Goal: Task Accomplishment & Management: Contribute content

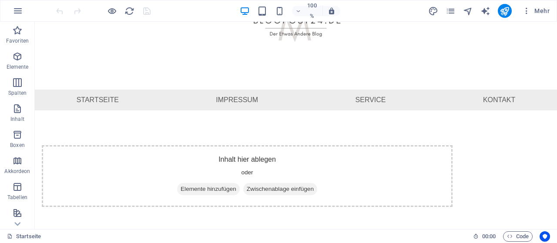
scroll to position [68, 0]
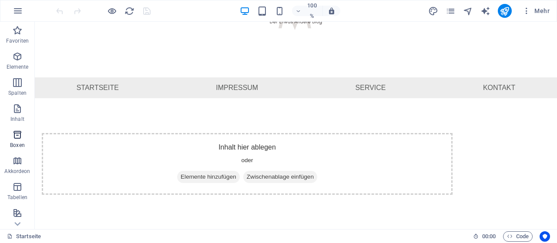
click at [18, 140] on icon "button" at bounding box center [17, 135] width 10 height 10
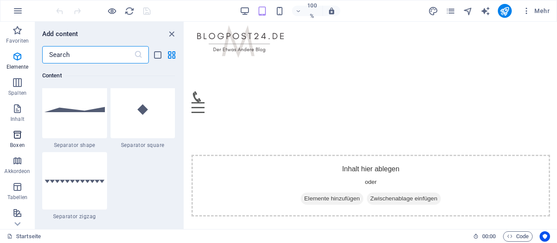
scroll to position [2400, 0]
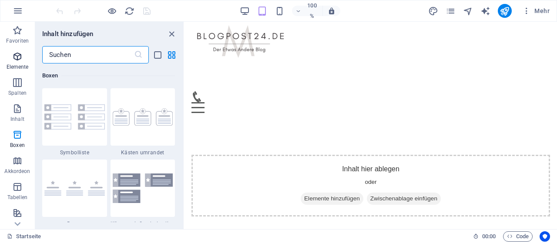
click at [24, 62] on span "Elemente" at bounding box center [17, 61] width 35 height 21
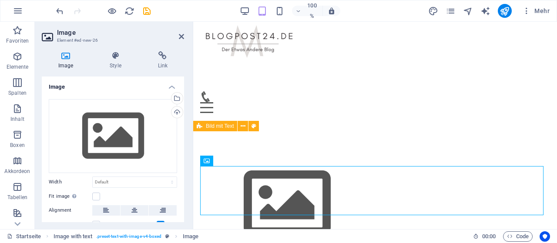
scroll to position [0, 0]
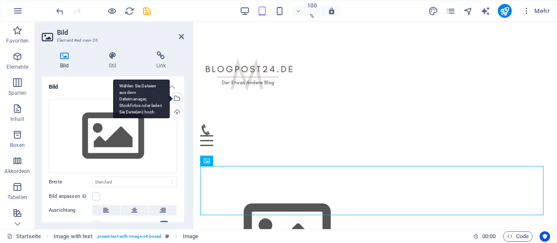
click at [178, 100] on div "Wählen Sie Dateien aus dem Dateimanager, Stockfotos oder laden Sie Datei(en) ho…" at bounding box center [176, 99] width 13 height 13
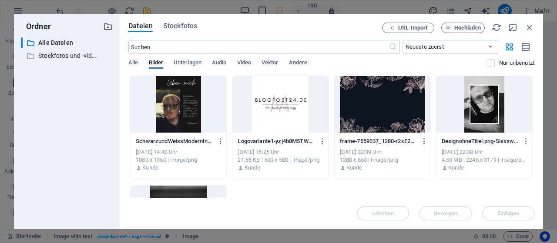
click at [188, 101] on div at bounding box center [179, 104] width 96 height 57
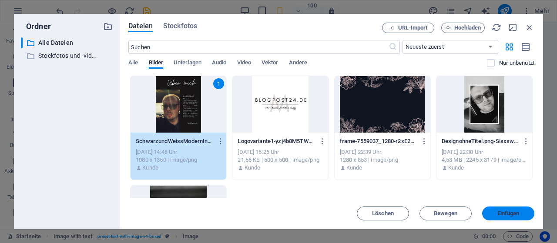
click at [507, 213] on font "Einfügen" at bounding box center [508, 213] width 22 height 7
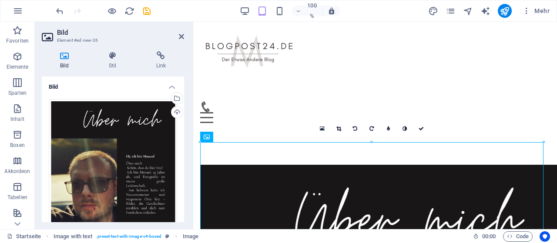
scroll to position [23, 0]
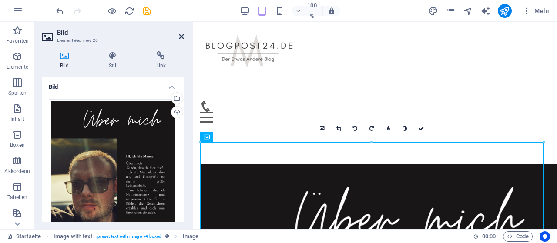
click at [181, 38] on icon at bounding box center [181, 36] width 5 height 7
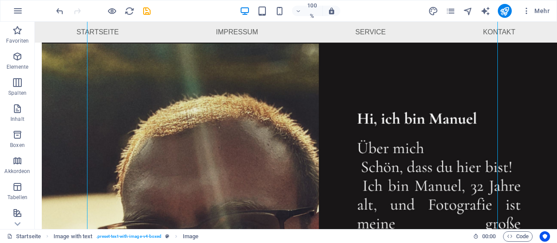
scroll to position [212, 0]
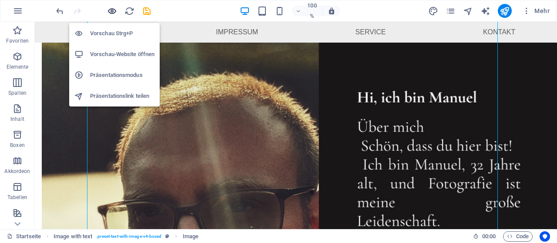
click at [108, 7] on icon "button" at bounding box center [112, 11] width 10 height 10
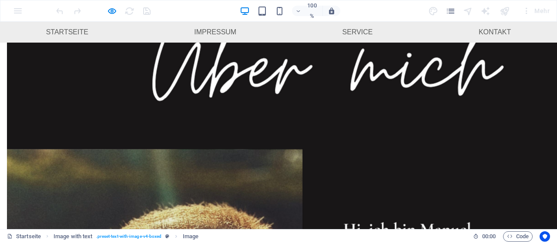
scroll to position [93, 0]
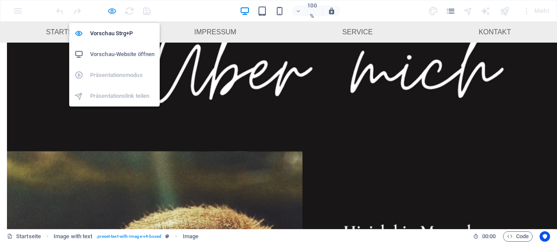
click at [111, 14] on icon "button" at bounding box center [112, 11] width 10 height 10
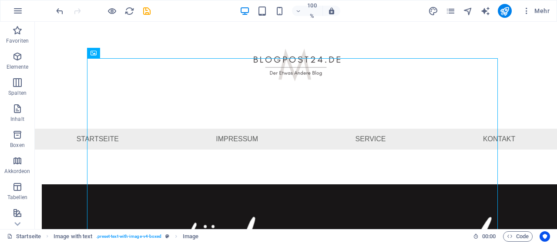
scroll to position [19, 0]
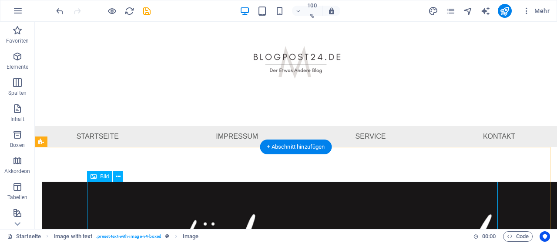
click at [118, 177] on icon at bounding box center [118, 176] width 5 height 9
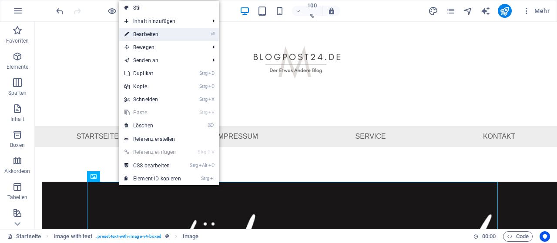
click at [157, 36] on font "Bearbeiten" at bounding box center [145, 34] width 25 height 6
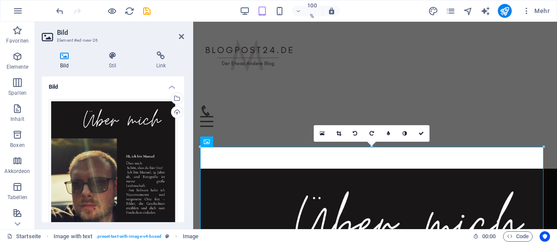
click at [340, 135] on icon at bounding box center [338, 133] width 5 height 5
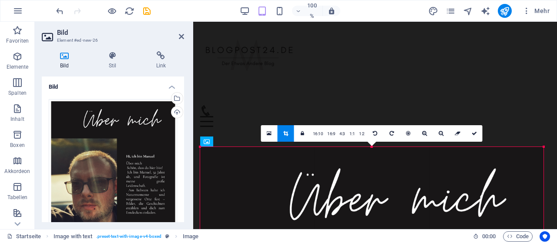
drag, startPoint x: 543, startPoint y: 148, endPoint x: 542, endPoint y: 143, distance: 5.0
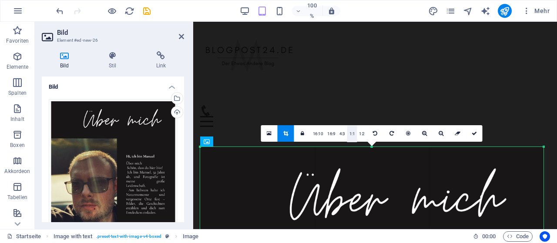
click at [348, 134] on link "1:1" at bounding box center [352, 134] width 10 height 17
click at [339, 132] on font "4:3" at bounding box center [342, 133] width 6 height 5
click at [304, 133] on icon at bounding box center [302, 133] width 3 height 5
click at [332, 134] on font "16:9" at bounding box center [331, 133] width 8 height 5
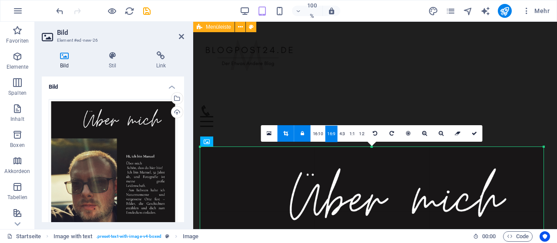
click at [315, 67] on div "Speisekarte Startseite Impressum Service Kontakt" at bounding box center [375, 68] width 364 height 131
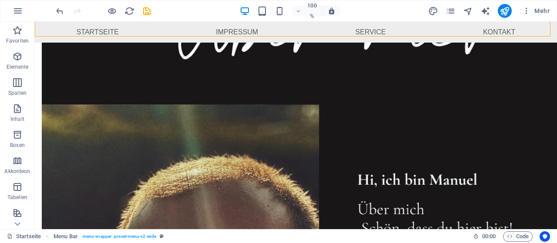
scroll to position [114, 0]
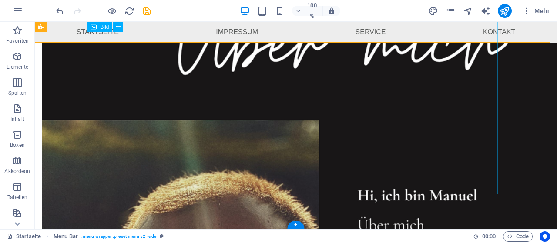
click at [410, 174] on figure at bounding box center [247, 110] width 411 height 294
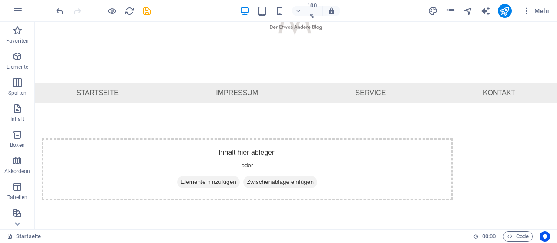
scroll to position [68, 0]
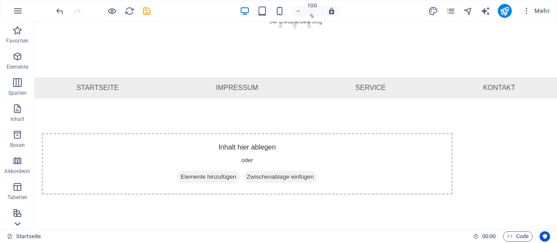
click at [17, 224] on icon at bounding box center [17, 224] width 12 height 12
click at [19, 27] on icon at bounding box center [18, 27] width 6 height 4
click at [22, 55] on icon "button" at bounding box center [17, 56] width 10 height 10
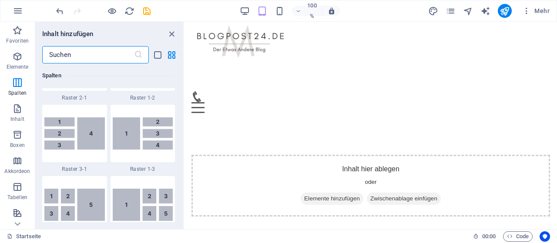
scroll to position [1413, 0]
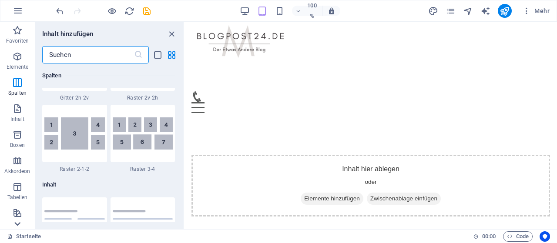
click at [17, 220] on icon at bounding box center [17, 224] width 12 height 12
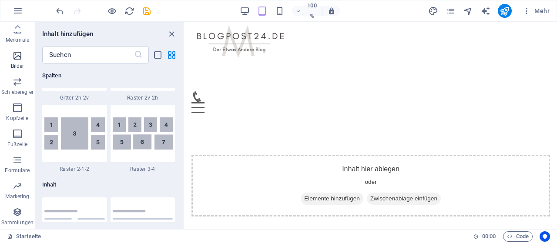
click at [17, 61] on span "Bilder" at bounding box center [17, 60] width 35 height 21
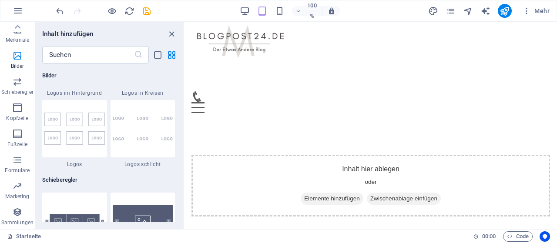
scroll to position [4797, 0]
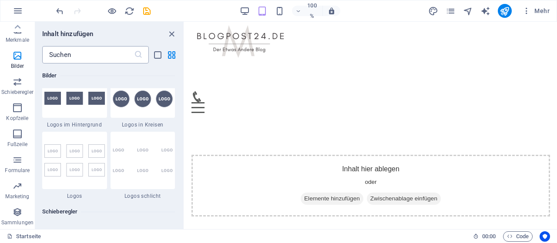
click at [91, 54] on input "text" at bounding box center [88, 54] width 92 height 17
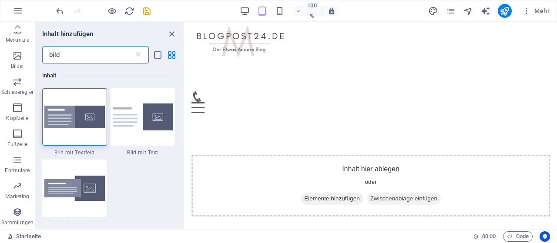
scroll to position [0, 0]
type input "bild"
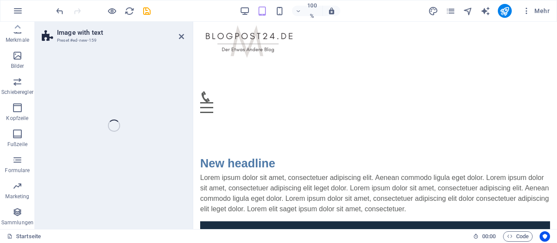
select select "rem"
select select "px"
select select "preset-text-with-image-v4-default"
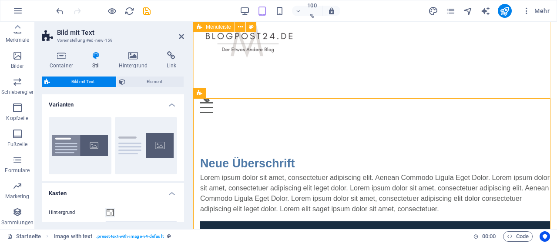
click at [409, 73] on div "Speisekarte Startseite Impressum Service Kontakt" at bounding box center [375, 54] width 364 height 131
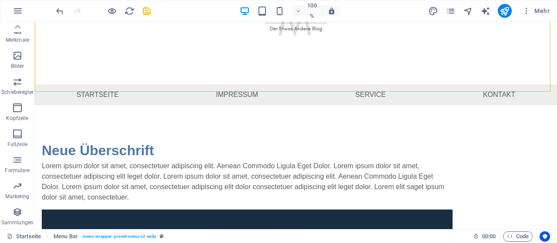
scroll to position [106, 0]
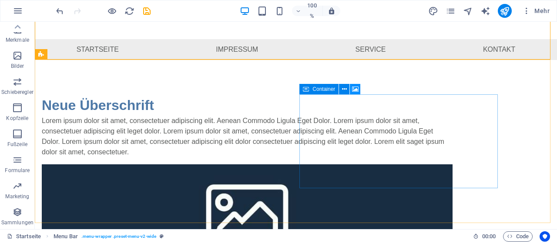
click at [354, 88] on icon at bounding box center [355, 89] width 7 height 9
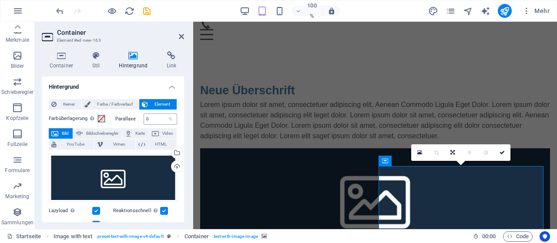
scroll to position [0, 0]
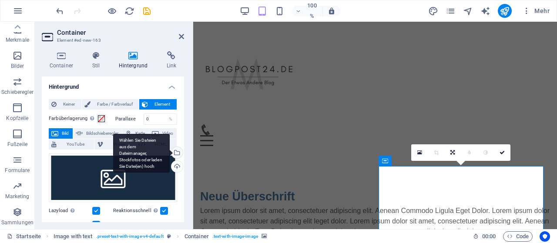
click at [179, 153] on div "Wählen Sie Dateien aus dem Dateimanager, Stockfotos oder laden Sie Datei(en) ho…" at bounding box center [176, 153] width 13 height 13
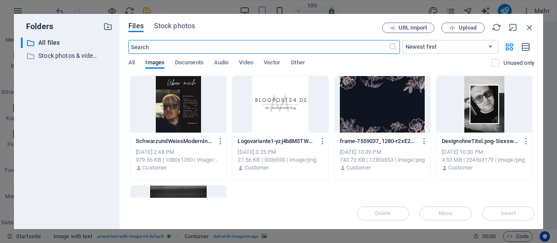
scroll to position [215, 0]
click at [194, 119] on div at bounding box center [179, 104] width 96 height 57
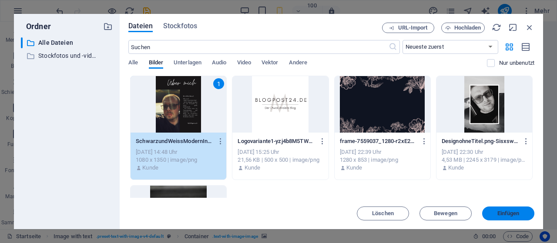
click at [515, 212] on font "Einfügen" at bounding box center [508, 213] width 22 height 7
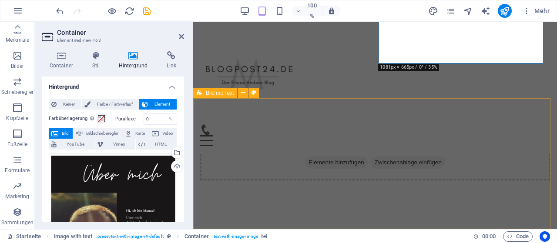
scroll to position [204, 0]
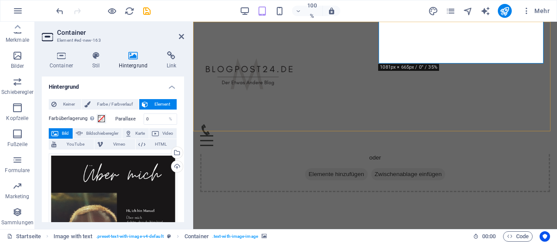
click at [487, 88] on div "Speisekarte Startseite Impressum Service Kontakt" at bounding box center [375, 87] width 364 height 131
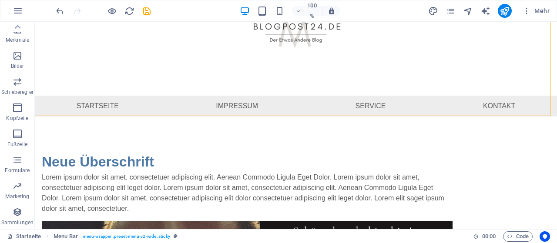
scroll to position [75, 0]
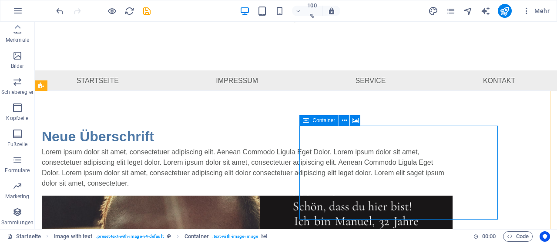
click at [305, 124] on icon at bounding box center [306, 120] width 6 height 10
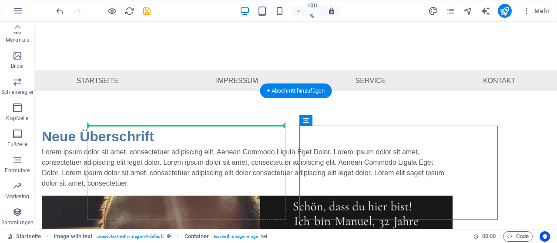
drag, startPoint x: 345, startPoint y: 144, endPoint x: 266, endPoint y: 130, distance: 79.6
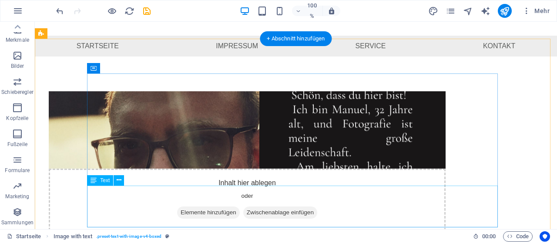
scroll to position [127, 0]
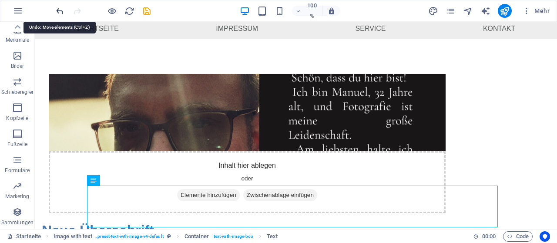
click at [58, 11] on icon "rückgängig machen" at bounding box center [60, 11] width 10 height 10
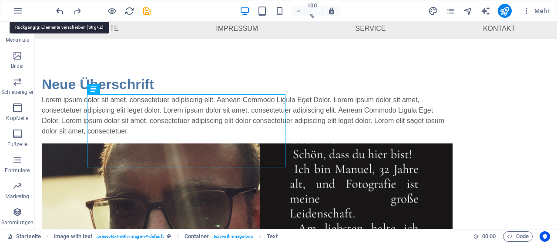
click at [58, 10] on icon "rückgängig machen" at bounding box center [60, 11] width 10 height 10
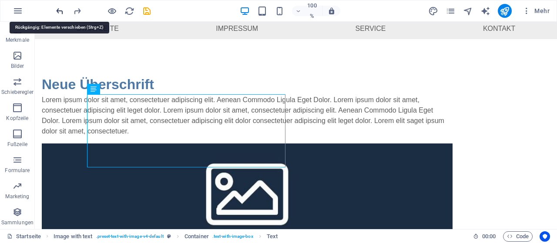
click at [58, 10] on icon "rückgängig machen" at bounding box center [60, 11] width 10 height 10
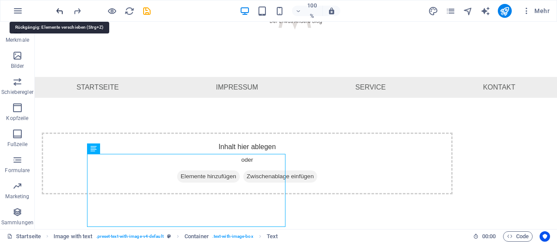
scroll to position [68, 0]
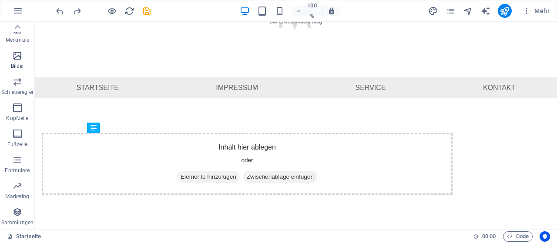
click at [20, 64] on font "Bilder" at bounding box center [17, 66] width 13 height 6
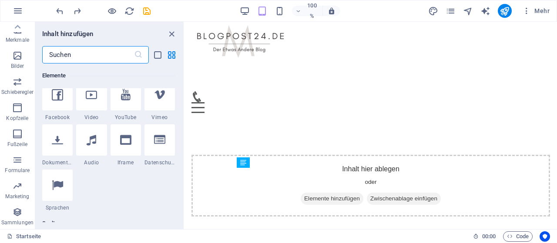
scroll to position [4413, 0]
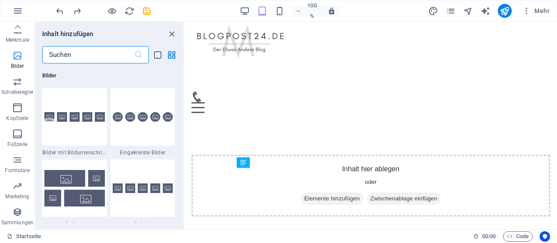
click at [21, 58] on icon "button" at bounding box center [17, 55] width 10 height 10
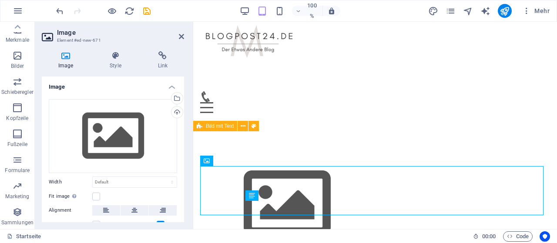
scroll to position [0, 0]
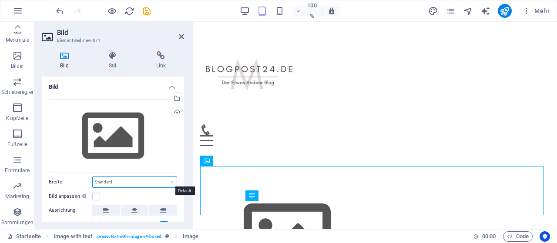
click at [140, 182] on select "Standard Auto px rem % sie vh vw" at bounding box center [135, 182] width 84 height 10
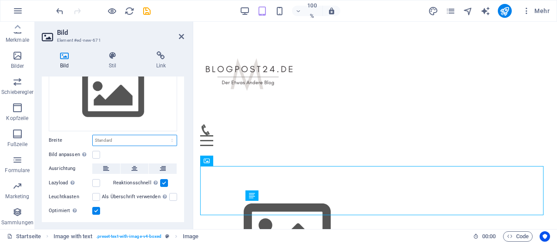
scroll to position [21, 0]
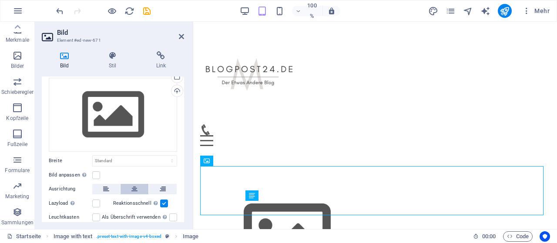
click at [134, 185] on icon at bounding box center [134, 189] width 6 height 10
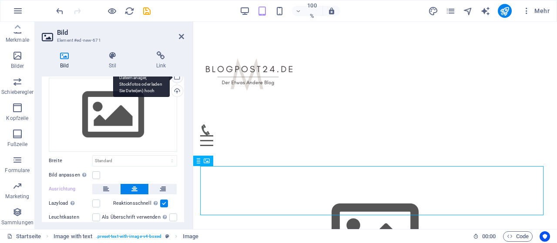
click at [177, 80] on div "Wählen Sie Dateien aus dem Dateimanager, Stockfotos oder laden Sie Datei(en) ho…" at bounding box center [176, 77] width 13 height 13
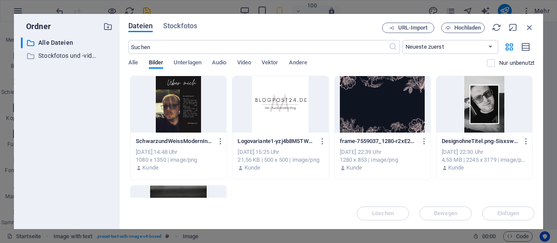
click at [189, 106] on div at bounding box center [179, 104] width 96 height 57
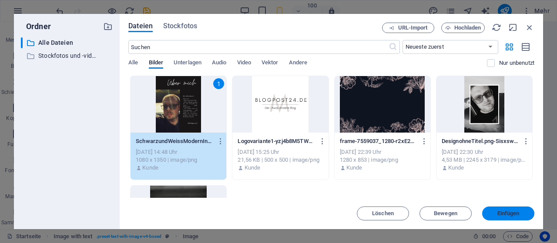
click at [492, 215] on span "Einfügen" at bounding box center [508, 213] width 45 height 5
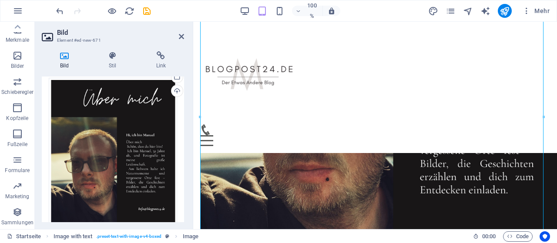
scroll to position [260, 0]
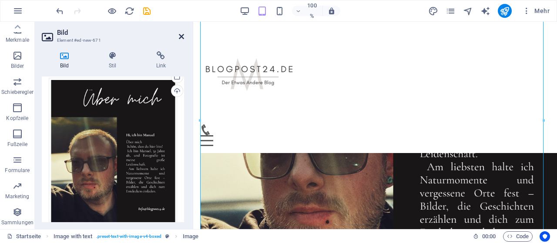
click at [179, 35] on icon at bounding box center [181, 36] width 5 height 7
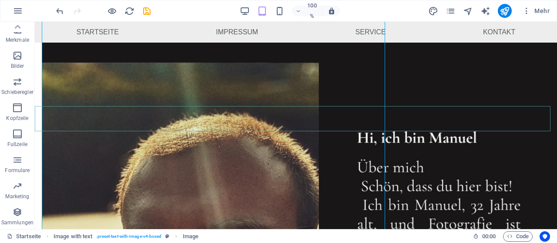
scroll to position [171, 0]
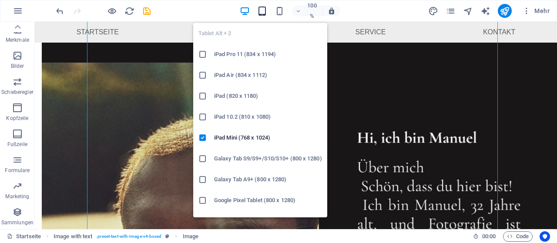
click at [261, 13] on icon "button" at bounding box center [262, 11] width 10 height 10
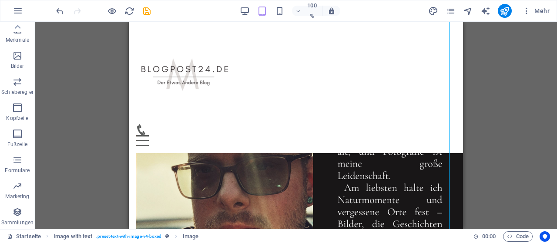
scroll to position [164, 0]
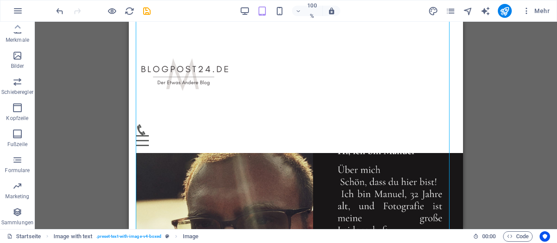
drag, startPoint x: 460, startPoint y: 141, endPoint x: 598, endPoint y: 131, distance: 137.9
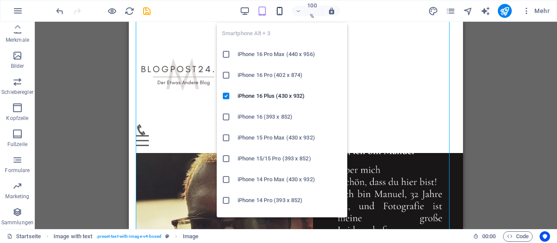
click at [279, 8] on icon "button" at bounding box center [280, 11] width 10 height 10
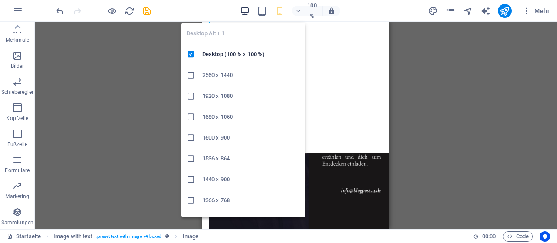
click at [245, 9] on icon "button" at bounding box center [245, 11] width 10 height 10
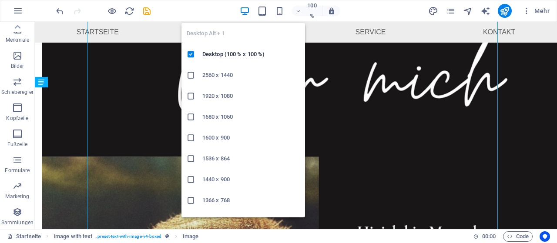
scroll to position [75, 0]
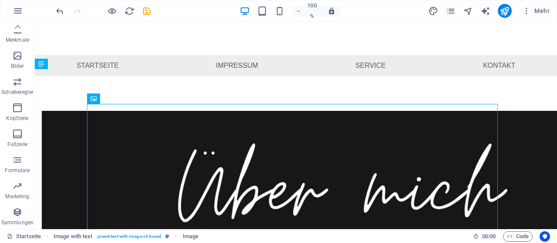
scroll to position [97, 0]
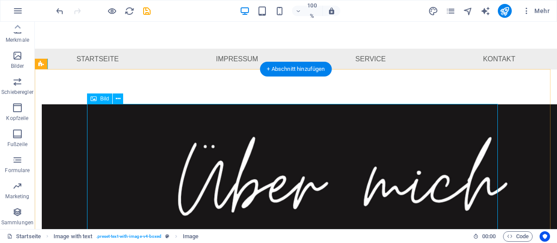
click at [100, 101] on font "Bild" at bounding box center [104, 99] width 9 height 6
click at [119, 100] on icon at bounding box center [118, 98] width 5 height 9
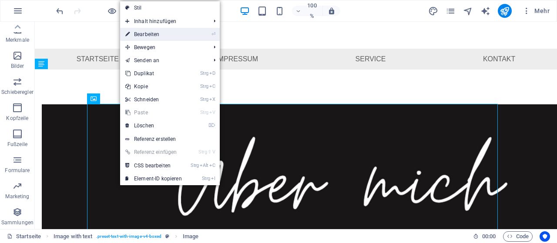
click at [156, 37] on font "Bearbeiten" at bounding box center [146, 34] width 25 height 6
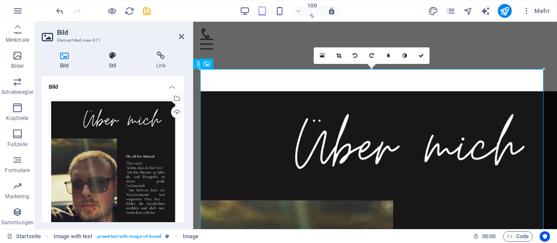
click at [113, 58] on icon at bounding box center [113, 55] width 44 height 9
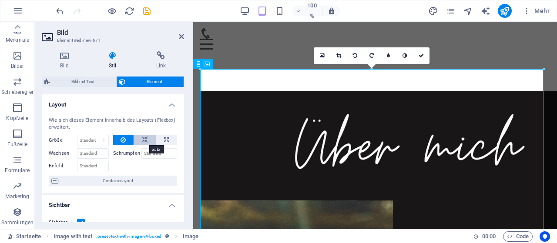
click at [142, 141] on icon at bounding box center [145, 140] width 6 height 10
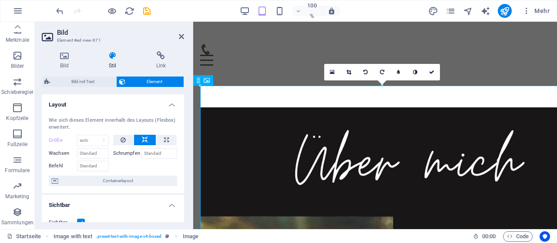
scroll to position [77, 0]
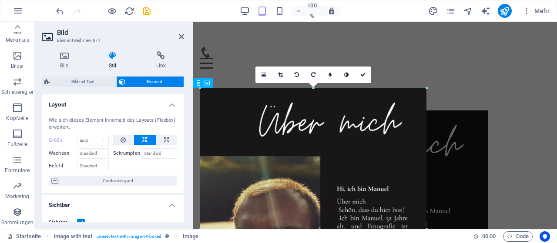
drag, startPoint x: 269, startPoint y: 88, endPoint x: 334, endPoint y: 260, distance: 183.9
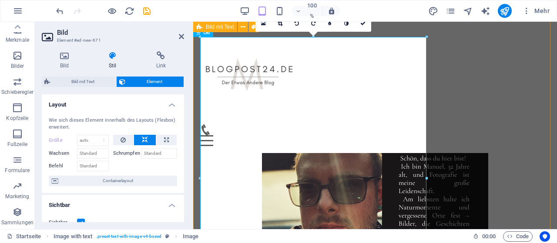
click at [458, 131] on div "Speisekarte Startseite Impressum Service Kontakt" at bounding box center [375, 87] width 364 height 131
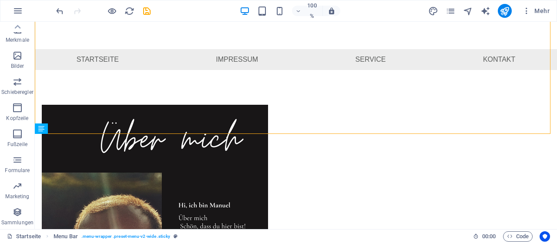
scroll to position [32, 0]
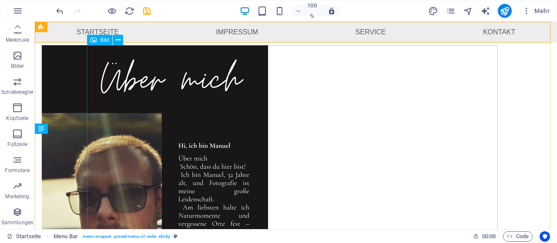
click at [245, 132] on figure at bounding box center [247, 186] width 411 height 283
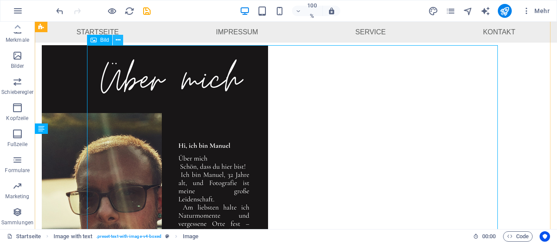
click at [117, 44] on icon at bounding box center [118, 40] width 5 height 9
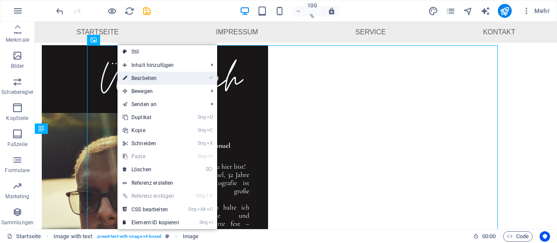
click at [145, 81] on link "⏎ Bearbeiten" at bounding box center [150, 78] width 67 height 13
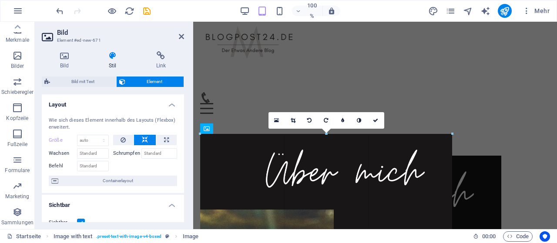
drag, startPoint x: 430, startPoint y: 151, endPoint x: 453, endPoint y: 148, distance: 22.8
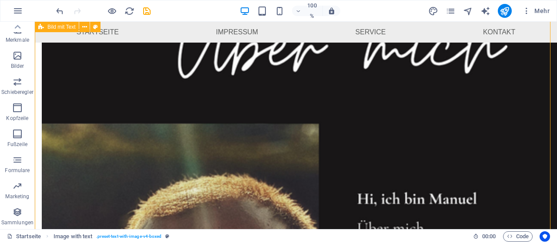
scroll to position [198, 0]
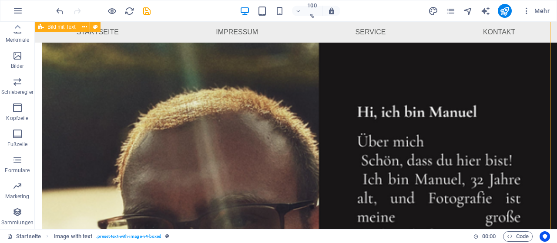
drag, startPoint x: 384, startPoint y: 218, endPoint x: 350, endPoint y: 179, distance: 51.8
click at [350, 179] on div at bounding box center [296, 196] width 522 height 744
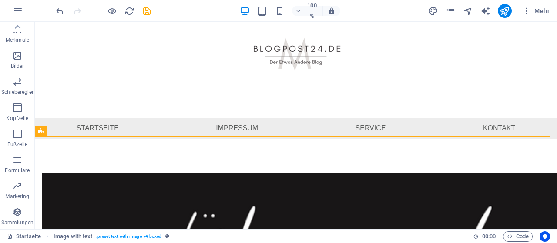
scroll to position [50, 0]
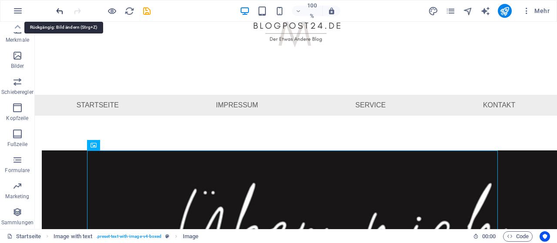
click at [60, 13] on icon "rückgängig machen" at bounding box center [60, 11] width 10 height 10
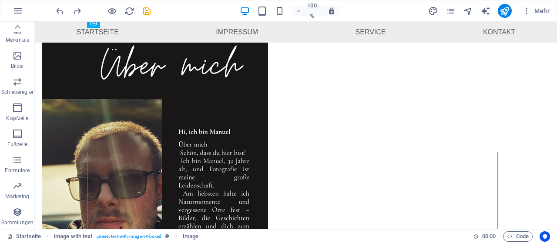
scroll to position [50, 0]
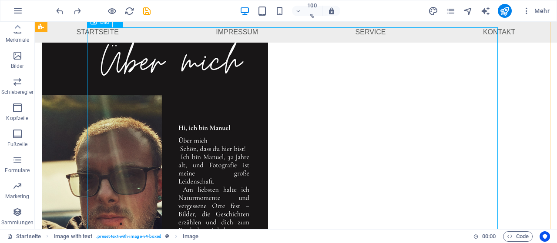
click at [135, 66] on figure at bounding box center [247, 168] width 411 height 283
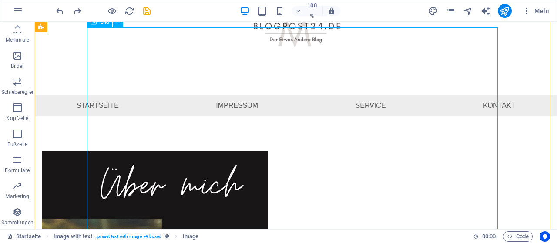
select select "px"
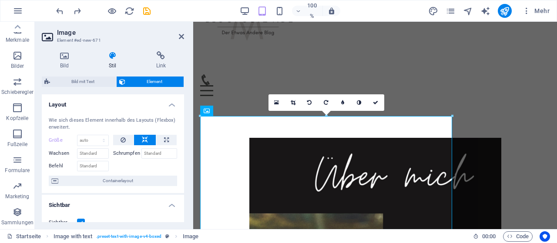
type input "579"
click at [70, 60] on h4 "Bild" at bounding box center [66, 60] width 49 height 18
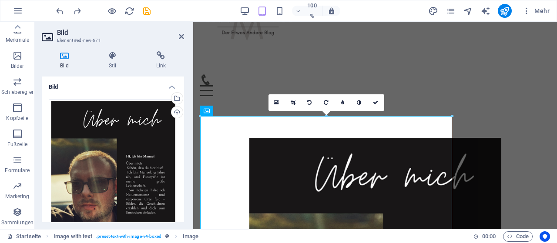
drag, startPoint x: 182, startPoint y: 109, endPoint x: 186, endPoint y: 168, distance: 59.3
click at [186, 168] on div "Bild Stil Link Bild Ziehen Sie Dateien hierher, klicken Sie, um Dateien auszuwä…" at bounding box center [113, 136] width 156 height 185
drag, startPoint x: 185, startPoint y: 139, endPoint x: 185, endPoint y: 161, distance: 21.8
click at [185, 161] on div "Bild Stil Link Bild Ziehen Sie Dateien hierher, klicken Sie, um Dateien auszuwä…" at bounding box center [113, 136] width 156 height 185
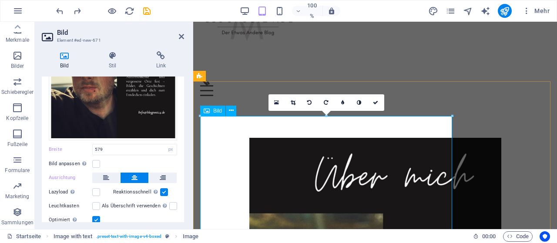
scroll to position [146, 0]
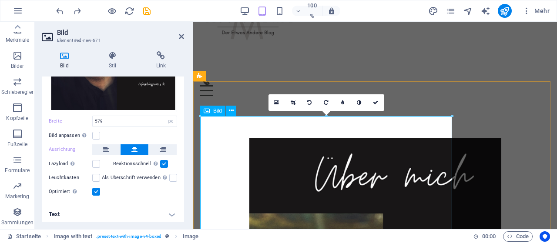
click at [130, 149] on button at bounding box center [135, 149] width 28 height 10
click at [160, 150] on icon at bounding box center [163, 149] width 6 height 10
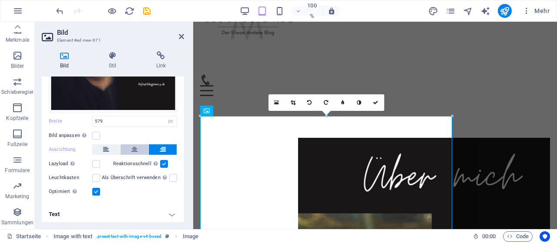
click at [133, 149] on icon at bounding box center [134, 149] width 6 height 10
click at [129, 151] on button at bounding box center [135, 149] width 28 height 10
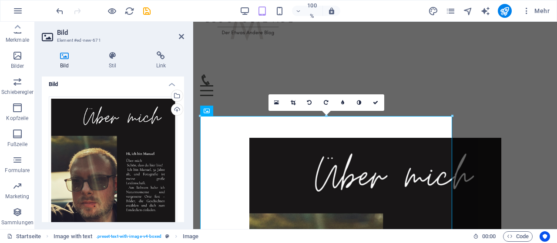
scroll to position [0, 0]
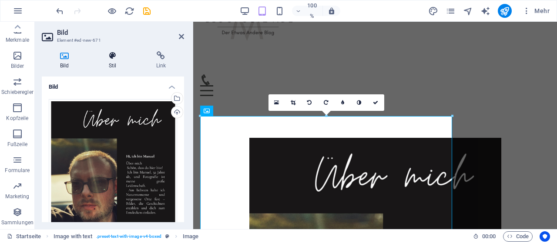
click at [109, 60] on icon at bounding box center [113, 55] width 44 height 9
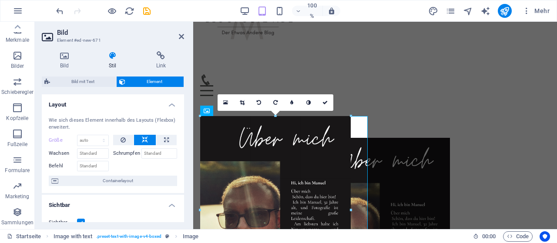
drag, startPoint x: 451, startPoint y: 114, endPoint x: 208, endPoint y: 242, distance: 273.9
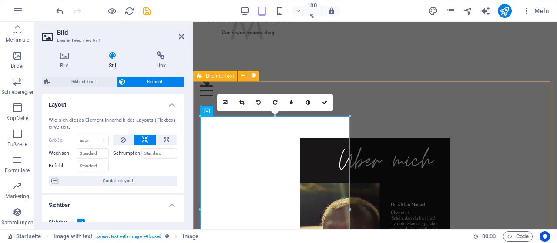
click at [442, 130] on div at bounding box center [375, 231] width 364 height 257
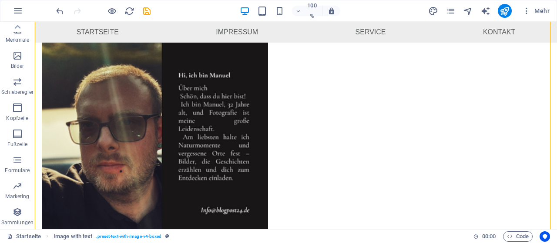
scroll to position [102, 0]
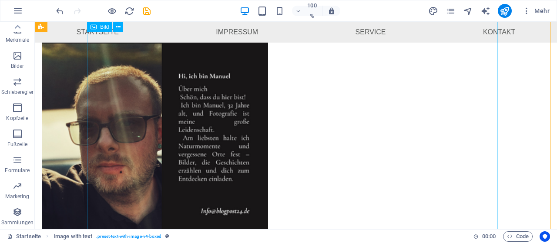
click at [268, 116] on figure at bounding box center [247, 117] width 411 height 283
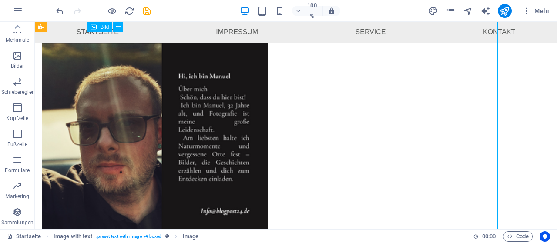
click at [268, 116] on figure at bounding box center [247, 117] width 411 height 283
click at [250, 90] on figure at bounding box center [247, 117] width 411 height 283
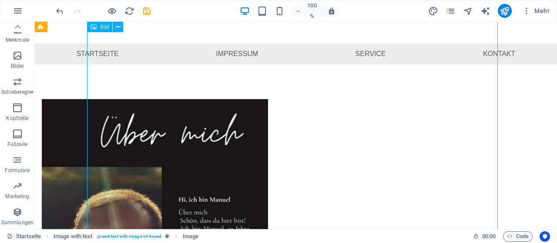
scroll to position [70, 0]
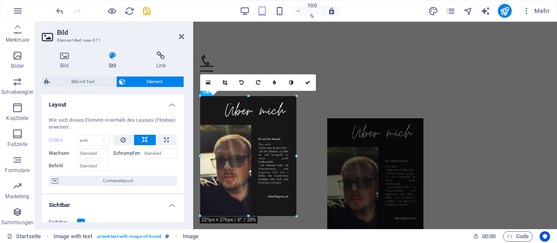
drag, startPoint x: 350, startPoint y: 189, endPoint x: 134, endPoint y: 150, distance: 219.9
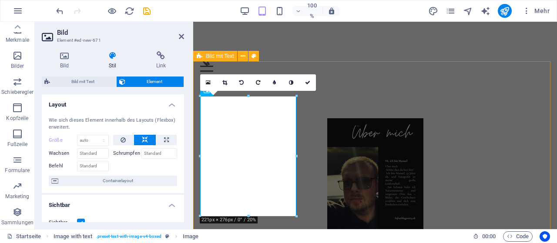
click at [401, 147] on div at bounding box center [375, 179] width 364 height 190
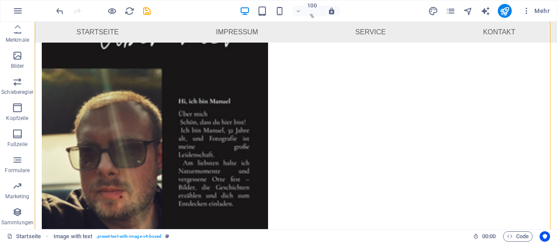
scroll to position [76, 0]
click at [237, 112] on figure at bounding box center [247, 142] width 411 height 282
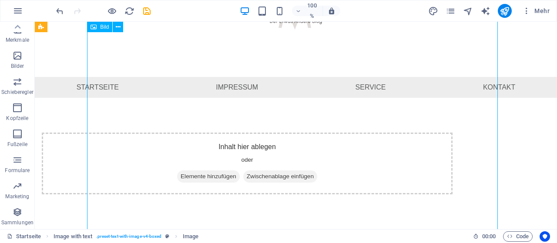
scroll to position [0, 0]
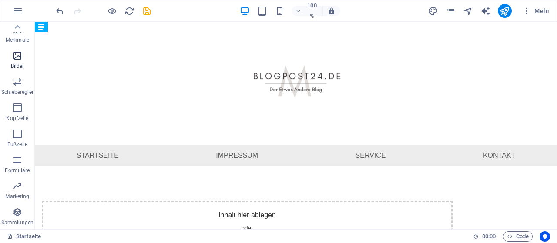
click at [17, 58] on icon "button" at bounding box center [17, 55] width 10 height 10
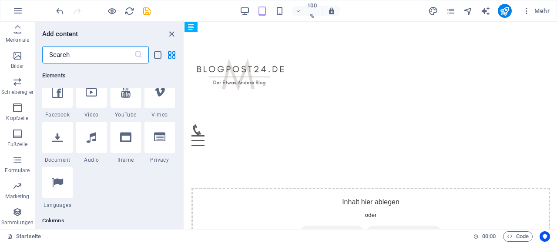
scroll to position [4413, 0]
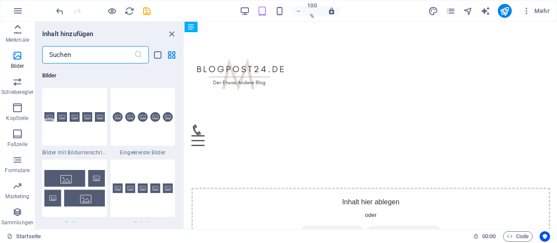
click at [21, 32] on icon at bounding box center [17, 27] width 12 height 12
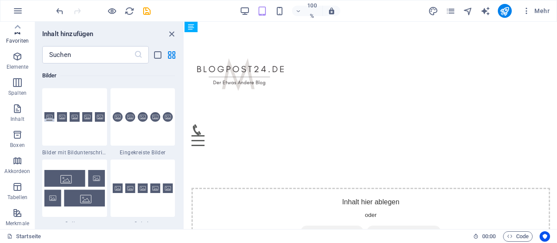
scroll to position [0, 0]
click at [18, 58] on icon "button" at bounding box center [17, 56] width 10 height 10
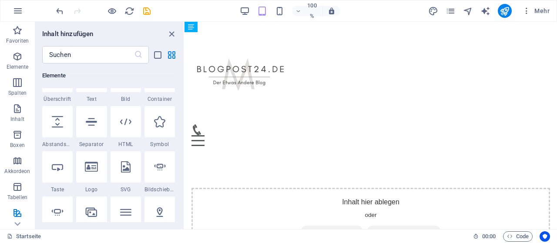
scroll to position [93, 0]
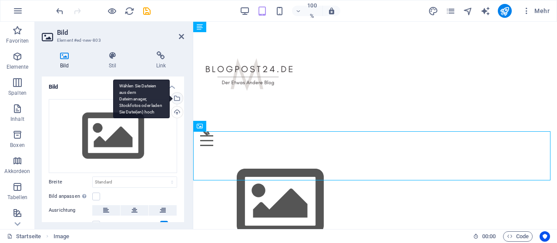
click at [175, 101] on div "Wählen Sie Dateien aus dem Dateimanager, Stockfotos oder laden Sie Datei(en) ho…" at bounding box center [176, 99] width 13 height 13
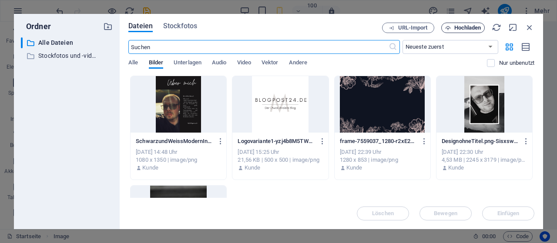
click at [466, 28] on font "Hochladen" at bounding box center [467, 27] width 27 height 7
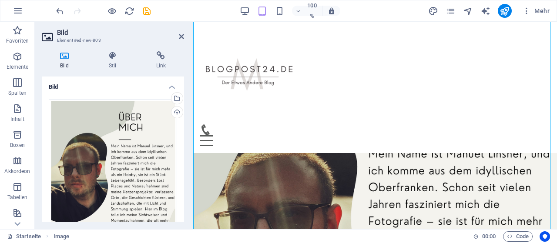
scroll to position [110, 0]
click at [117, 62] on h4 "Stil" at bounding box center [114, 60] width 47 height 18
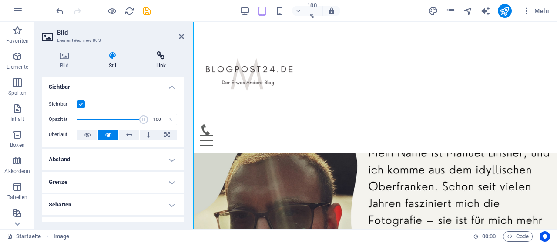
click at [159, 60] on h4 "Link" at bounding box center [161, 60] width 46 height 18
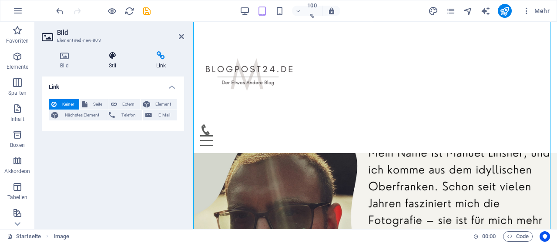
click at [116, 62] on h4 "Stil" at bounding box center [114, 60] width 47 height 18
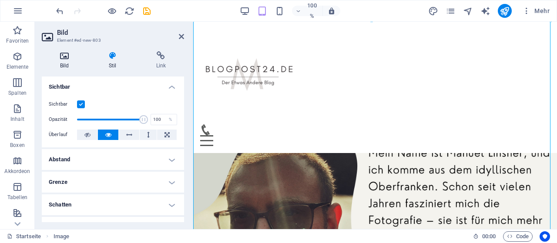
click at [65, 57] on icon at bounding box center [64, 55] width 45 height 9
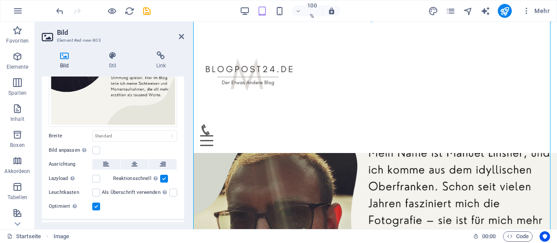
scroll to position [130, 0]
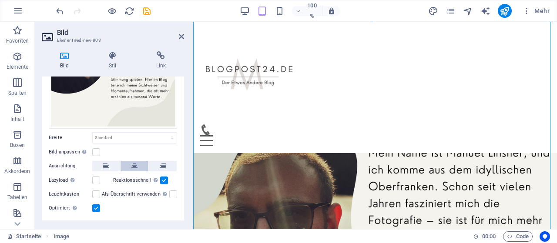
click at [137, 162] on button at bounding box center [135, 166] width 28 height 10
click at [138, 164] on button at bounding box center [135, 166] width 28 height 10
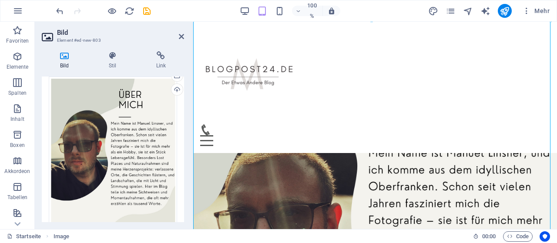
scroll to position [0, 0]
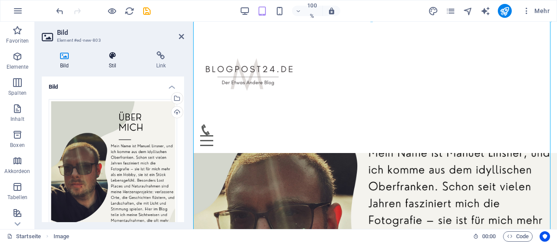
click at [123, 63] on h4 "Stil" at bounding box center [114, 60] width 47 height 18
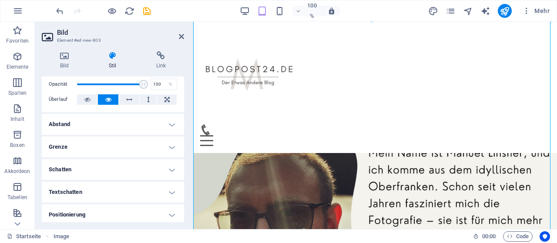
scroll to position [41, 0]
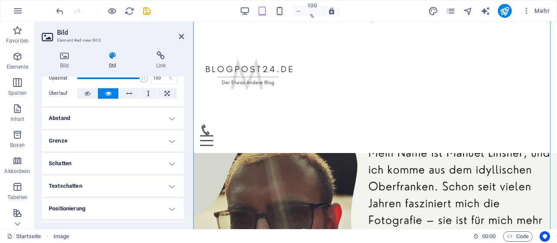
click at [148, 120] on h4 "Abstand" at bounding box center [113, 118] width 142 height 21
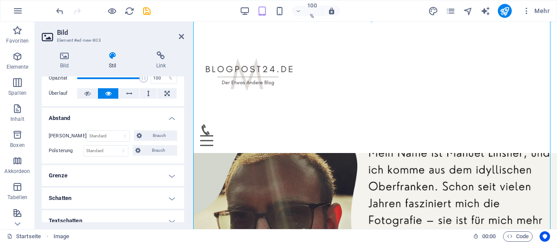
click at [141, 178] on h4 "Grenze" at bounding box center [113, 175] width 142 height 21
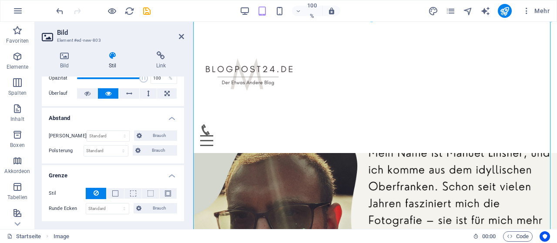
drag, startPoint x: 334, startPoint y: 200, endPoint x: 506, endPoint y: 69, distance: 216.1
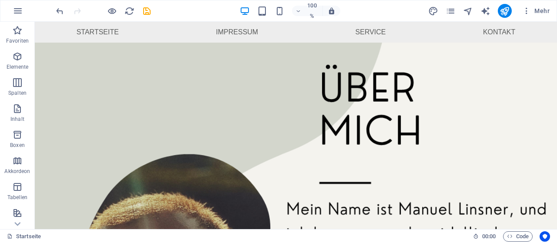
scroll to position [21, 0]
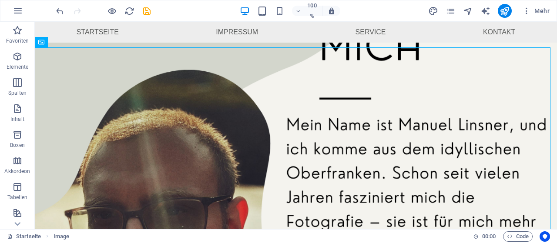
scroll to position [31, 0]
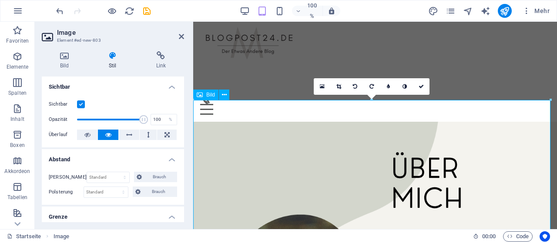
click at [336, 84] on link at bounding box center [338, 86] width 17 height 17
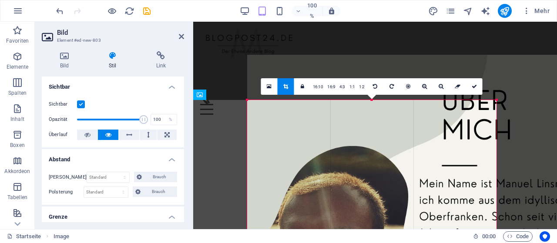
drag, startPoint x: 551, startPoint y: 101, endPoint x: 443, endPoint y: 146, distance: 116.6
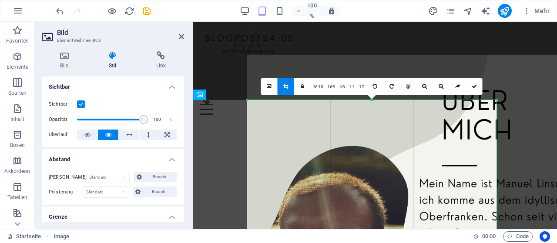
click at [59, 7] on icon "rückgängig machen" at bounding box center [60, 11] width 10 height 10
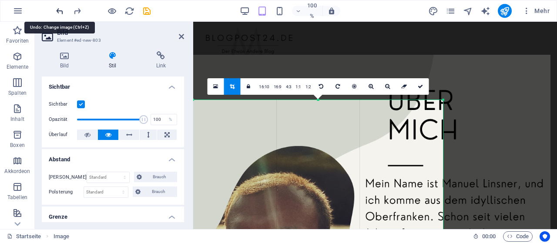
click at [60, 9] on icon "rückgängig machen" at bounding box center [60, 11] width 10 height 10
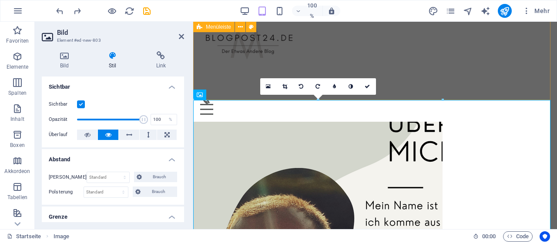
click at [473, 85] on div "Speisekarte Startseite Impressum Service Kontakt" at bounding box center [375, 55] width 364 height 131
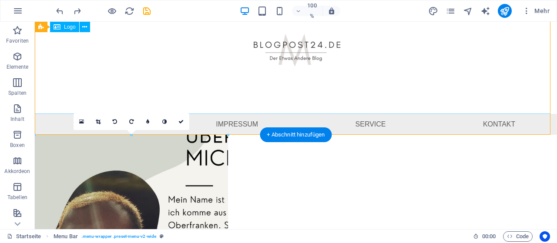
click at [393, 97] on div at bounding box center [296, 52] width 522 height 124
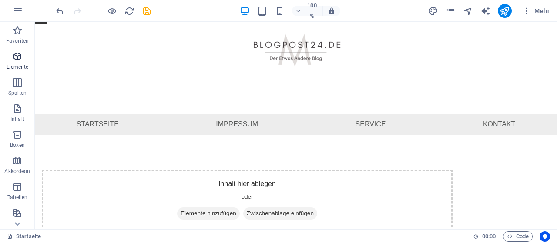
click at [20, 60] on icon "button" at bounding box center [17, 56] width 10 height 10
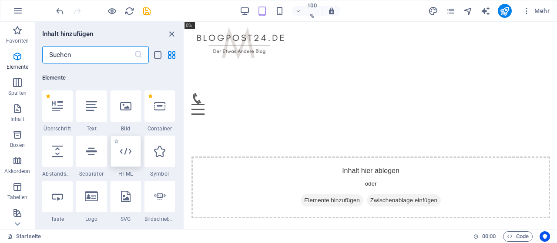
scroll to position [93, 0]
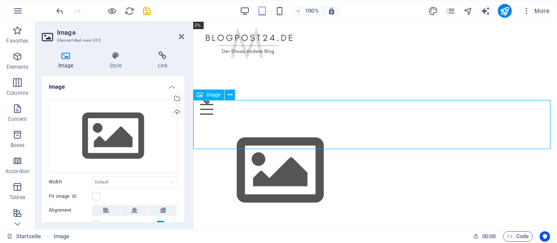
click at [223, 128] on figure at bounding box center [375, 171] width 364 height 98
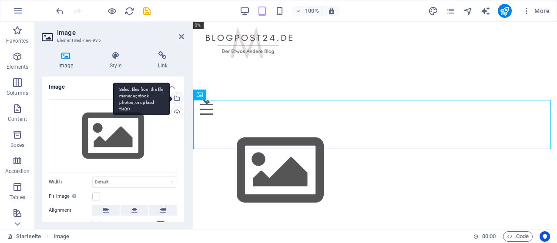
click at [177, 97] on div "Select files from the file manager, stock photos, or upload file(s)" at bounding box center [176, 99] width 13 height 13
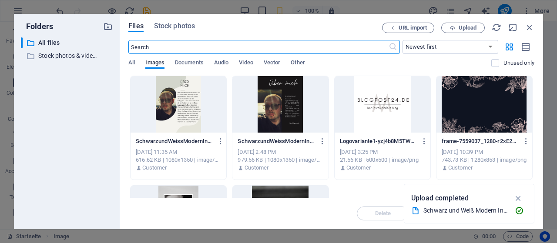
click at [93, 200] on div "​ All files All files ​ Stock photos & videos Stock photos & videos" at bounding box center [67, 129] width 92 height 185
click at [161, 117] on div at bounding box center [179, 104] width 96 height 57
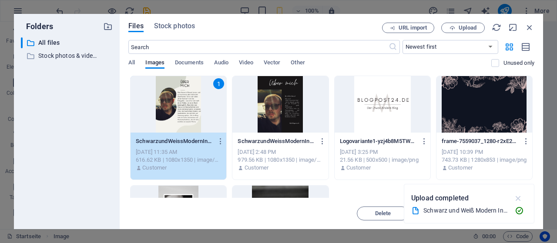
click at [519, 198] on icon "button" at bounding box center [519, 199] width 10 height 10
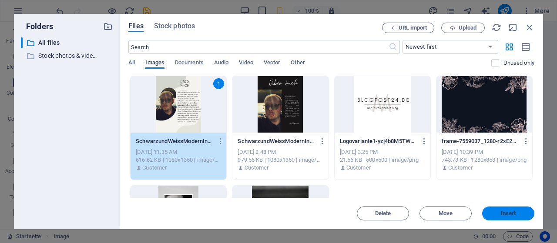
click at [506, 211] on span "Insert" at bounding box center [508, 213] width 15 height 5
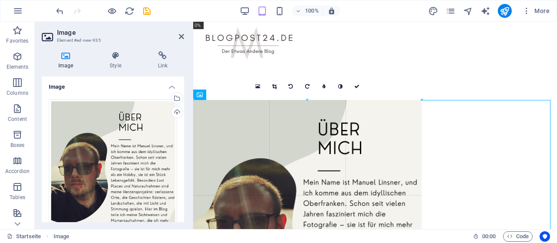
drag, startPoint x: 549, startPoint y: 100, endPoint x: 50, endPoint y: 230, distance: 516.3
type input "524"
select select "px"
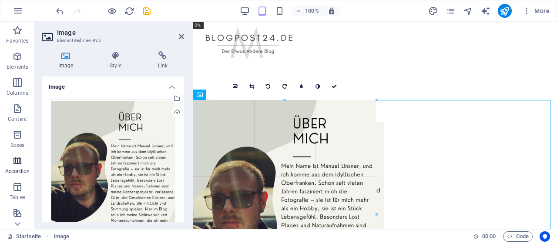
drag, startPoint x: 420, startPoint y: 100, endPoint x: 0, endPoint y: 156, distance: 424.2
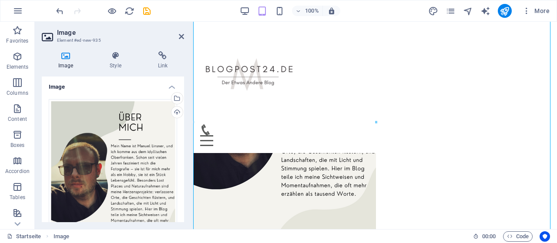
scroll to position [142, 0]
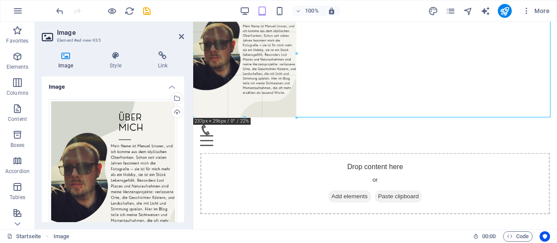
drag, startPoint x: 375, startPoint y: 218, endPoint x: 285, endPoint y: 117, distance: 136.0
type input "236"
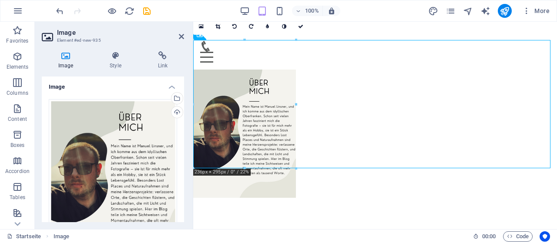
scroll to position [76, 0]
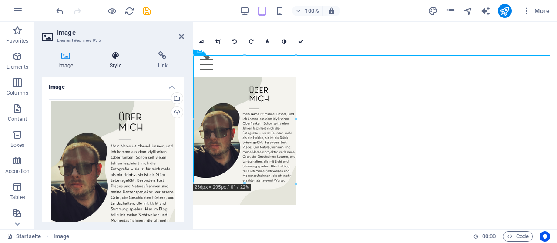
click at [124, 69] on h4 "Style" at bounding box center [117, 60] width 48 height 18
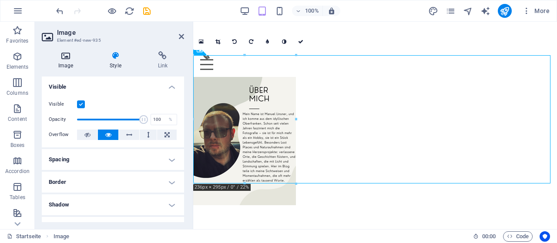
click at [75, 62] on h4 "Image" at bounding box center [67, 60] width 51 height 18
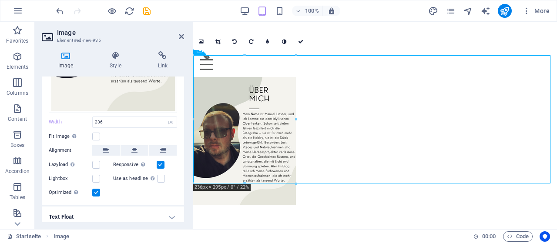
scroll to position [147, 0]
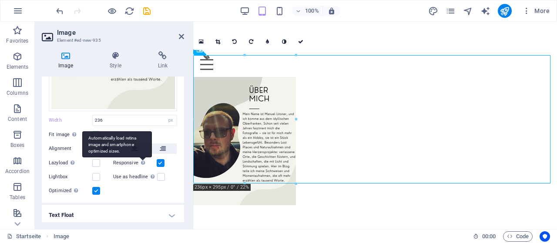
click at [138, 149] on div "Automatically load retina image and smartphone optimized sizes." at bounding box center [117, 144] width 70 height 26
click at [0, 0] on input "Responsive Automatically load retina image and smartphone optimized sizes." at bounding box center [0, 0] width 0 height 0
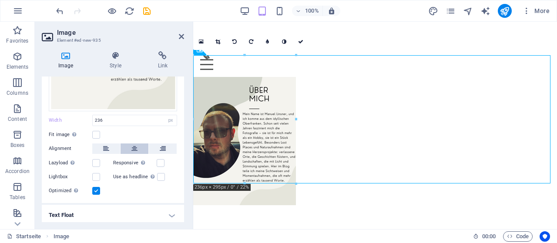
click at [137, 146] on button at bounding box center [135, 149] width 28 height 10
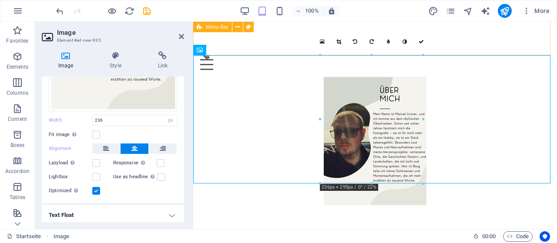
click at [529, 42] on div "Speisekarte Startseite Impressum Service Kontakt" at bounding box center [375, 11] width 364 height 131
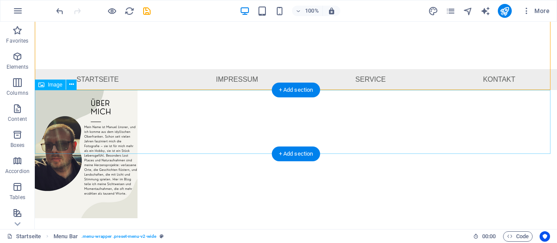
click at [51, 124] on figure at bounding box center [296, 154] width 522 height 128
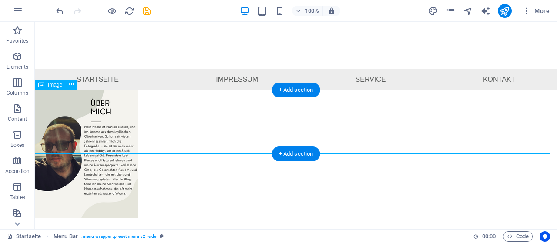
click at [51, 124] on figure at bounding box center [296, 154] width 522 height 128
select select "px"
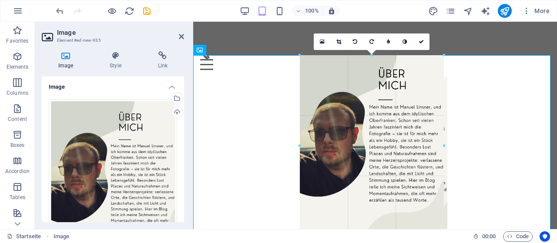
drag, startPoint x: 424, startPoint y: 183, endPoint x: 272, endPoint y: 188, distance: 152.0
type input "331"
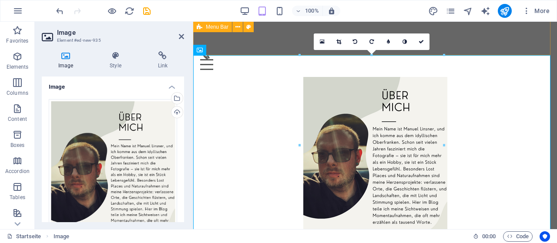
click at [467, 41] on div "Speisekarte Startseite Impressum Service Kontakt" at bounding box center [375, 11] width 364 height 131
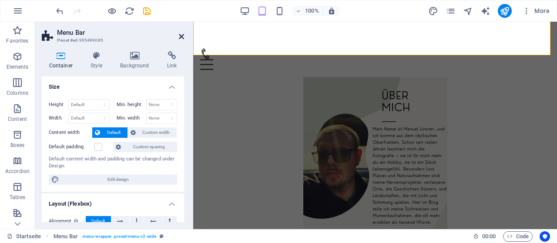
click at [179, 37] on icon at bounding box center [181, 36] width 5 height 7
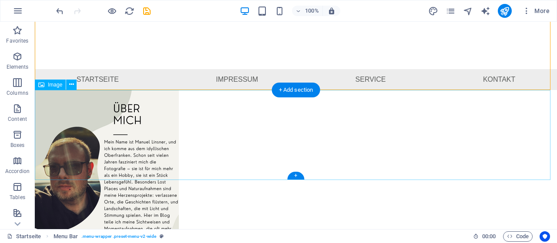
click at [85, 121] on figure at bounding box center [296, 180] width 522 height 180
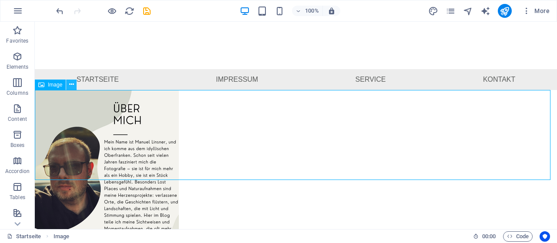
click at [72, 87] on icon at bounding box center [71, 84] width 5 height 9
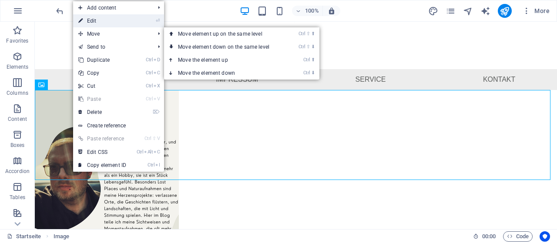
click at [108, 23] on link "⏎ Edit" at bounding box center [102, 20] width 58 height 13
select select "px"
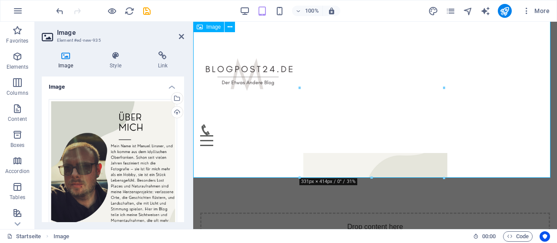
scroll to position [134, 0]
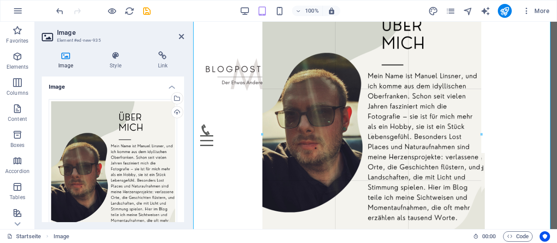
drag, startPoint x: 443, startPoint y: 177, endPoint x: 520, endPoint y: 260, distance: 113.3
type input "503"
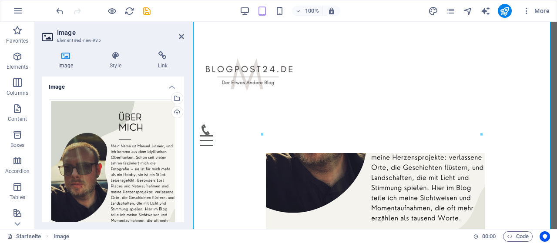
scroll to position [0, 0]
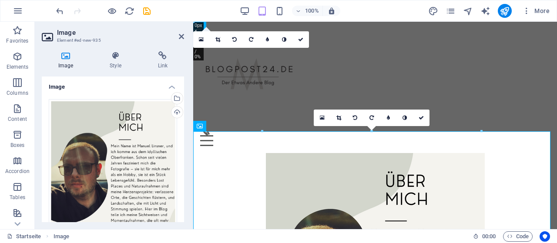
click at [379, 17] on div "100% More" at bounding box center [303, 11] width 499 height 14
click at [182, 38] on icon at bounding box center [181, 36] width 5 height 7
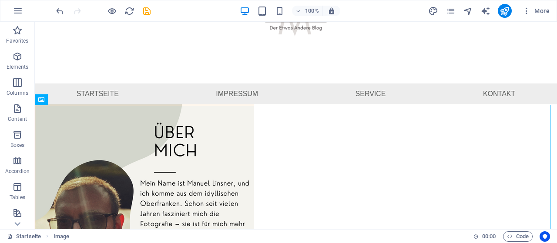
scroll to position [64, 0]
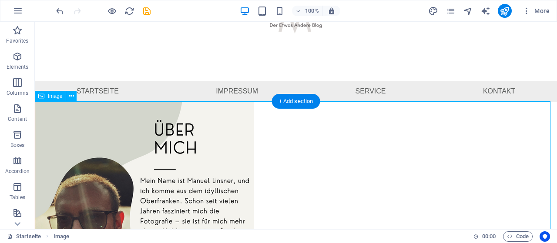
drag, startPoint x: 101, startPoint y: 154, endPoint x: 322, endPoint y: 180, distance: 222.6
click at [322, 180] on figure at bounding box center [296, 239] width 522 height 274
click at [96, 150] on figure at bounding box center [296, 239] width 522 height 274
click at [67, 97] on button at bounding box center [71, 96] width 10 height 10
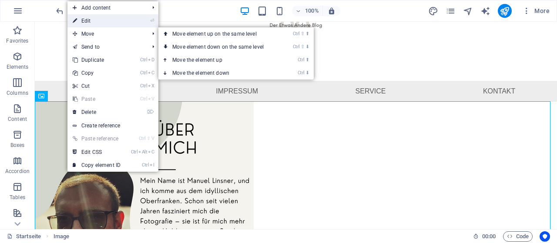
click at [103, 22] on link "⏎ Edit" at bounding box center [96, 20] width 58 height 13
select select "px"
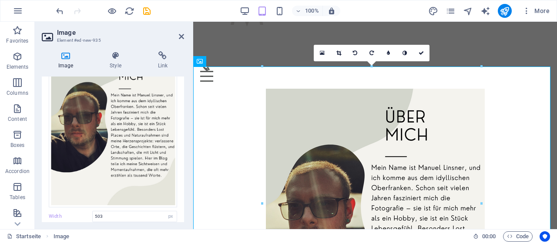
scroll to position [0, 0]
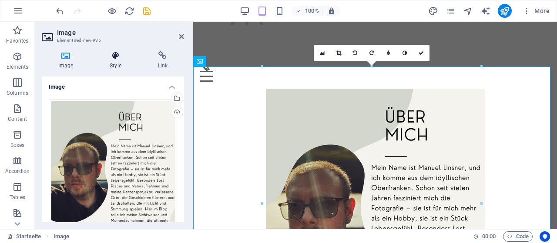
click at [127, 67] on h4 "Style" at bounding box center [117, 60] width 48 height 18
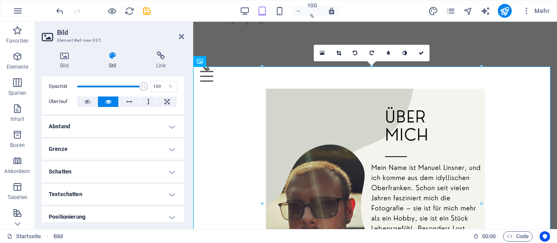
scroll to position [29, 0]
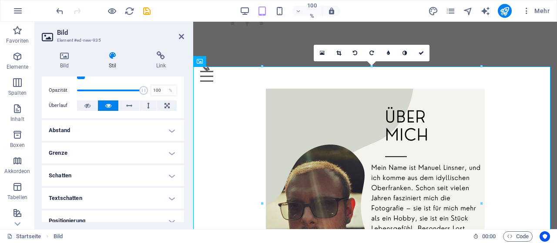
click at [168, 130] on h4 "Abstand" at bounding box center [113, 130] width 142 height 21
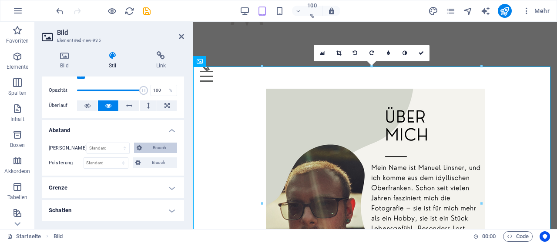
click at [153, 147] on font "Brauch" at bounding box center [159, 147] width 13 height 5
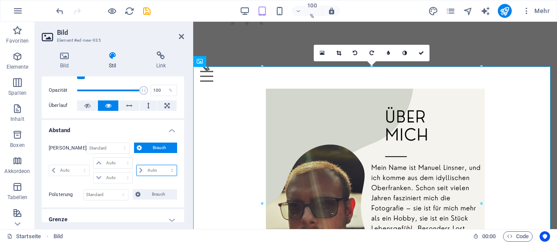
click at [144, 168] on select "Auto px % rem vw vh" at bounding box center [157, 170] width 40 height 10
click at [141, 170] on select "Auto px % rem vw vh" at bounding box center [157, 170] width 40 height 10
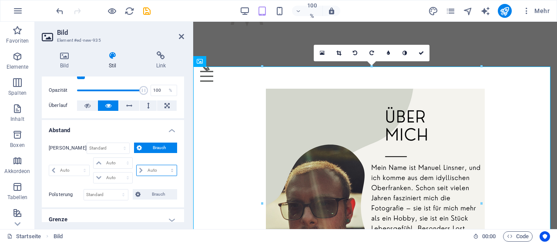
click at [141, 170] on select "Auto px % rem vw vh" at bounding box center [157, 170] width 40 height 10
click at [128, 161] on select "Auto px % rem vw vh" at bounding box center [113, 163] width 38 height 10
click at [114, 192] on select "Standard px rem % vh vw Brauch" at bounding box center [106, 195] width 44 height 10
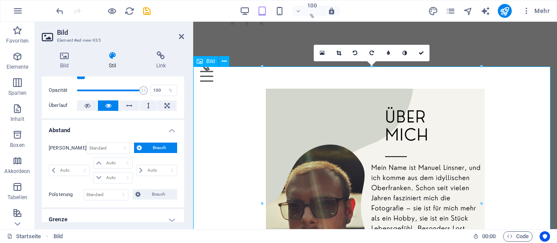
click at [214, 89] on figure at bounding box center [375, 226] width 364 height 274
click at [181, 37] on icon at bounding box center [181, 36] width 5 height 7
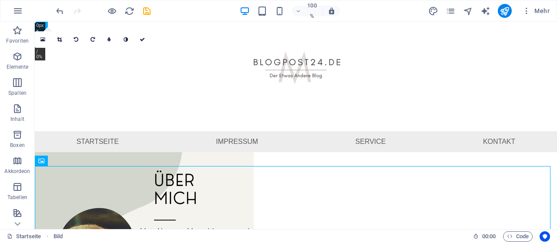
scroll to position [0, 0]
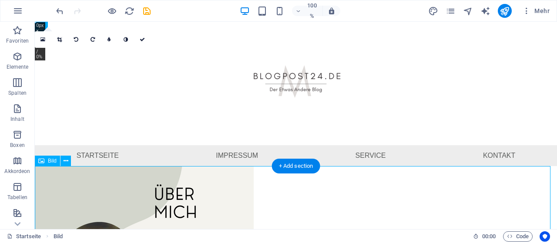
click at [116, 74] on div at bounding box center [296, 84] width 522 height 124
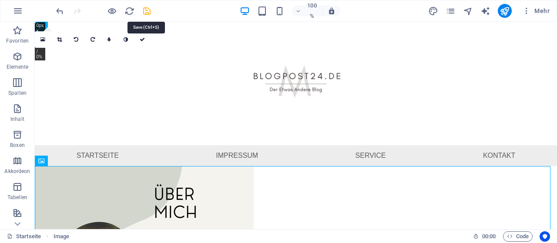
click at [145, 9] on icon "speichern" at bounding box center [147, 11] width 10 height 10
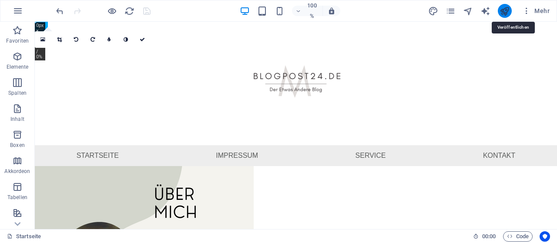
click at [504, 10] on icon "veröffentlichen" at bounding box center [505, 11] width 10 height 10
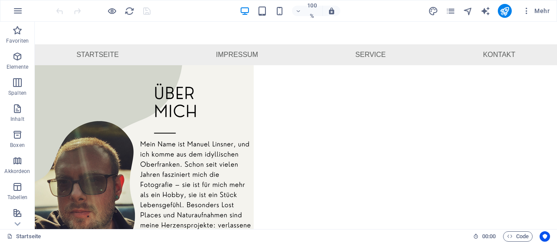
scroll to position [125, 0]
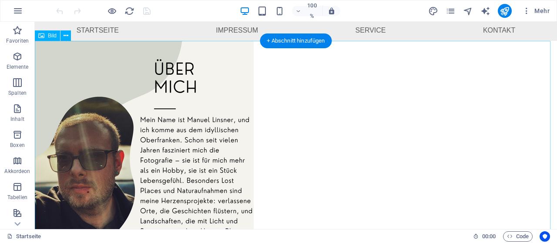
click at [188, 168] on figure at bounding box center [296, 178] width 522 height 274
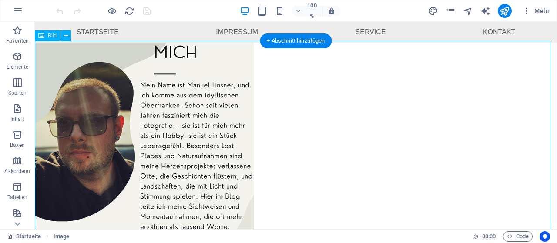
select select "px"
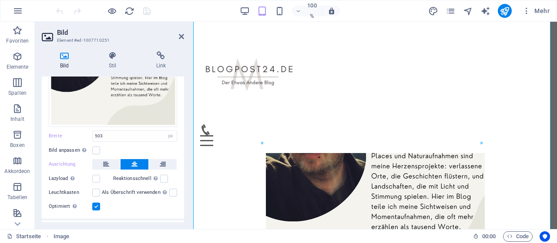
scroll to position [135, 0]
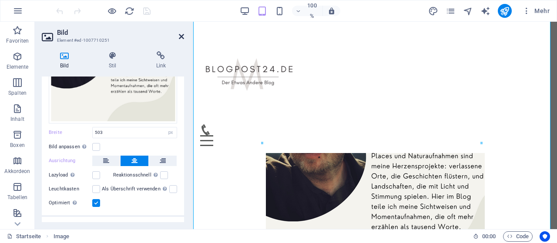
click at [179, 37] on icon at bounding box center [181, 36] width 5 height 7
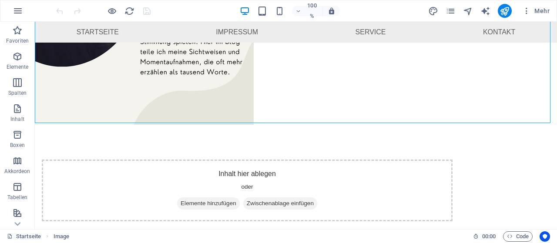
scroll to position [193, 0]
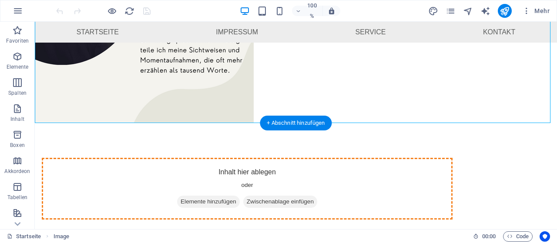
drag, startPoint x: 218, startPoint y: 92, endPoint x: 275, endPoint y: 178, distance: 103.6
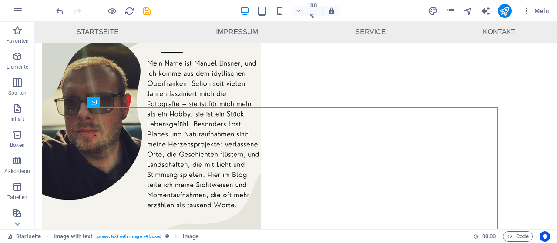
scroll to position [157, 0]
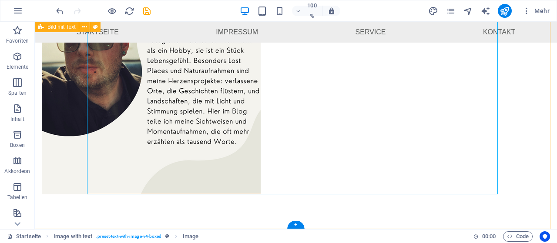
click at [531, 143] on div at bounding box center [296, 47] width 522 height 364
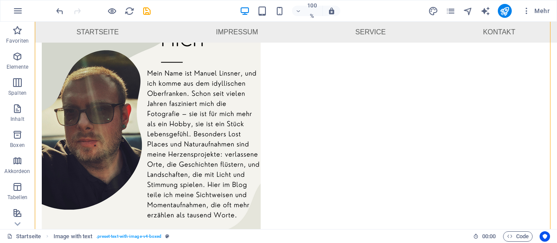
scroll to position [68, 0]
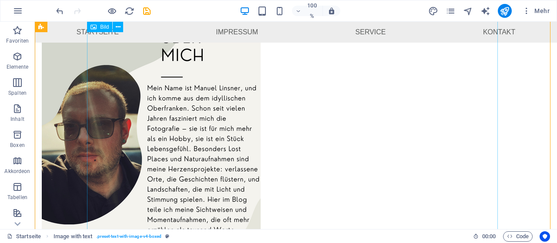
click at [299, 128] on figure at bounding box center [247, 146] width 411 height 274
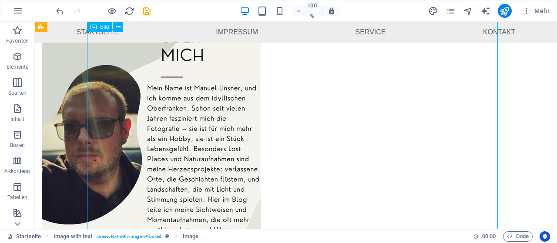
click at [238, 128] on figure at bounding box center [247, 146] width 411 height 274
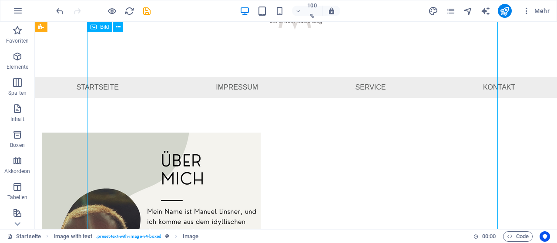
select select "px"
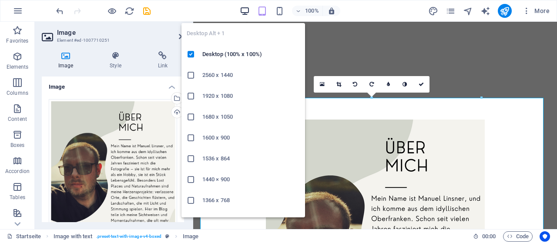
click at [245, 9] on icon "button" at bounding box center [245, 11] width 10 height 10
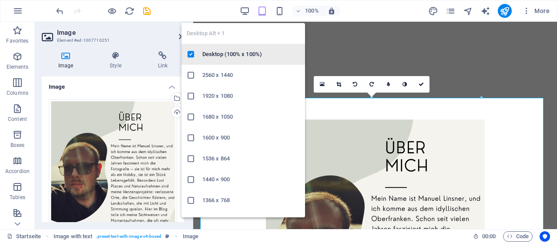
drag, startPoint x: 247, startPoint y: 52, endPoint x: 54, endPoint y: 30, distance: 194.4
click at [247, 52] on h6 "Desktop (100% x 100%)" at bounding box center [250, 54] width 97 height 10
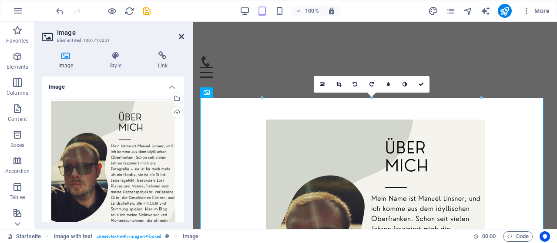
click at [181, 37] on icon at bounding box center [181, 36] width 5 height 7
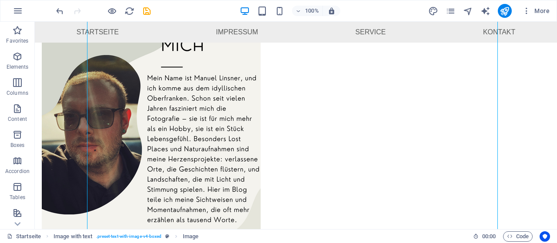
scroll to position [69, 0]
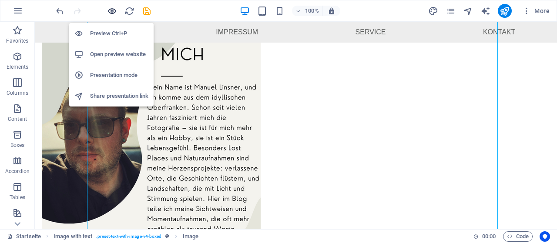
click at [112, 9] on icon "button" at bounding box center [112, 11] width 10 height 10
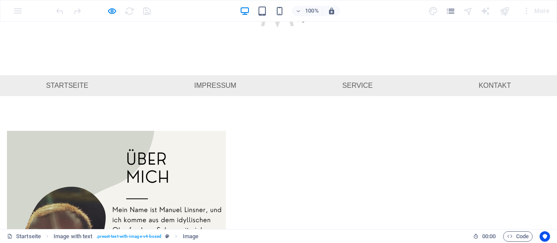
scroll to position [71, 0]
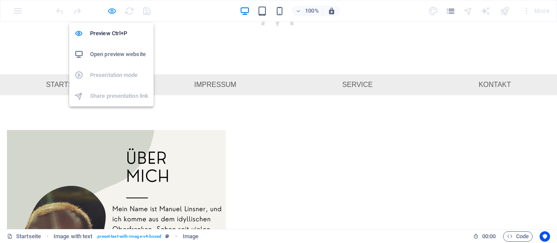
click at [113, 9] on icon "button" at bounding box center [112, 11] width 10 height 10
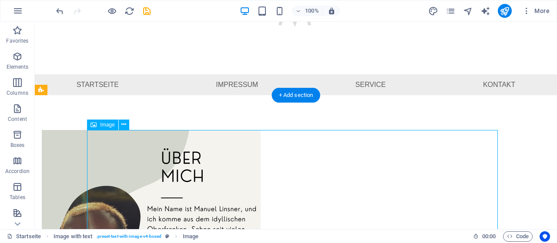
drag, startPoint x: 192, startPoint y: 175, endPoint x: 364, endPoint y: 181, distance: 171.6
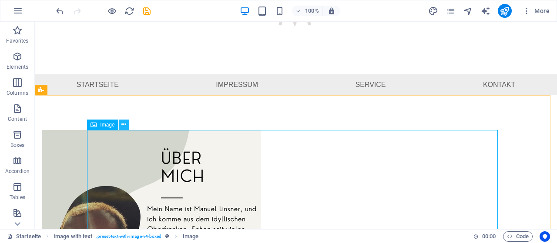
click at [122, 128] on icon at bounding box center [123, 124] width 5 height 9
click at [120, 126] on icon at bounding box center [118, 124] width 5 height 9
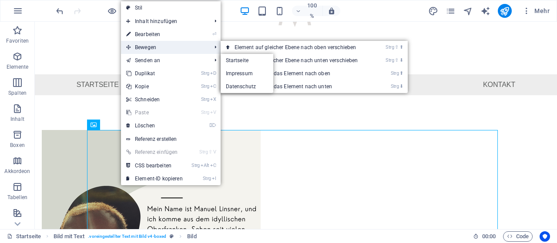
click at [154, 49] on font "Bewegen" at bounding box center [145, 47] width 21 height 6
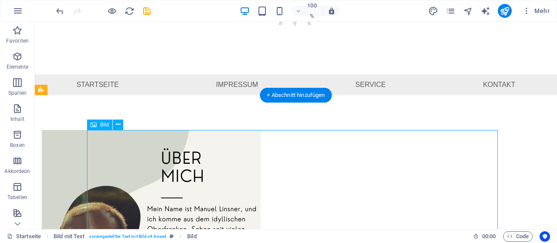
drag, startPoint x: 255, startPoint y: 169, endPoint x: 370, endPoint y: 168, distance: 114.5
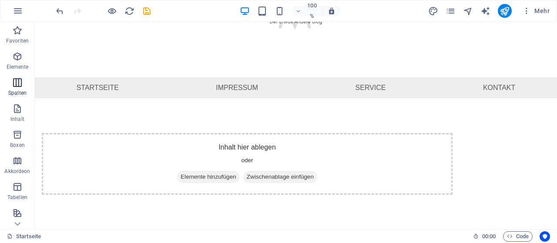
click at [18, 78] on icon "button" at bounding box center [17, 82] width 10 height 10
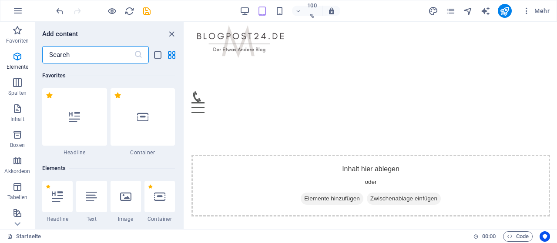
scroll to position [431, 0]
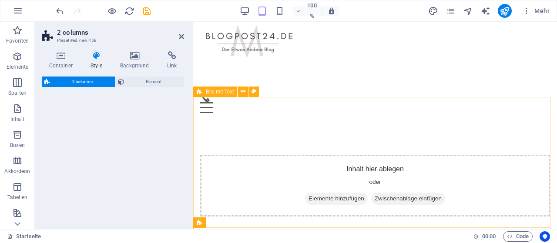
select select "rem"
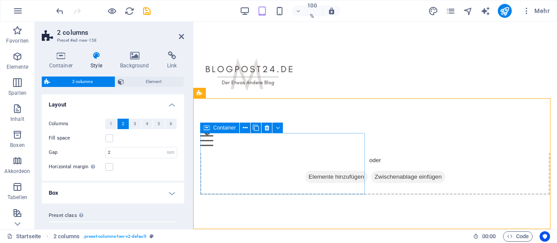
scroll to position [164, 0]
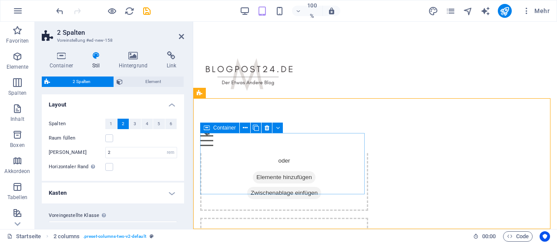
click at [272, 176] on font "Elemente hinzufügen" at bounding box center [284, 177] width 56 height 7
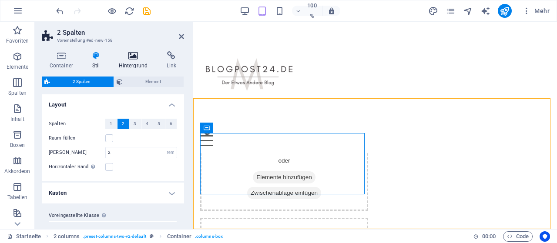
click at [139, 57] on icon at bounding box center [133, 55] width 44 height 9
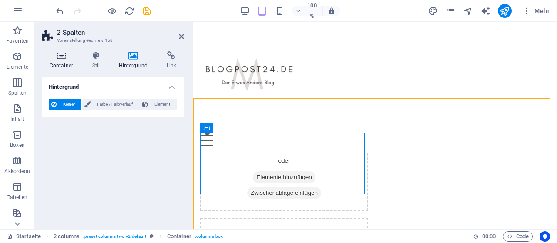
click at [58, 64] on font "Container" at bounding box center [61, 66] width 23 height 6
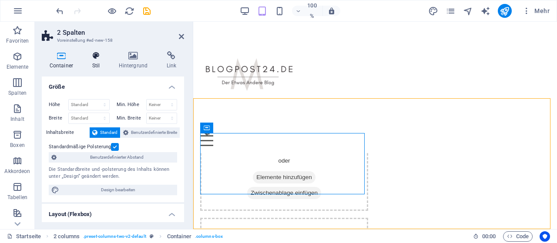
click at [96, 59] on icon at bounding box center [95, 55] width 23 height 9
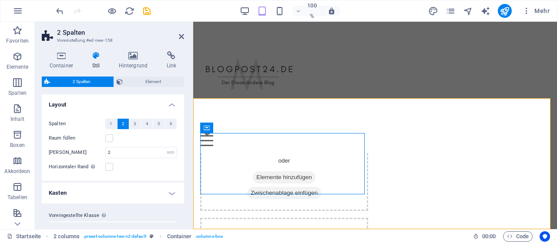
drag, startPoint x: 186, startPoint y: 123, endPoint x: 183, endPoint y: 141, distance: 18.5
click at [185, 144] on div "Container Stil Hintergrund Link Größe Höhe Standard px rem % vh vw Min. Höhe Ke…" at bounding box center [113, 136] width 156 height 185
click at [137, 68] on font "Hintergrund" at bounding box center [133, 66] width 29 height 6
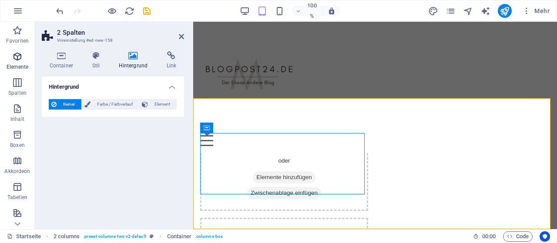
drag, startPoint x: 18, startPoint y: 57, endPoint x: 32, endPoint y: 61, distance: 14.6
click at [18, 56] on icon "button" at bounding box center [17, 56] width 10 height 10
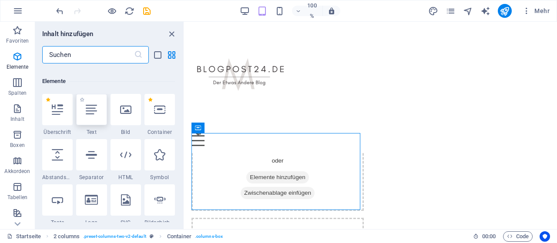
scroll to position [93, 0]
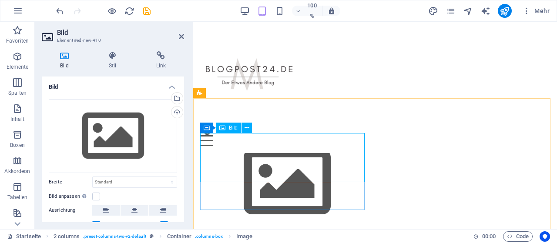
click at [234, 129] on font "Bild" at bounding box center [233, 128] width 9 height 6
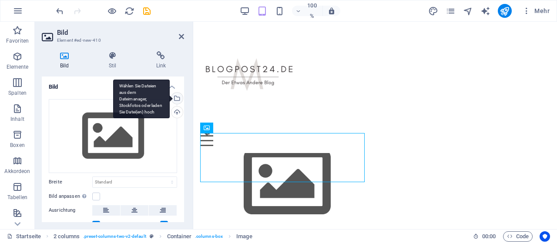
click at [177, 97] on div "Wählen Sie Dateien aus dem Dateimanager, Stockfotos oder laden Sie Datei(en) ho…" at bounding box center [176, 99] width 13 height 13
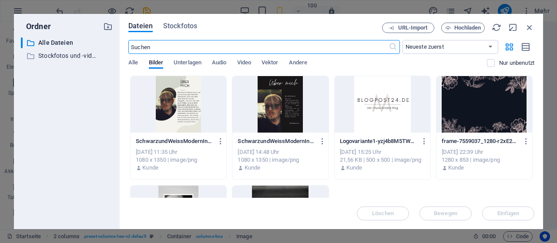
click at [166, 92] on div at bounding box center [179, 104] width 96 height 57
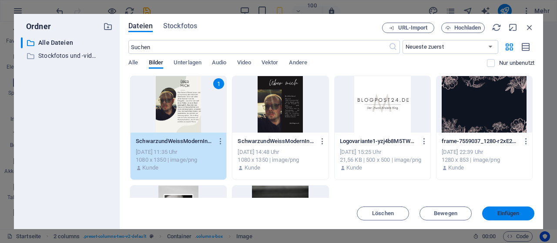
click at [502, 217] on font "Einfügen" at bounding box center [508, 213] width 22 height 7
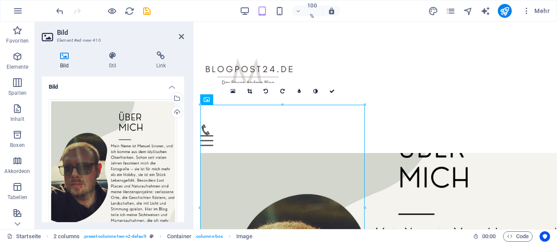
scroll to position [192, 0]
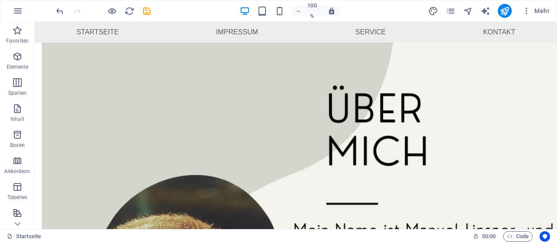
scroll to position [166, 0]
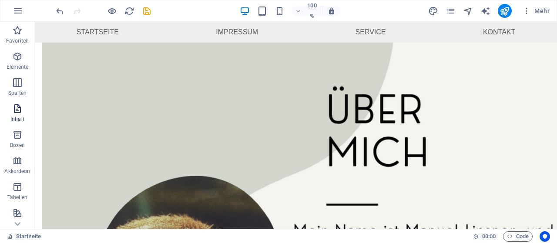
click at [15, 110] on icon "button" at bounding box center [17, 109] width 10 height 10
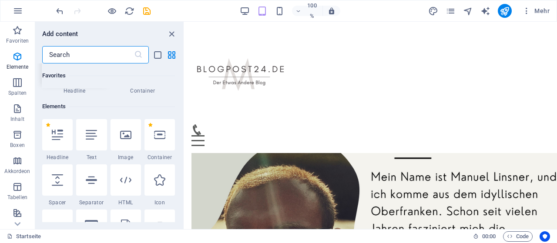
scroll to position [1523, 0]
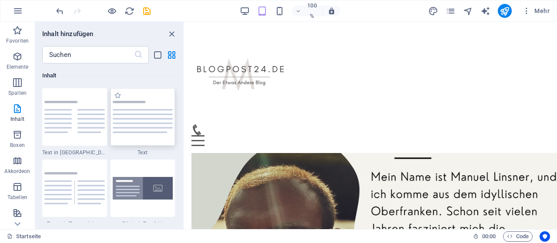
click at [129, 119] on img at bounding box center [143, 117] width 60 height 32
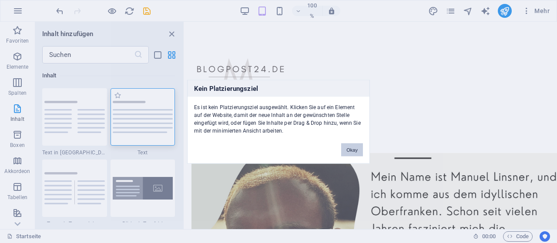
drag, startPoint x: 352, startPoint y: 144, endPoint x: 170, endPoint y: 130, distance: 183.3
click at [346, 148] on button "Okay" at bounding box center [352, 149] width 22 height 13
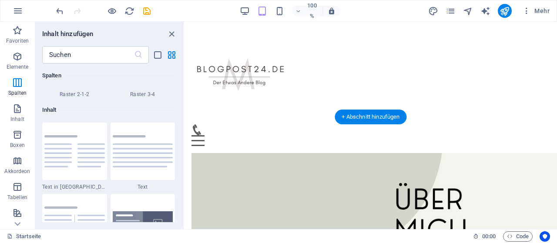
scroll to position [146, 0]
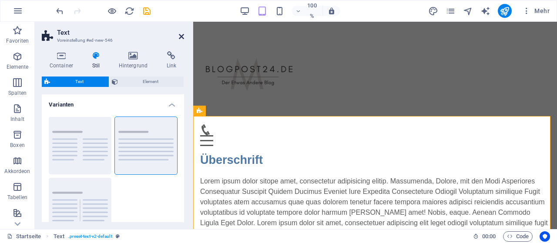
click at [179, 34] on icon at bounding box center [181, 36] width 5 height 7
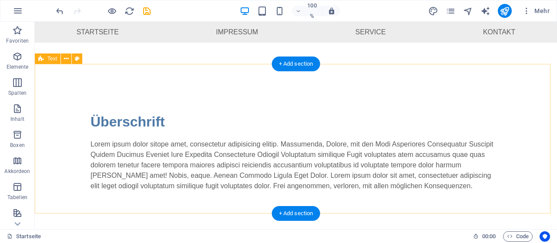
scroll to position [110, 0]
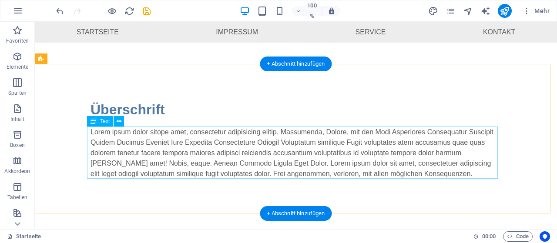
click at [408, 170] on div "Lorem ipsum dolor sitope amet, consectetur adipisicing elitip. Massumenda, Dolo…" at bounding box center [296, 153] width 411 height 52
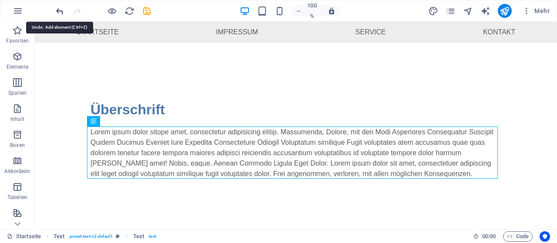
click at [59, 11] on icon "rückgängig machen" at bounding box center [60, 11] width 10 height 10
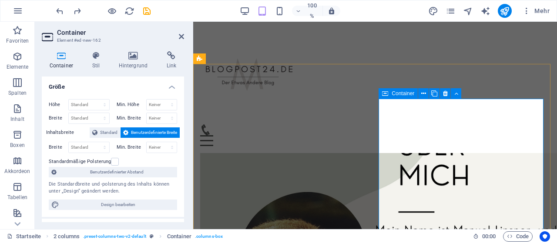
drag, startPoint x: 184, startPoint y: 104, endPoint x: 182, endPoint y: 114, distance: 10.7
click at [182, 114] on div "Container Stil Hintergrund Link Größe Höhe Standard px rem % vh vw Min. Höhe Ke…" at bounding box center [113, 136] width 156 height 185
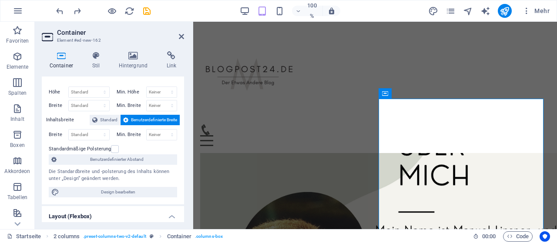
scroll to position [0, 0]
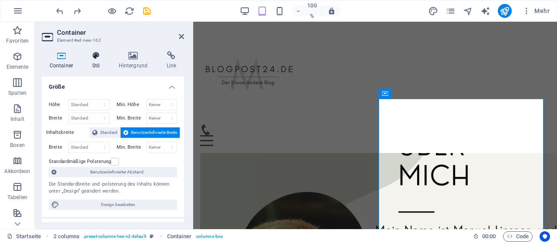
click at [102, 62] on h4 "Stil" at bounding box center [97, 60] width 27 height 18
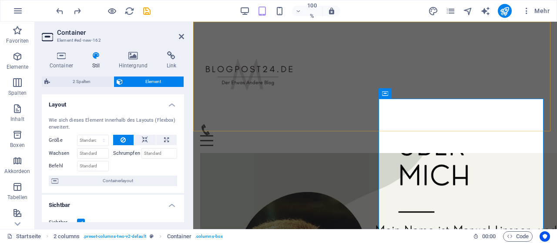
click at [431, 37] on div "Speisekarte Startseite Impressum Service Kontakt" at bounding box center [375, 87] width 364 height 131
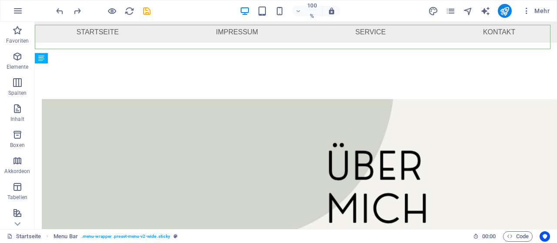
scroll to position [110, 0]
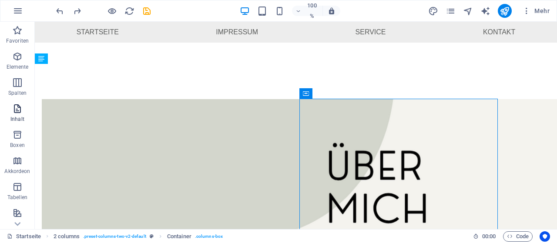
click at [18, 116] on font "Inhalt" at bounding box center [17, 119] width 14 height 6
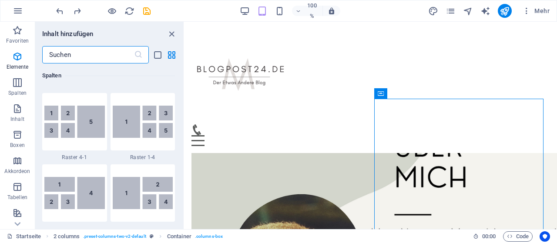
scroll to position [1523, 0]
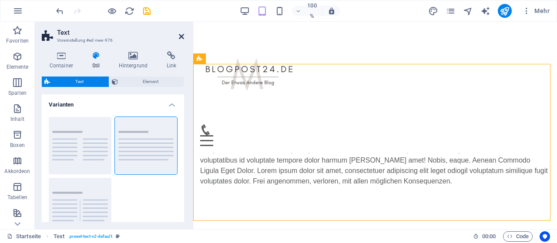
drag, startPoint x: 180, startPoint y: 38, endPoint x: 146, endPoint y: 16, distance: 40.3
click at [180, 38] on icon at bounding box center [181, 36] width 5 height 7
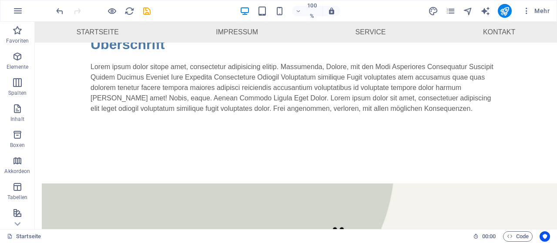
scroll to position [164, 0]
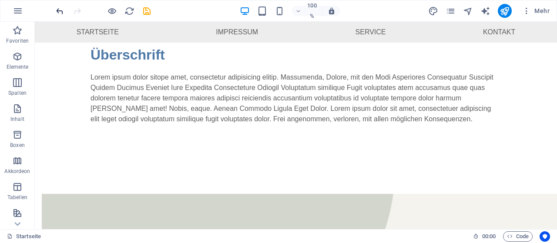
click at [60, 8] on icon "rückgängig machen" at bounding box center [60, 11] width 10 height 10
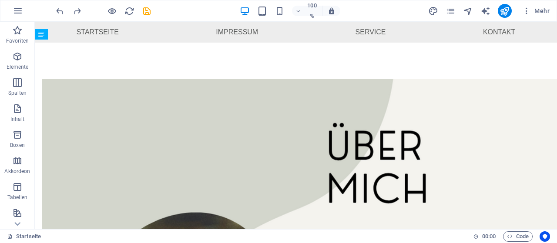
scroll to position [133, 0]
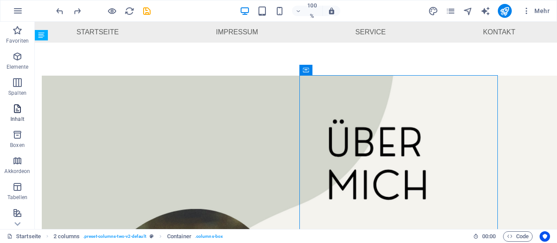
click at [17, 105] on icon "button" at bounding box center [17, 109] width 10 height 10
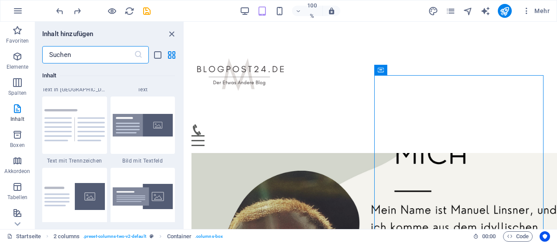
scroll to position [1586, 0]
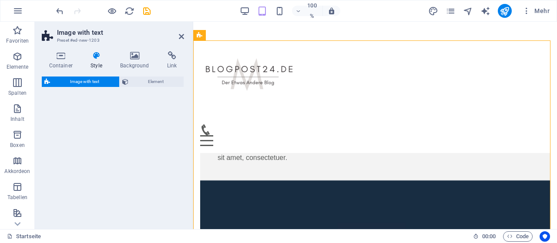
select select "rem"
select select "px"
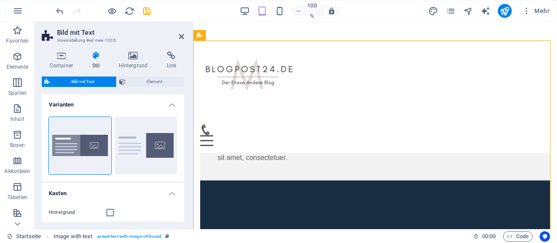
click at [181, 40] on header "Bild mit Text Voreinstellung #ed-new-1203" at bounding box center [113, 33] width 142 height 23
click at [182, 35] on icon at bounding box center [181, 36] width 5 height 7
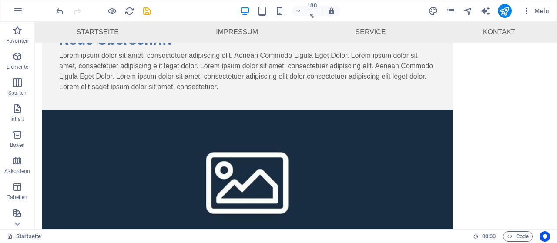
scroll to position [169, 0]
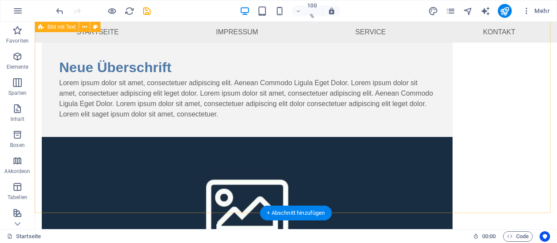
click at [426, 157] on figure at bounding box center [247, 206] width 411 height 139
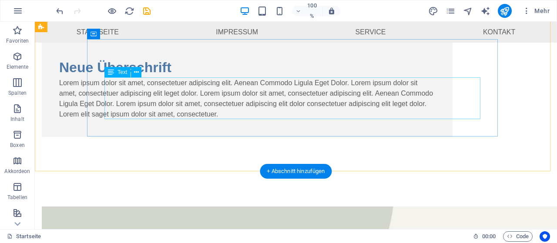
click at [410, 114] on div "Lorem ipsum dolor sit amet, consectetuer adipiscing elit. Aenean Commodo Ligula…" at bounding box center [247, 99] width 376 height 42
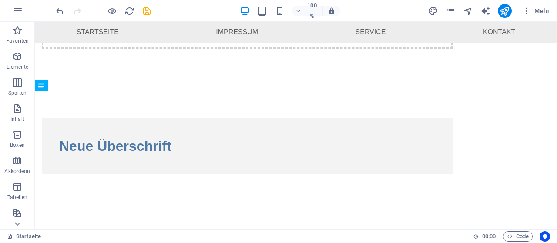
scroll to position [83, 0]
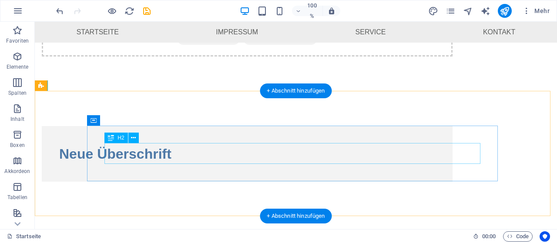
click at [345, 153] on div "Neue Überschrift" at bounding box center [247, 154] width 376 height 21
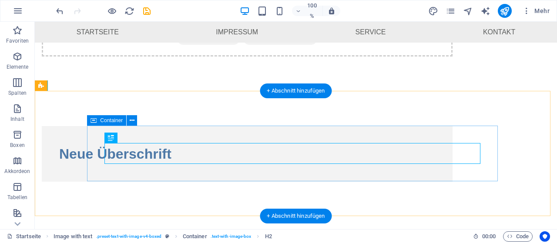
click at [351, 135] on div "Neue Überschrift" at bounding box center [247, 154] width 411 height 56
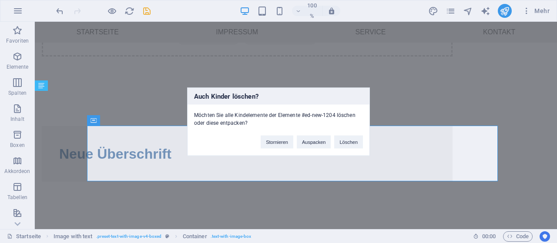
click at [351, 135] on button "Löschen" at bounding box center [348, 141] width 29 height 13
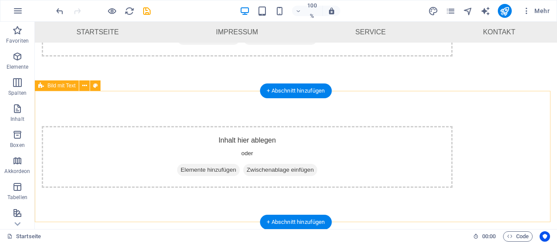
click at [351, 135] on div "Inhalt hier ablegen oder Elemente hinzufügen Zwischenablage einfügen" at bounding box center [247, 157] width 411 height 62
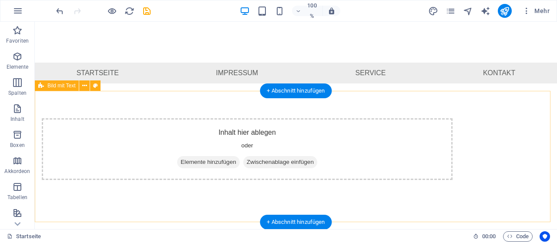
select select "rem"
select select "px"
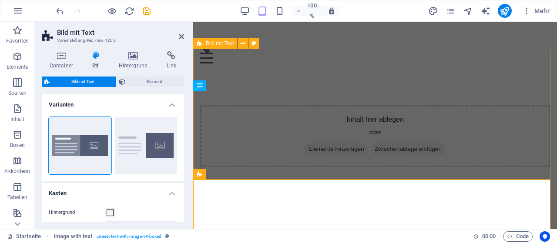
click at [519, 70] on div "Inhalt hier ablegen oder Elemente hinzufügen Zwischenablage einfügen" at bounding box center [375, 135] width 364 height 131
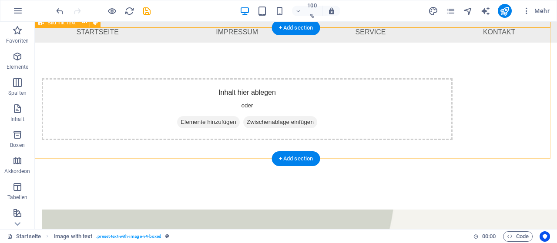
scroll to position [144, 0]
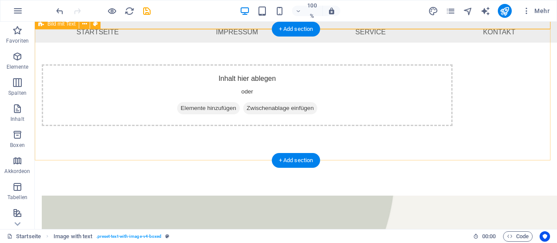
click at [502, 111] on div "Inhalt hier ablegen oder Elemente hinzufügen Zwischenablage einfügen" at bounding box center [296, 95] width 522 height 131
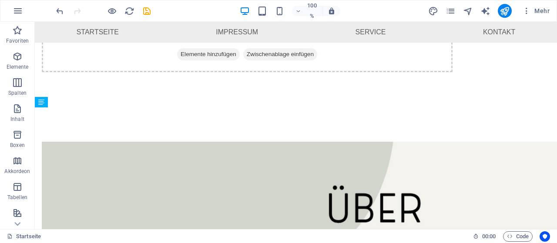
scroll to position [58, 0]
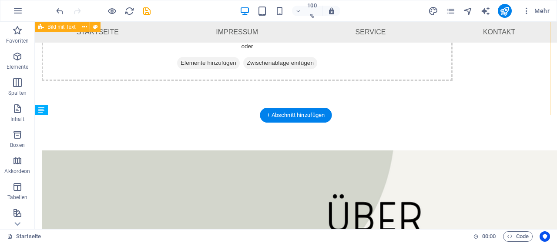
click at [449, 60] on div "Inhalt hier ablegen oder Elemente hinzufügen Zwischenablage einfügen" at bounding box center [247, 50] width 411 height 62
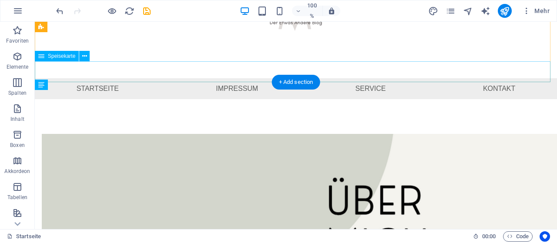
scroll to position [84, 0]
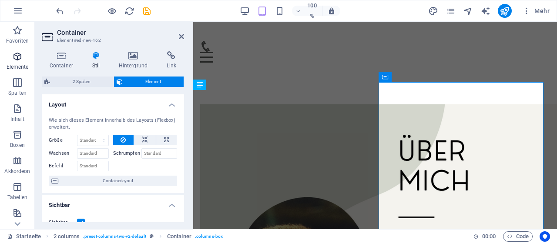
click at [19, 60] on icon "button" at bounding box center [17, 56] width 10 height 10
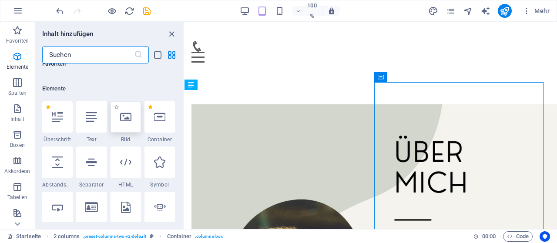
scroll to position [93, 0]
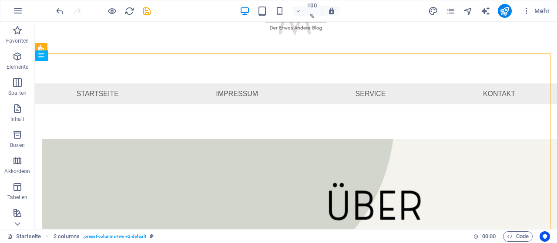
scroll to position [113, 0]
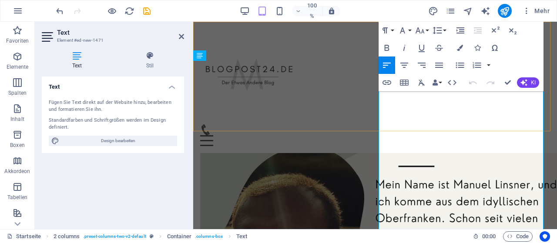
click at [440, 114] on div "Speisekarte Startseite Impressum Service Kontakt" at bounding box center [375, 87] width 364 height 131
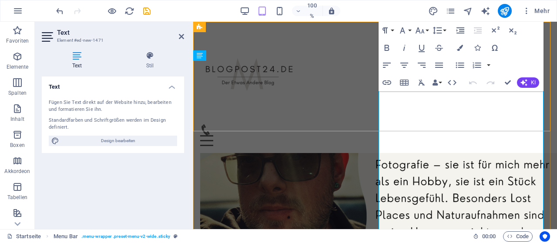
scroll to position [24, 0]
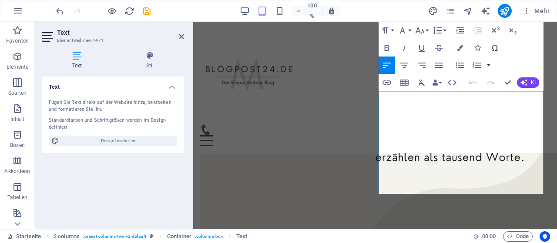
scroll to position [407, 0]
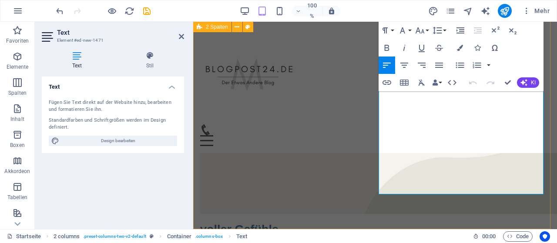
drag, startPoint x: 382, startPoint y: 165, endPoint x: 507, endPoint y: 201, distance: 130.3
click at [507, 201] on div "voller Gefühle „Mein Name ist Manuel Linsner. Ich komme aus dem schönen Oberfra…" at bounding box center [375, 153] width 364 height 1077
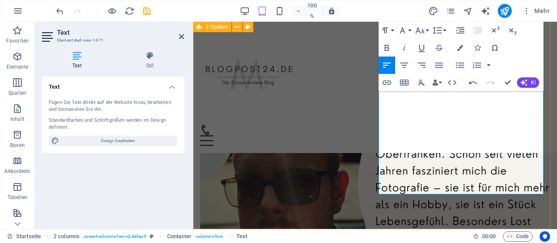
scroll to position [376, 0]
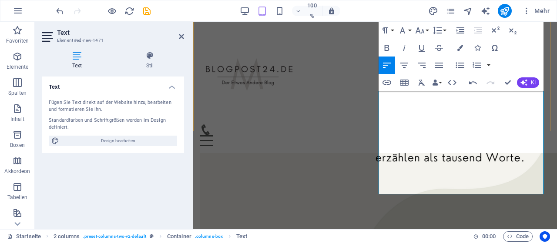
click at [487, 117] on div "Speisekarte Startseite Impressum Service Kontakt" at bounding box center [375, 87] width 364 height 131
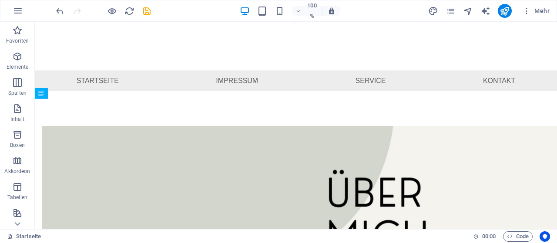
scroll to position [88, 0]
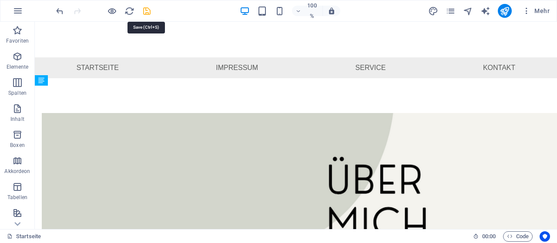
click at [143, 13] on icon "speichern" at bounding box center [147, 11] width 10 height 10
click at [471, 11] on icon "Navigator" at bounding box center [468, 11] width 10 height 10
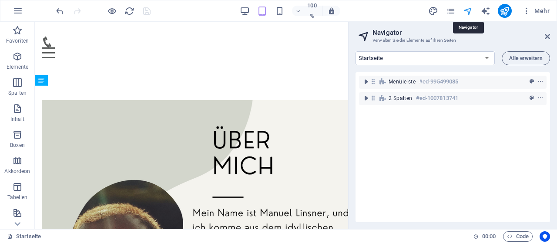
click at [471, 11] on icon "Navigator" at bounding box center [468, 11] width 10 height 10
click at [503, 10] on icon "veröffentlichen" at bounding box center [505, 11] width 10 height 10
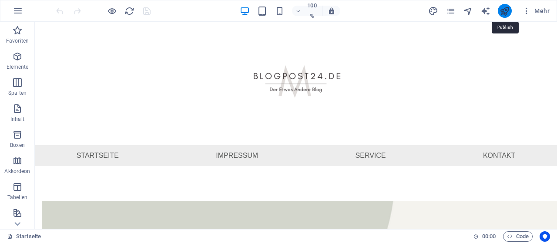
click at [505, 11] on icon "veröffentlichen" at bounding box center [505, 11] width 10 height 10
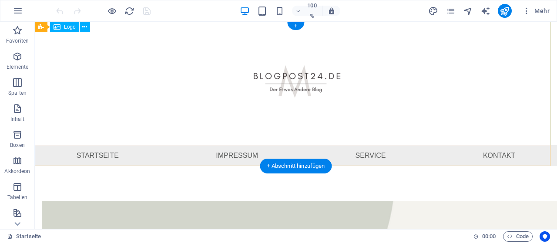
click at [268, 81] on div at bounding box center [296, 84] width 522 height 124
click at [269, 81] on div at bounding box center [296, 84] width 522 height 124
select select "px"
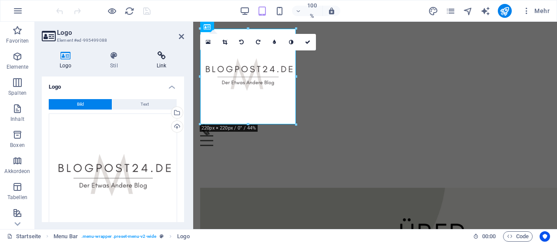
click at [156, 63] on h4 "Link" at bounding box center [161, 60] width 45 height 18
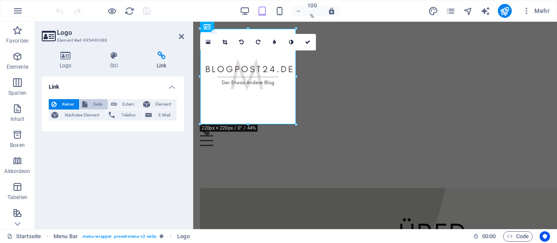
click at [93, 106] on font "Seite" at bounding box center [97, 104] width 9 height 5
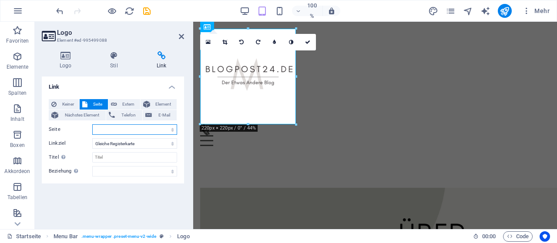
click at [114, 129] on select "Startseite Impressum Datenschutz" at bounding box center [134, 129] width 85 height 10
select select "0"
click at [92, 124] on select "Startseite Impressum Datenschutz" at bounding box center [134, 129] width 85 height 10
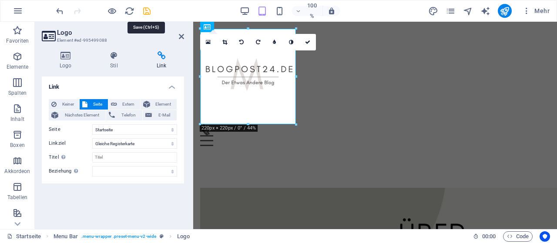
click at [150, 9] on icon "speichern" at bounding box center [147, 11] width 10 height 10
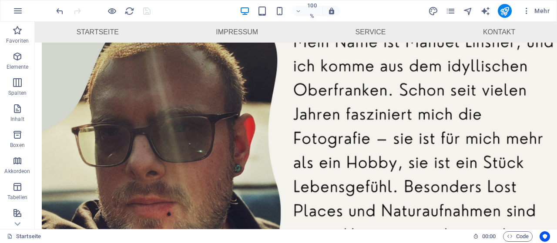
scroll to position [227, 0]
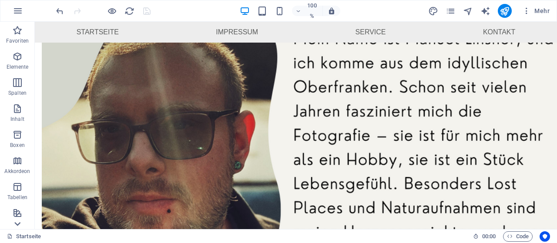
click at [15, 222] on icon at bounding box center [17, 224] width 12 height 12
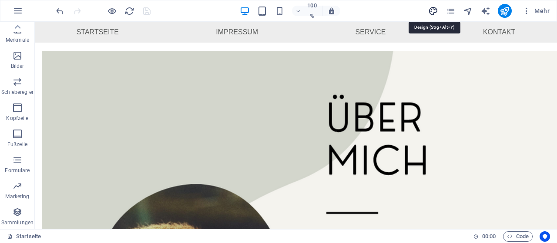
scroll to position [69, 0]
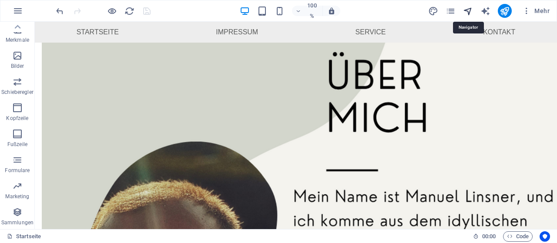
click at [466, 14] on icon "Navigator" at bounding box center [468, 11] width 10 height 10
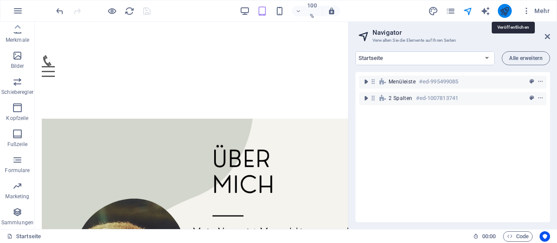
click at [508, 7] on icon "veröffentlichen" at bounding box center [505, 11] width 10 height 10
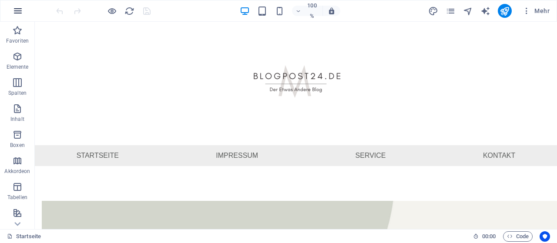
click at [20, 17] on button "button" at bounding box center [17, 10] width 21 height 21
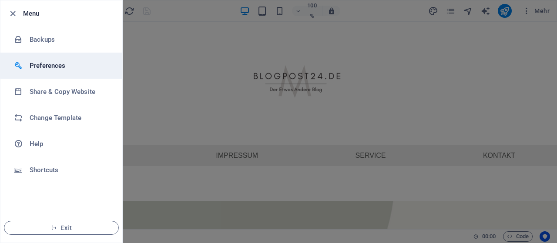
click at [45, 61] on h6 "Preferences" at bounding box center [70, 65] width 81 height 10
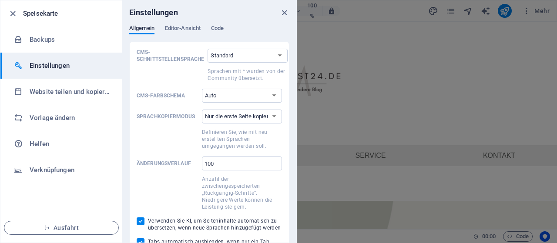
click at [184, 21] on div "Einstellungen" at bounding box center [209, 12] width 174 height 24
click at [185, 28] on font "Editor-Ansicht" at bounding box center [183, 28] width 36 height 7
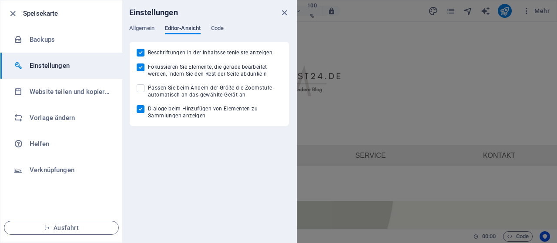
click at [185, 28] on font "Editor-Ansicht" at bounding box center [183, 28] width 36 height 7
click at [148, 27] on font "Allgemein" at bounding box center [141, 28] width 25 height 7
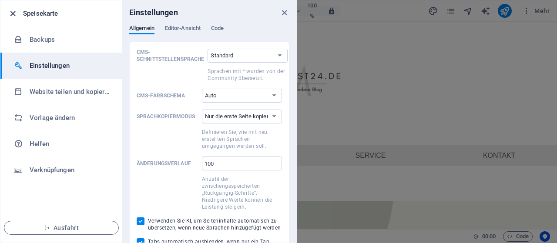
click at [12, 13] on icon "button" at bounding box center [13, 14] width 10 height 10
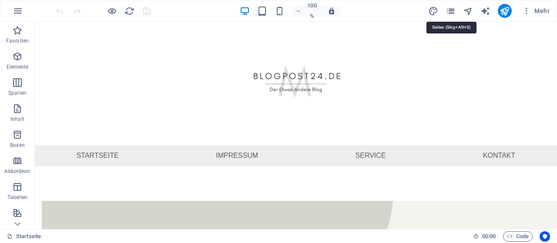
click at [453, 13] on icon "Seiten" at bounding box center [451, 11] width 10 height 10
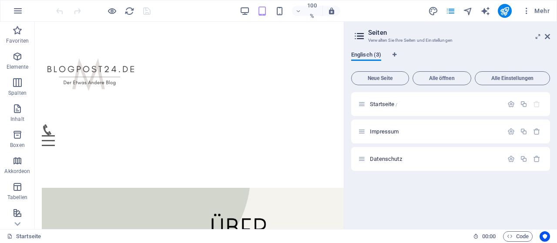
click at [361, 54] on font "Englisch (3)" at bounding box center [366, 54] width 30 height 7
click at [359, 37] on icon at bounding box center [359, 36] width 13 height 12
click at [526, 13] on icon "button" at bounding box center [526, 11] width 9 height 9
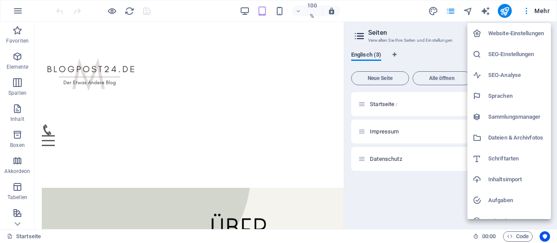
click at [515, 32] on font "Website-Einstellungen" at bounding box center [516, 33] width 56 height 7
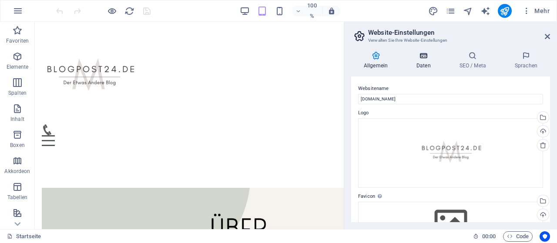
click at [429, 54] on icon at bounding box center [424, 55] width 40 height 9
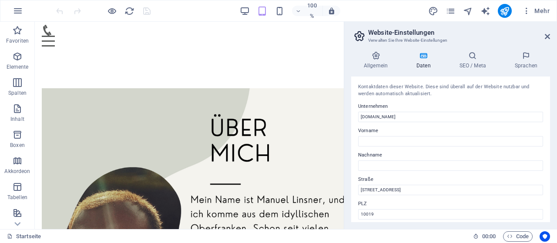
scroll to position [98, 0]
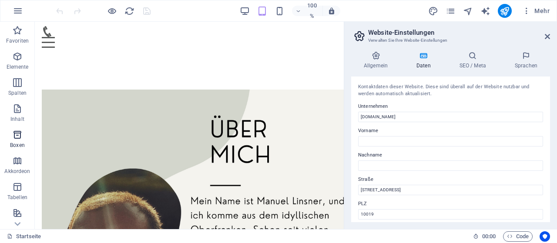
click at [17, 142] on font "Boxen" at bounding box center [17, 145] width 15 height 6
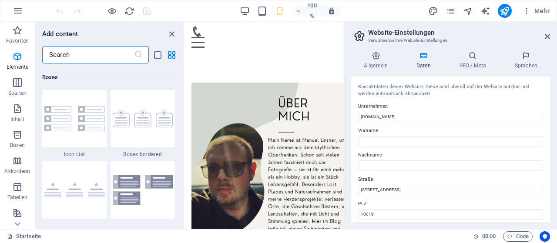
scroll to position [2400, 0]
click at [97, 58] on input "text" at bounding box center [88, 54] width 92 height 17
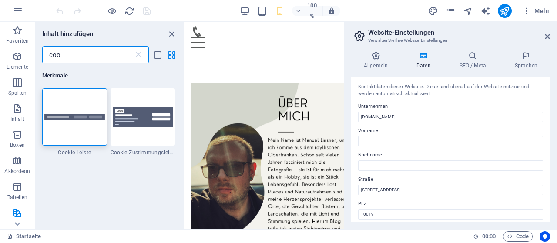
scroll to position [0, 0]
type input "coo"
click at [548, 37] on icon at bounding box center [547, 36] width 5 height 7
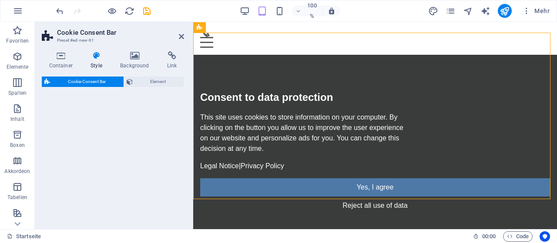
select select "rem"
select select "px"
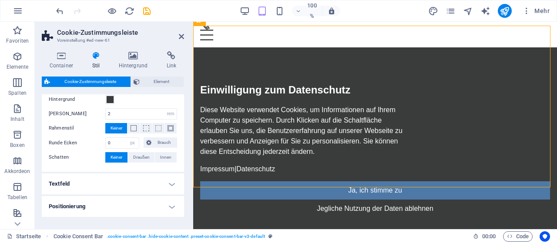
scroll to position [64, 0]
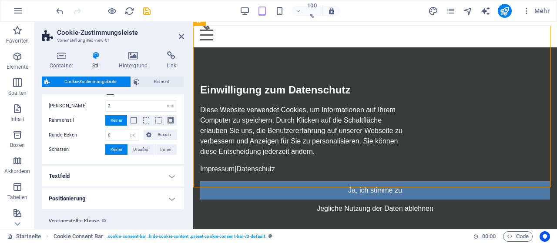
click at [138, 173] on h4 "Textfeld" at bounding box center [113, 176] width 142 height 21
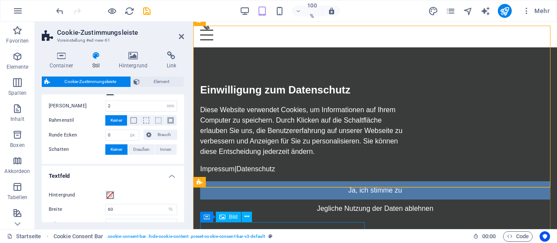
drag, startPoint x: 378, startPoint y: 175, endPoint x: 218, endPoint y: 228, distance: 168.3
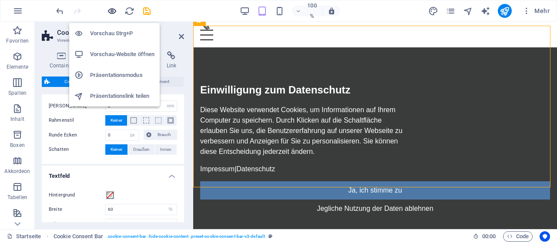
click at [112, 13] on icon "button" at bounding box center [112, 11] width 10 height 10
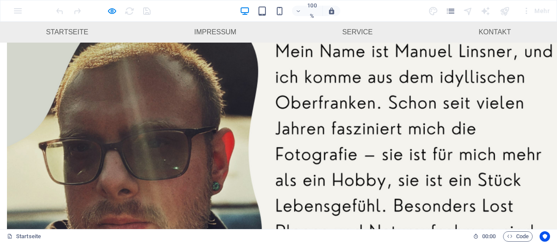
scroll to position [0, 0]
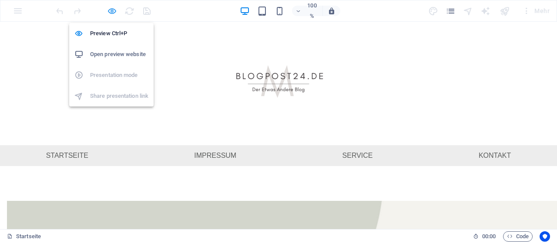
click at [113, 12] on icon "button" at bounding box center [112, 11] width 10 height 10
select select "rem"
select select "px"
select select "%"
select select "rem"
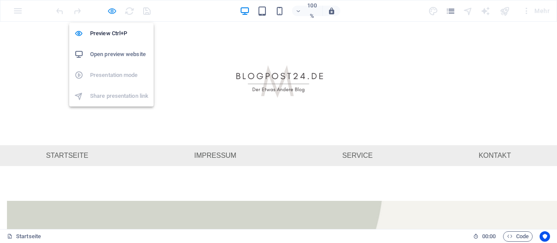
select select "px"
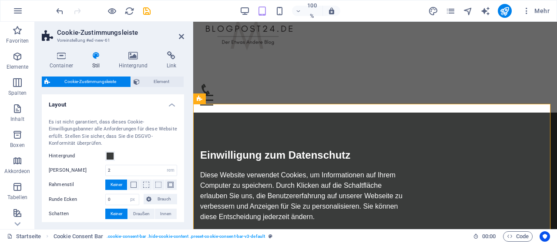
scroll to position [104, 0]
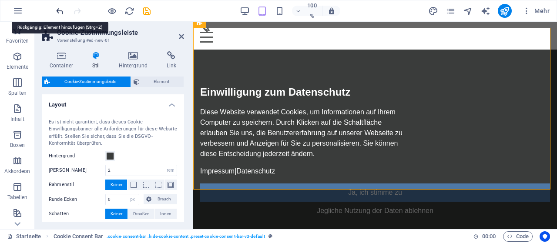
click at [63, 10] on icon "rückgängig machen" at bounding box center [60, 11] width 10 height 10
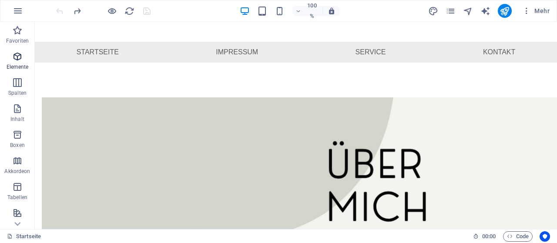
click at [22, 60] on icon "button" at bounding box center [17, 56] width 10 height 10
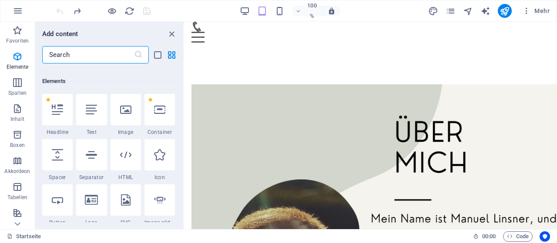
scroll to position [93, 0]
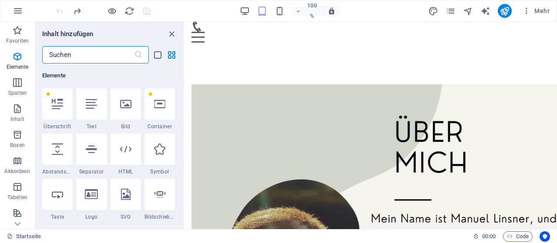
click at [81, 58] on input "text" at bounding box center [88, 54] width 92 height 17
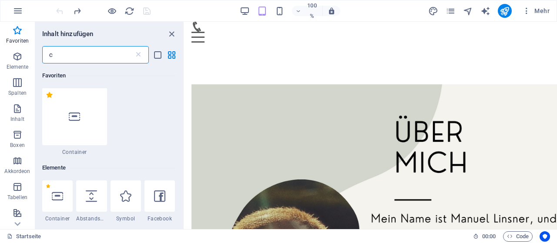
scroll to position [0, 0]
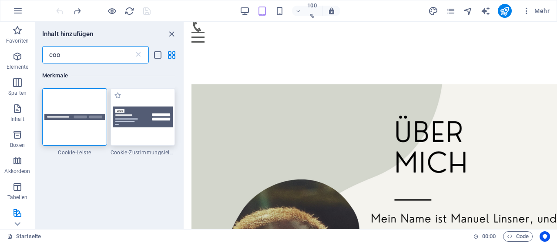
type input "coo"
click at [143, 117] on img at bounding box center [143, 117] width 60 height 21
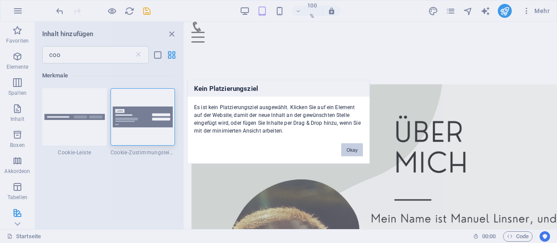
click at [352, 149] on font "Okay" at bounding box center [351, 149] width 11 height 5
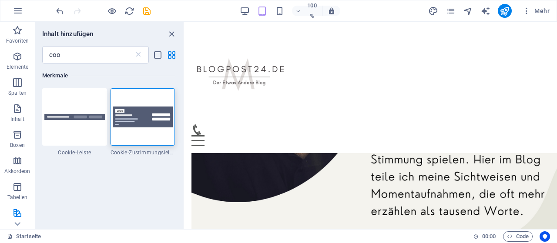
scroll to position [376, 0]
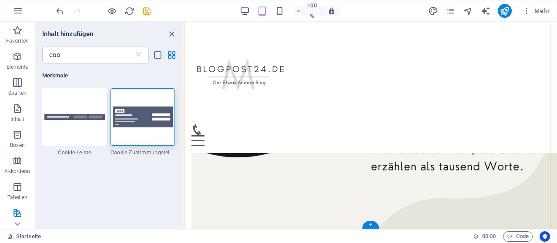
click at [367, 225] on div "+" at bounding box center [370, 225] width 17 height 8
click at [368, 223] on div "+" at bounding box center [370, 225] width 17 height 8
click at [371, 224] on div "+" at bounding box center [370, 225] width 17 height 8
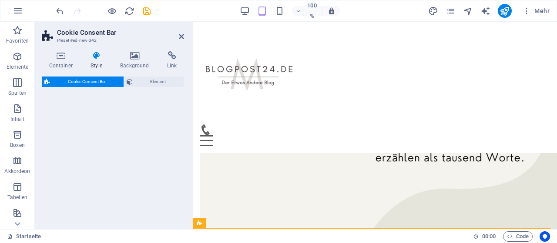
scroll to position [527, 0]
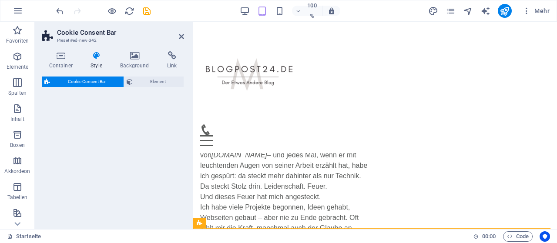
select select "rem"
select select "px"
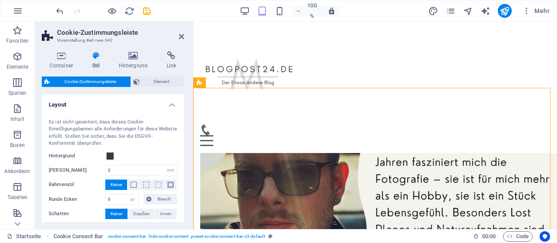
scroll to position [537, 0]
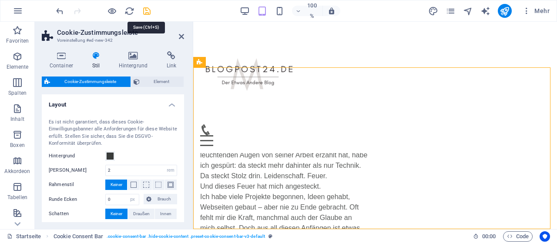
click at [146, 11] on icon "speichern" at bounding box center [147, 11] width 10 height 10
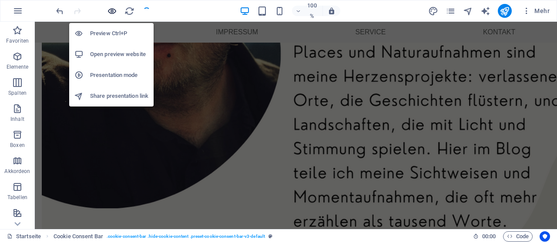
scroll to position [381, 0]
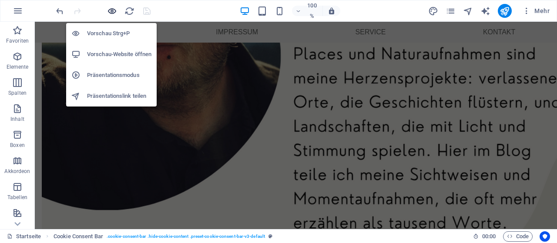
click at [114, 9] on icon "button" at bounding box center [112, 11] width 10 height 10
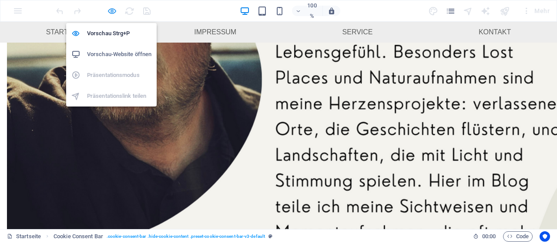
scroll to position [227, 0]
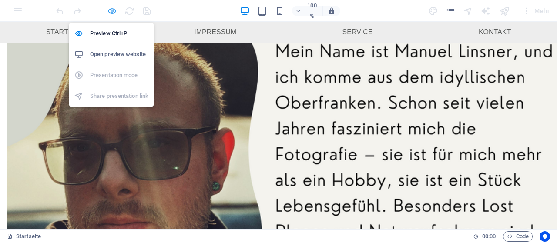
click at [111, 7] on icon "button" at bounding box center [112, 11] width 10 height 10
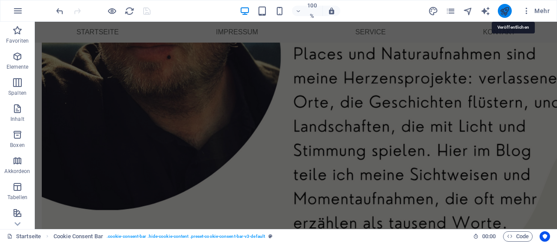
click at [506, 12] on icon "veröffentlichen" at bounding box center [505, 11] width 10 height 10
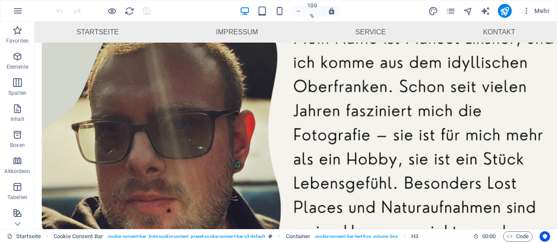
scroll to position [381, 0]
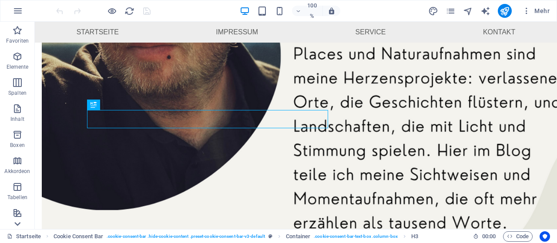
click at [15, 222] on icon at bounding box center [17, 224] width 12 height 12
drag, startPoint x: 15, startPoint y: 222, endPoint x: 41, endPoint y: 15, distance: 208.3
click at [41, 15] on div "100 % Mehr" at bounding box center [278, 10] width 556 height 21
drag, startPoint x: 18, startPoint y: 138, endPoint x: 39, endPoint y: 104, distance: 39.9
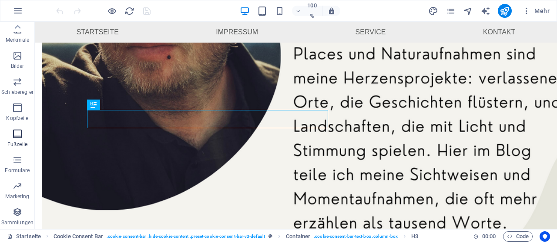
click at [18, 138] on icon "button" at bounding box center [17, 134] width 10 height 10
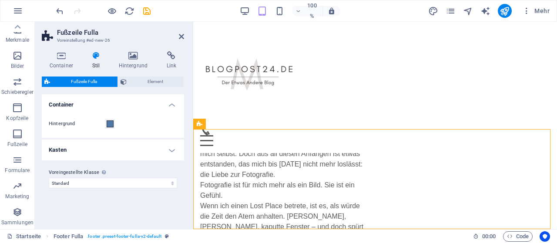
scroll to position [638, 0]
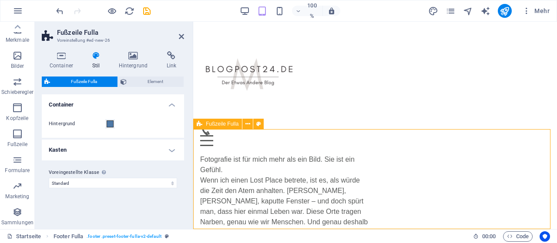
click at [183, 40] on icon at bounding box center [181, 36] width 5 height 7
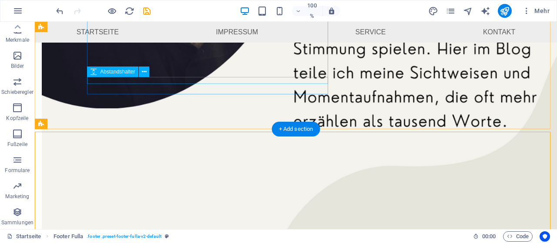
scroll to position [481, 0]
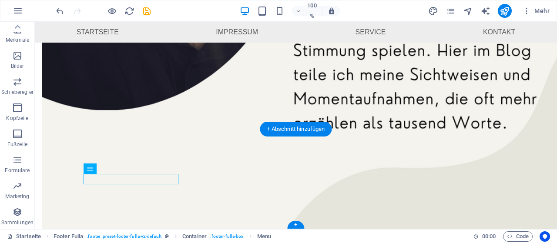
drag, startPoint x: 134, startPoint y: 178, endPoint x: 110, endPoint y: 175, distance: 24.6
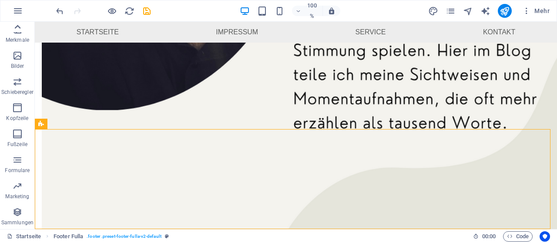
click at [21, 28] on icon at bounding box center [17, 27] width 12 height 12
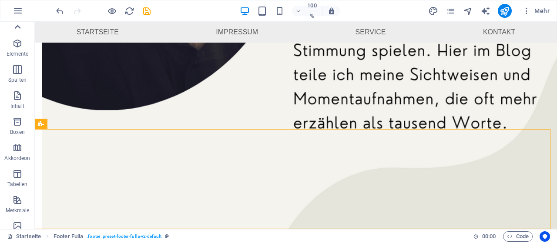
scroll to position [0, 0]
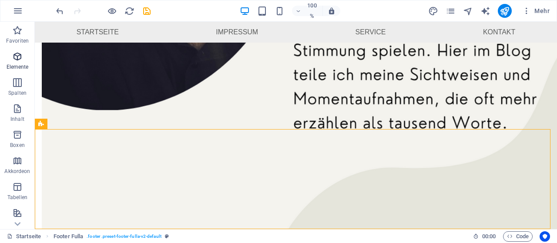
click at [17, 58] on icon "button" at bounding box center [17, 56] width 10 height 10
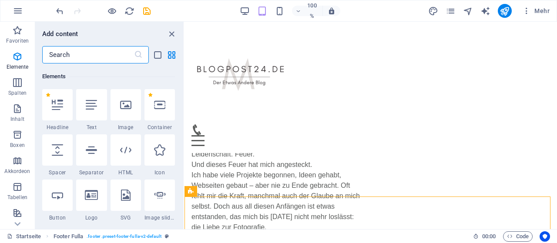
scroll to position [93, 0]
click at [88, 54] on input "text" at bounding box center [88, 54] width 92 height 17
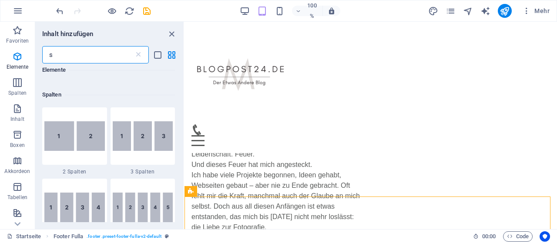
scroll to position [0, 0]
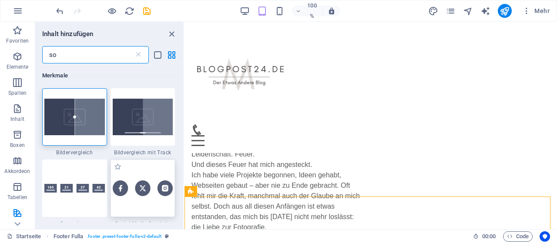
type input "so"
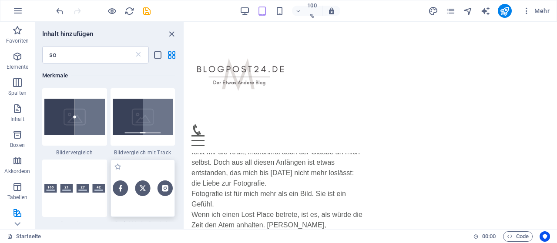
scroll to position [638, 0]
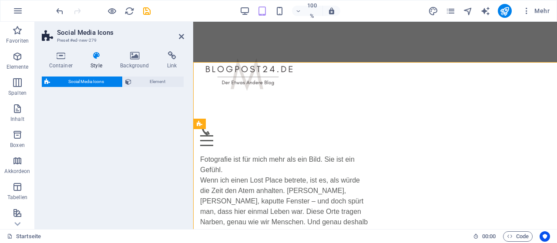
select select "rem"
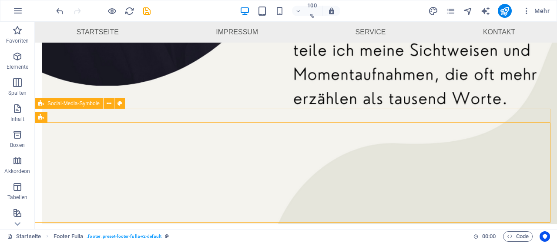
scroll to position [502, 0]
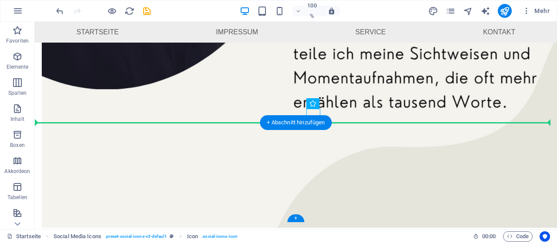
drag, startPoint x: 315, startPoint y: 115, endPoint x: 346, endPoint y: 157, distance: 52.2
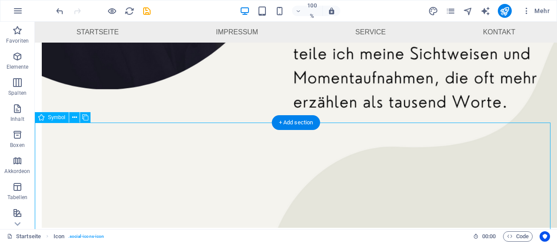
drag, startPoint x: 550, startPoint y: 117, endPoint x: 552, endPoint y: 148, distance: 30.5
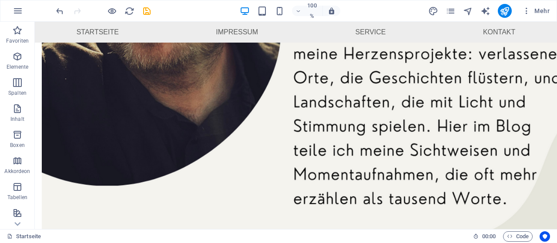
scroll to position [411, 0]
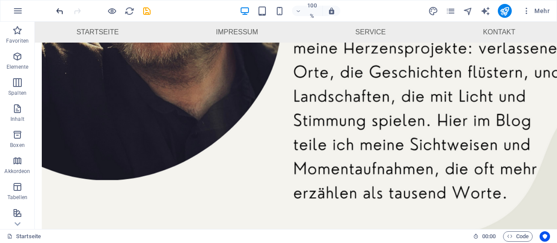
click at [64, 12] on icon "rückgängig machen" at bounding box center [60, 11] width 10 height 10
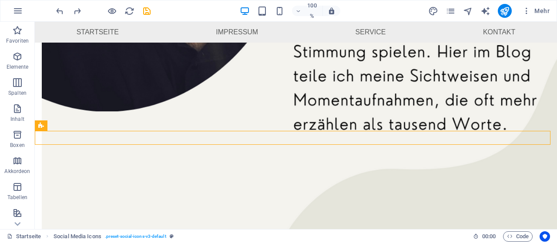
scroll to position [502, 0]
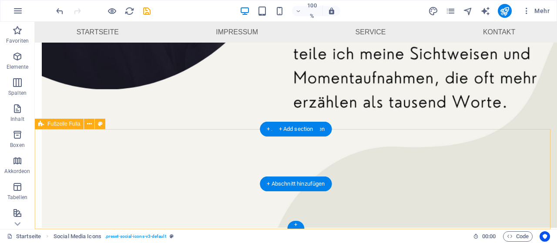
scroll to position [481, 0]
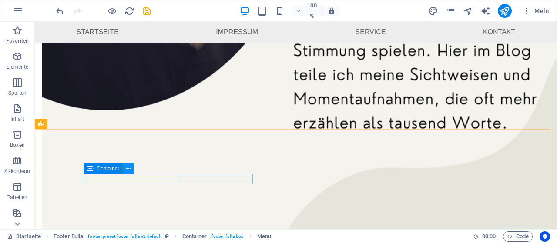
click at [130, 170] on icon at bounding box center [128, 168] width 5 height 9
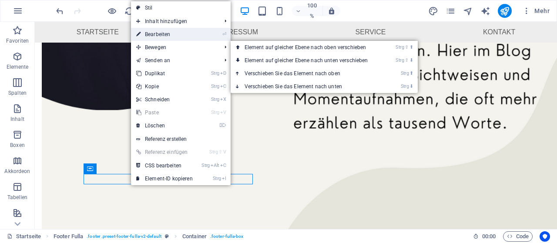
click at [167, 35] on font "Bearbeiten" at bounding box center [157, 34] width 25 height 6
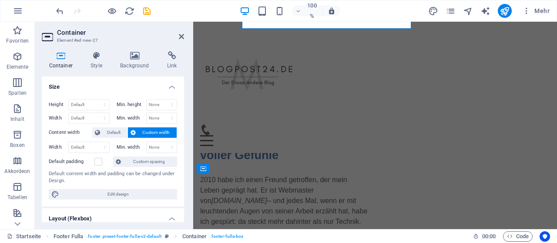
scroll to position [638, 0]
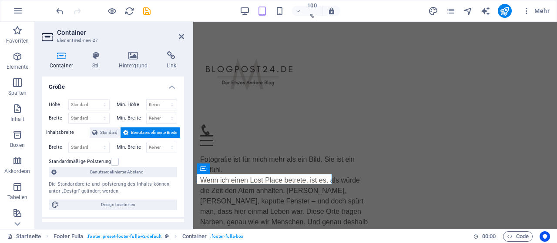
drag, startPoint x: 182, startPoint y: 92, endPoint x: 181, endPoint y: 113, distance: 20.9
click at [181, 113] on div "Höhe Standard px rem % vh vw Min. Höhe Keiner px rem % vh vw Breite Standard px…" at bounding box center [113, 154] width 142 height 125
click at [183, 107] on div "Container Stil Hintergrund Link Größe Höhe Standard px rem % vh vw Min. Höhe Ke…" at bounding box center [113, 136] width 156 height 185
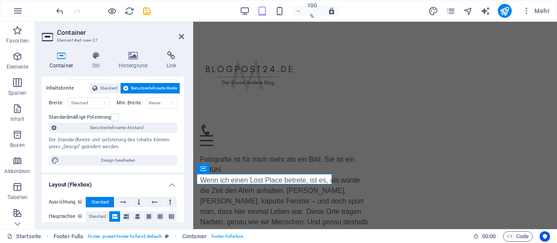
scroll to position [0, 0]
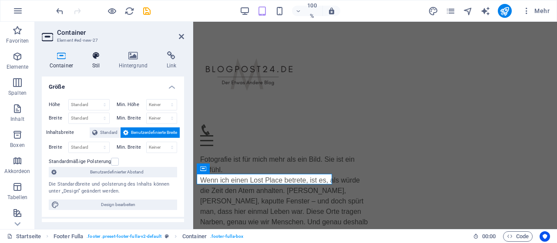
click at [96, 57] on icon at bounding box center [95, 55] width 23 height 9
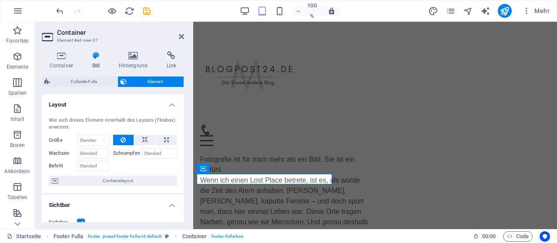
drag, startPoint x: 182, startPoint y: 104, endPoint x: 183, endPoint y: 134, distance: 30.0
click at [183, 134] on div "Layout Wie sich dieses Element innerhalb des Layouts (Flexbox) erweitert. Größe…" at bounding box center [113, 158] width 142 height 128
click at [140, 64] on font "Hintergrund" at bounding box center [133, 66] width 29 height 6
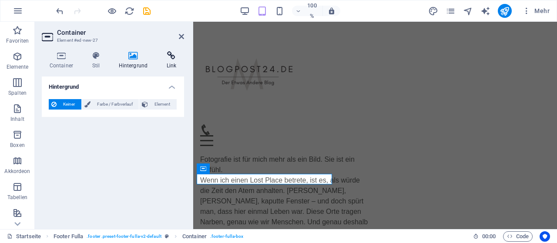
click at [166, 64] on h4 "Link" at bounding box center [171, 60] width 25 height 18
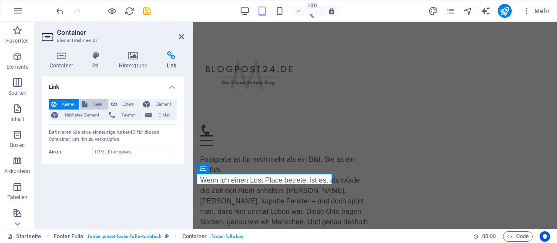
click at [94, 104] on font "Seite" at bounding box center [97, 104] width 9 height 5
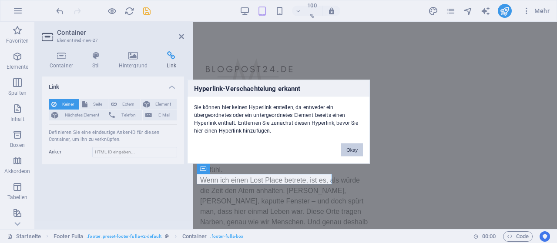
click at [347, 148] on font "Okay" at bounding box center [351, 149] width 11 height 5
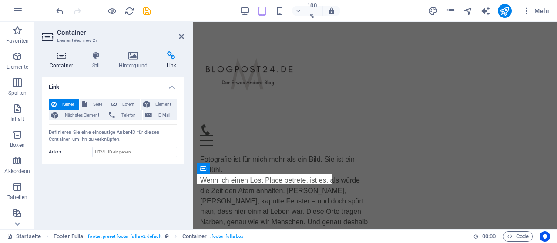
click at [64, 60] on h4 "Container" at bounding box center [63, 60] width 43 height 18
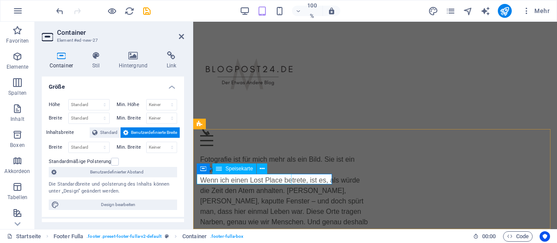
click at [260, 171] on icon at bounding box center [262, 168] width 5 height 9
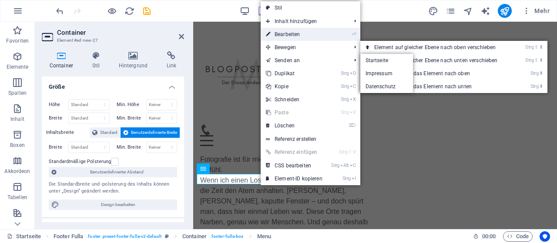
click at [294, 39] on link "⏎ Bearbeiten" at bounding box center [294, 34] width 67 height 13
select select
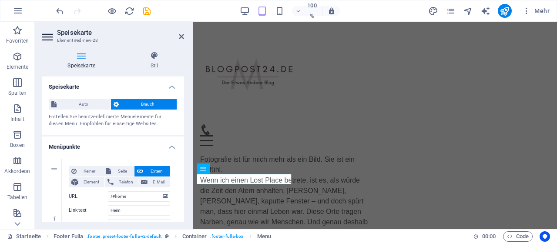
drag, startPoint x: 182, startPoint y: 95, endPoint x: 182, endPoint y: 108, distance: 12.6
click at [182, 108] on div "Speisekarte Auto Brauch Erstellen Sie benutzerdefinierte Menüelemente für diese…" at bounding box center [113, 150] width 142 height 146
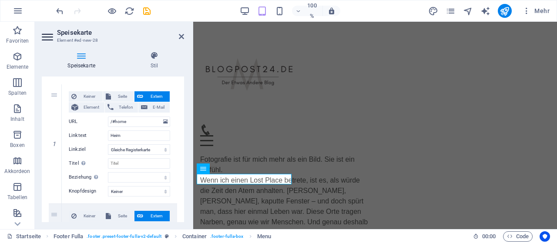
scroll to position [73, 0]
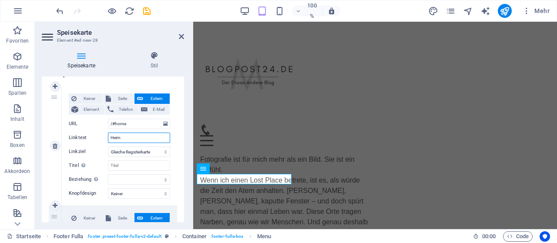
click at [148, 137] on input "Heim" at bounding box center [139, 138] width 62 height 10
type input "H"
select select
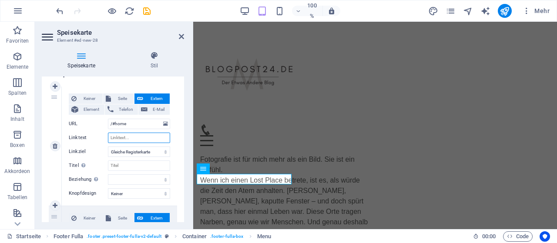
select select
type input "St"
select select
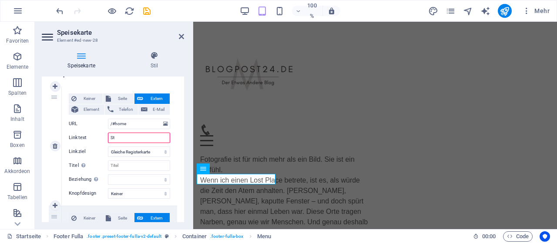
select select
type input "S"
select select
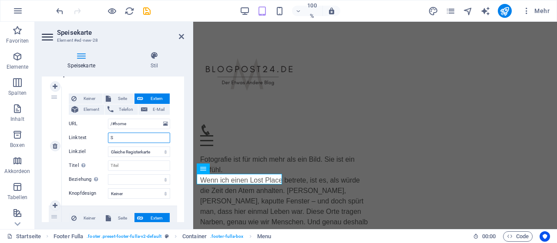
select select
type input "STa"
select select
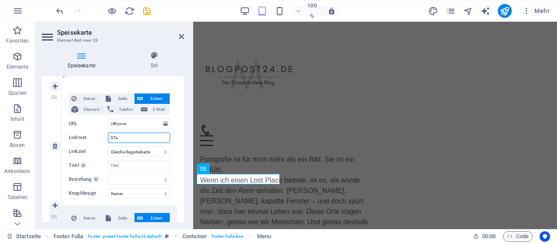
select select
type input "STar"
select select
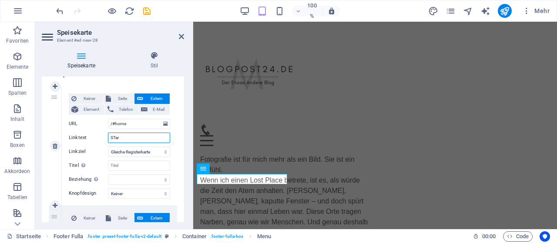
select select
type input "S"
select select
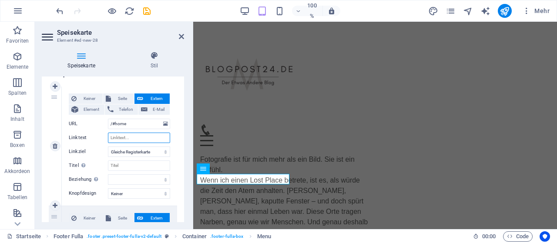
select select
type input "S"
select select
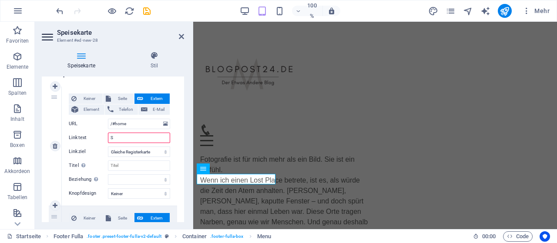
select select
type input "Start"
select select
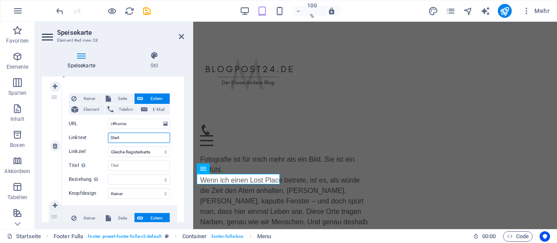
select select
type input "Startseite"
select select
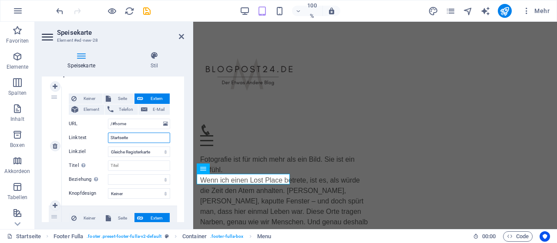
select select
type input "Startseite"
click at [118, 99] on font "Seite" at bounding box center [122, 98] width 9 height 5
select select
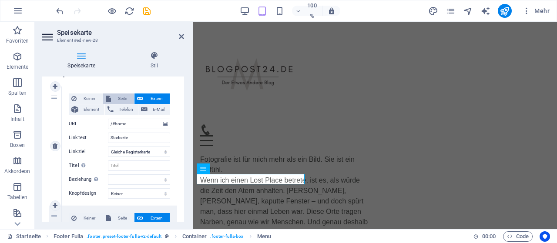
select select
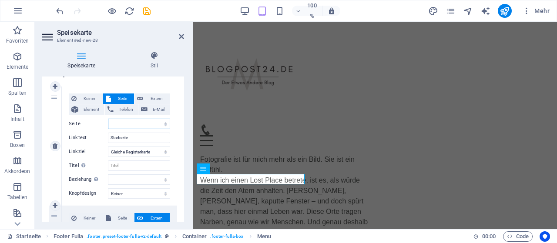
click at [129, 119] on select "Startseite Impressum Datenschutz" at bounding box center [139, 124] width 62 height 10
select select "0"
click at [108, 119] on select "Startseite Impressum Datenschutz" at bounding box center [139, 124] width 62 height 10
select select
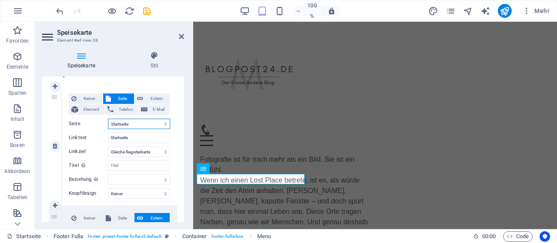
select select
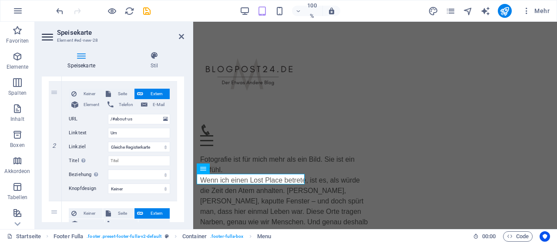
scroll to position [195, 0]
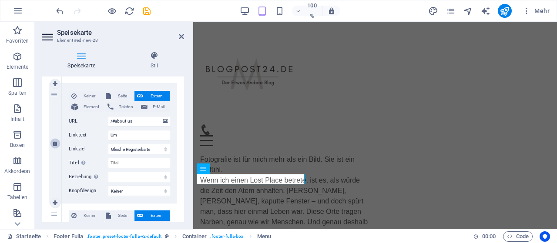
click at [57, 142] on icon at bounding box center [55, 144] width 5 height 6
select select
type input "/#service"
type input "Service"
select select
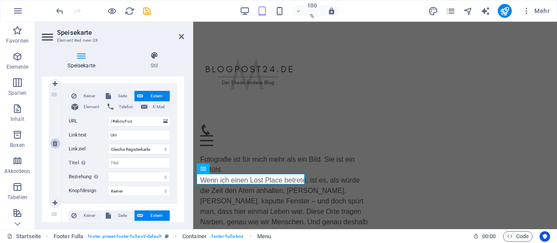
type input "/#contact"
type input "Kontakt"
select select
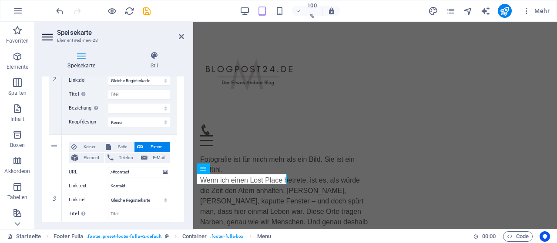
scroll to position [281, 0]
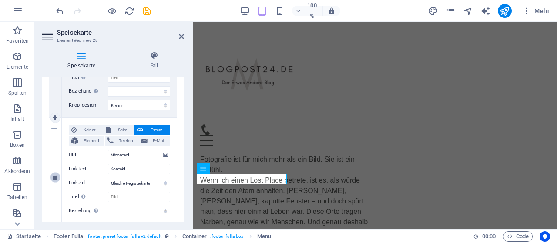
click at [56, 178] on icon at bounding box center [55, 178] width 5 height 6
select select
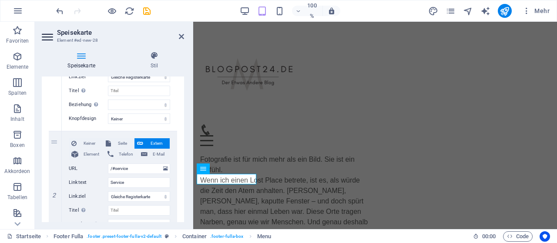
scroll to position [147, 0]
click at [57, 189] on icon at bounding box center [55, 192] width 5 height 6
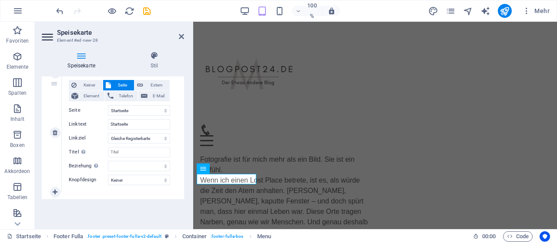
scroll to position [87, 0]
click at [54, 190] on icon at bounding box center [55, 192] width 5 height 6
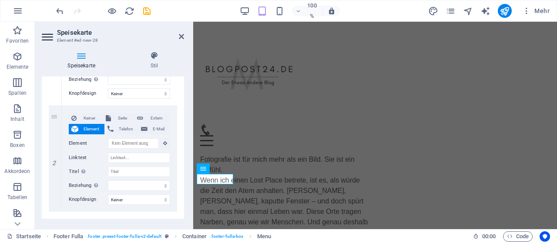
scroll to position [176, 0]
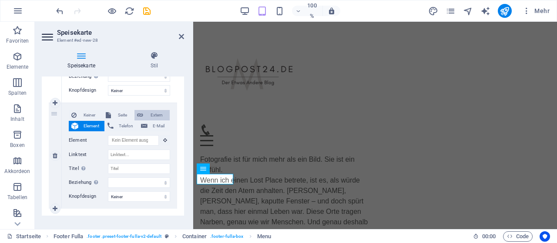
click at [146, 115] on span "Extern" at bounding box center [156, 115] width 21 height 10
select select
select select "blank"
select select
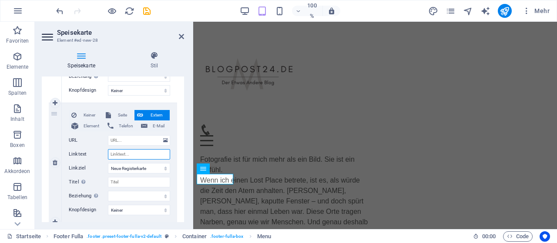
click at [129, 154] on input "Linktext" at bounding box center [139, 154] width 62 height 10
type input "Meine"
select select
type input "Meinep"
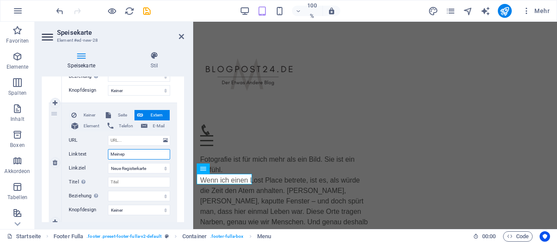
select select
type input "Meinepage"
select select
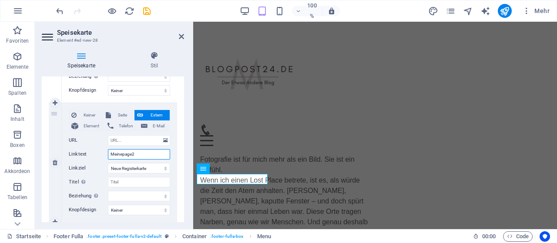
type input "Meinepage24"
select select
type input "Meinepage24."
select select
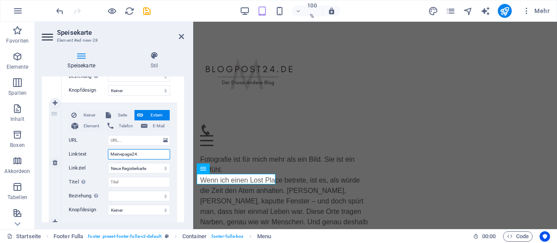
select select
type input "[DOMAIN_NAME]"
select select
type input "[DOMAIN_NAME]"
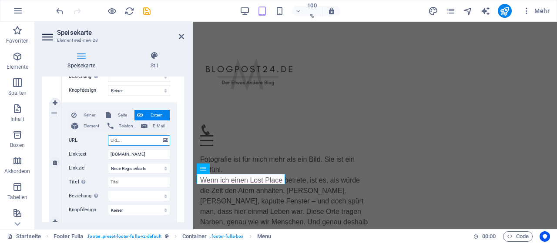
click at [138, 141] on input "URL" at bounding box center [139, 140] width 62 height 10
paste input "https://meinepage24.de/"
type input "https://meinepage24.de/"
select select
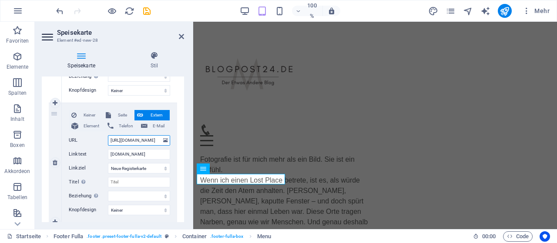
select select
click at [147, 10] on icon "speichern" at bounding box center [147, 11] width 10 height 10
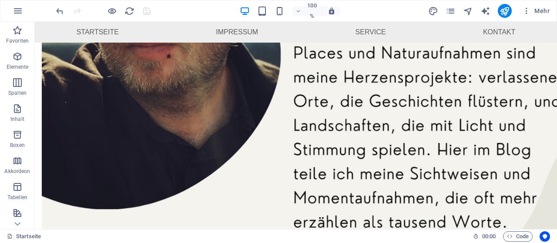
scroll to position [383, 0]
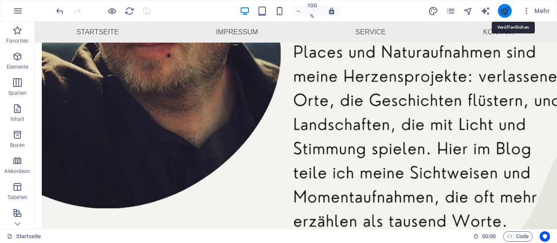
click at [503, 15] on icon "veröffentlichen" at bounding box center [505, 11] width 10 height 10
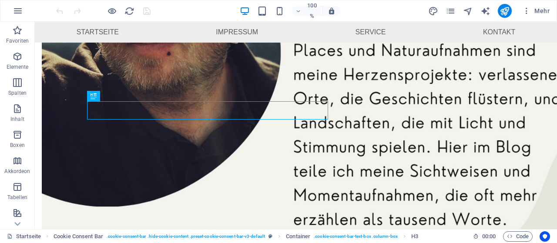
scroll to position [481, 0]
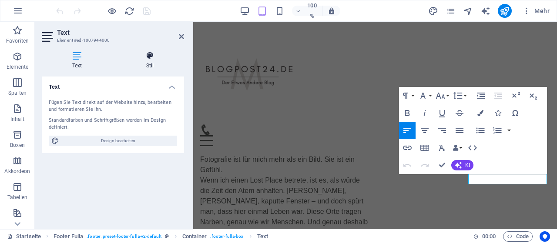
click at [151, 64] on font "Stil" at bounding box center [150, 66] width 8 height 6
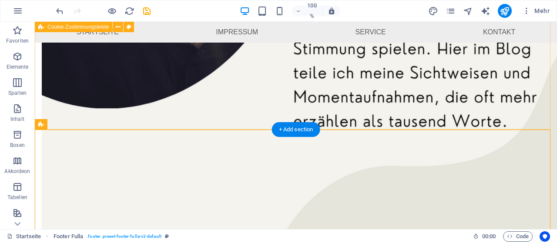
scroll to position [481, 0]
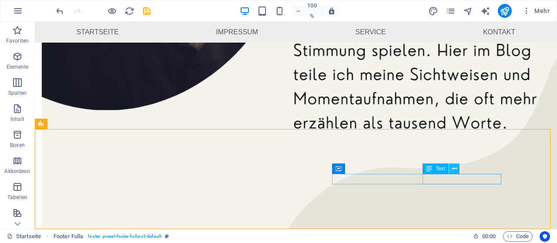
click at [453, 169] on icon at bounding box center [454, 168] width 5 height 9
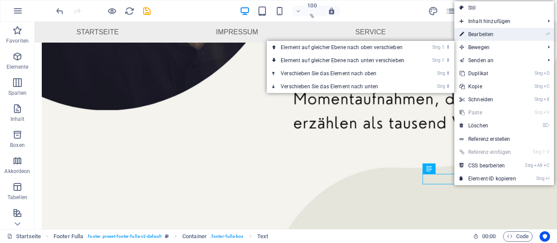
click at [477, 31] on font "Bearbeiten" at bounding box center [480, 34] width 25 height 6
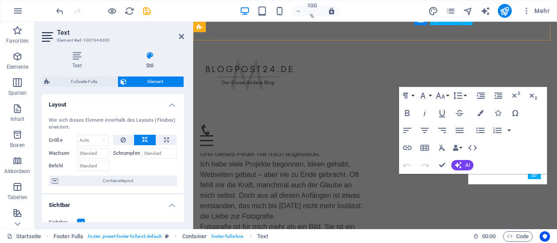
scroll to position [638, 0]
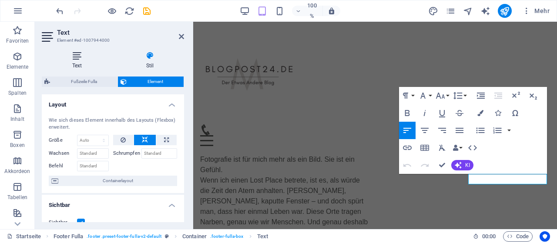
click at [81, 59] on icon at bounding box center [77, 55] width 70 height 9
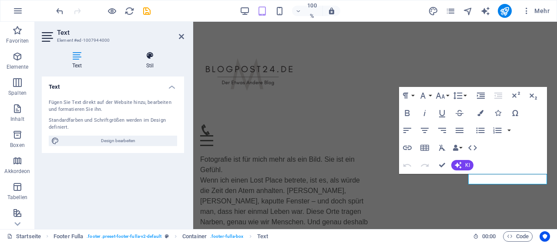
click at [143, 59] on icon at bounding box center [150, 55] width 68 height 9
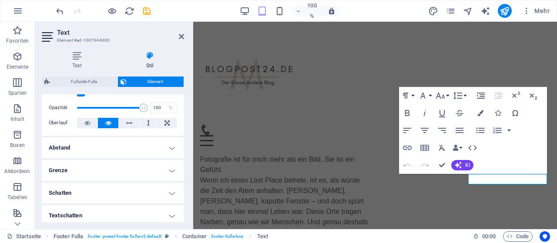
scroll to position [133, 0]
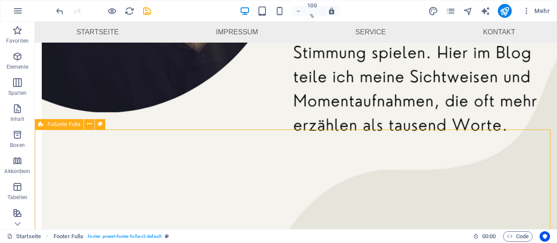
scroll to position [481, 0]
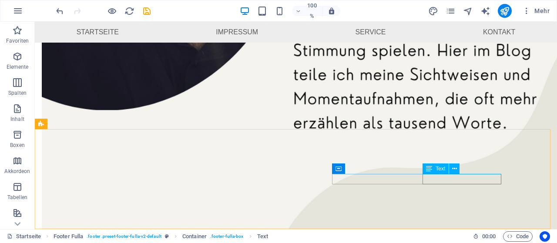
click at [442, 171] on font "Text" at bounding box center [441, 169] width 10 height 6
click at [454, 168] on icon at bounding box center [454, 168] width 5 height 9
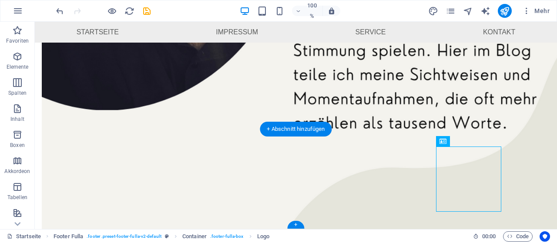
drag, startPoint x: 460, startPoint y: 166, endPoint x: 481, endPoint y: 177, distance: 23.6
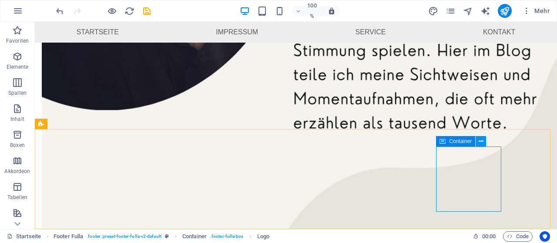
click at [480, 144] on icon at bounding box center [481, 141] width 5 height 9
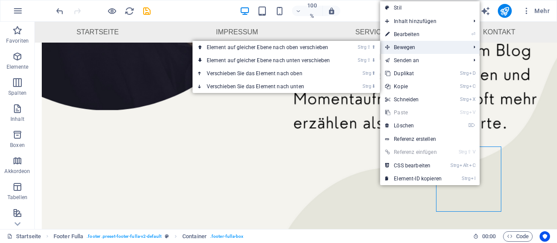
click at [402, 48] on font "Bewegen" at bounding box center [404, 47] width 21 height 6
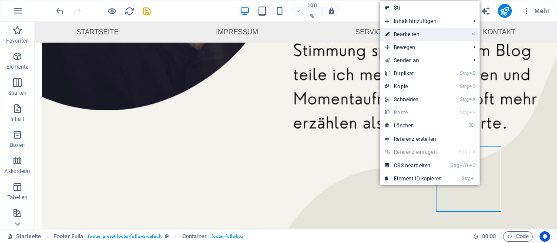
click at [406, 33] on font "Bearbeiten" at bounding box center [406, 34] width 25 height 6
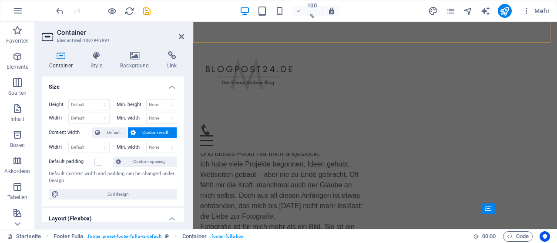
scroll to position [570, 0]
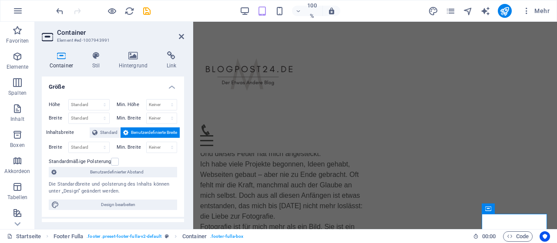
drag, startPoint x: 182, startPoint y: 120, endPoint x: 183, endPoint y: 128, distance: 8.7
click at [183, 128] on div "Größe Höhe Standard px rem % vh vw Min. Höhe Keiner px rem % vh vw Breite Stand…" at bounding box center [113, 150] width 142 height 146
drag, startPoint x: 184, startPoint y: 124, endPoint x: 177, endPoint y: 159, distance: 35.9
click at [177, 159] on div "Container Stil Hintergrund Link Größe Höhe Standard px rem % vh vw Min. Höhe Ke…" at bounding box center [113, 136] width 156 height 185
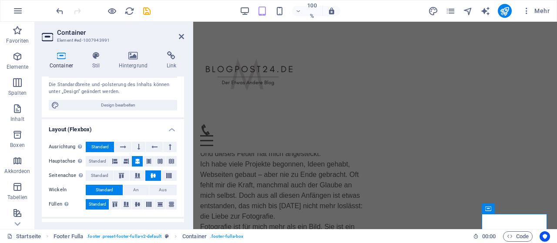
scroll to position [101, 0]
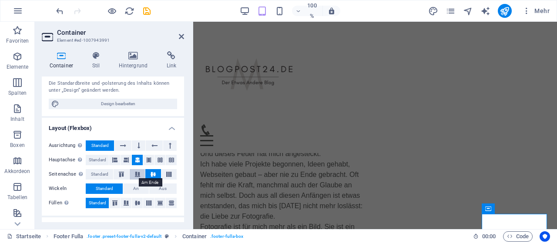
click at [137, 172] on icon at bounding box center [137, 174] width 10 height 5
click at [148, 172] on icon at bounding box center [153, 174] width 10 height 5
click at [151, 142] on icon at bounding box center [154, 146] width 6 height 10
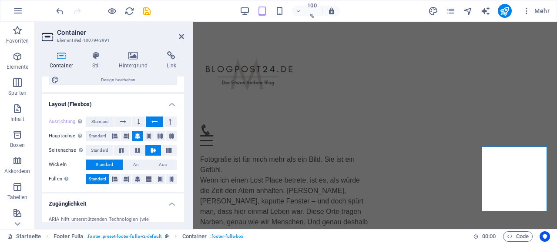
scroll to position [126, 0]
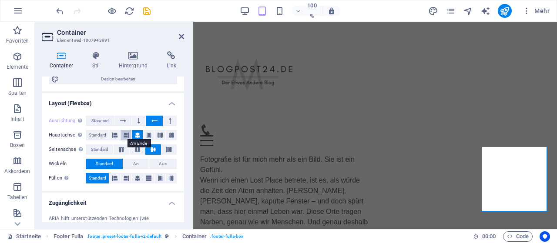
click at [124, 133] on icon at bounding box center [126, 135] width 5 height 10
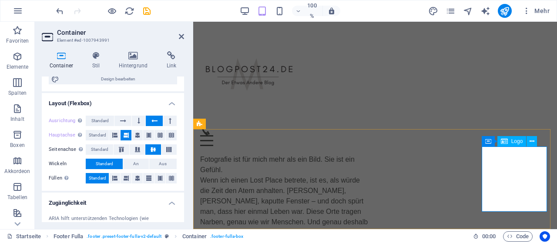
click at [97, 59] on icon at bounding box center [95, 55] width 23 height 9
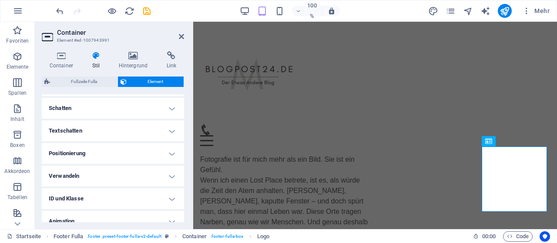
scroll to position [214, 0]
click at [138, 152] on h4 "Positionierung" at bounding box center [113, 154] width 142 height 21
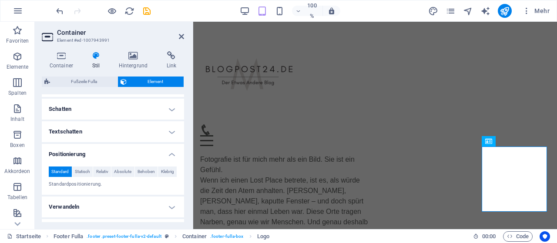
drag, startPoint x: 185, startPoint y: 168, endPoint x: 181, endPoint y: 185, distance: 16.8
click at [181, 185] on div "Container Stil Hintergrund Link Größe Höhe Standard px rem % vh vw Min. Höhe Ke…" at bounding box center [113, 136] width 156 height 185
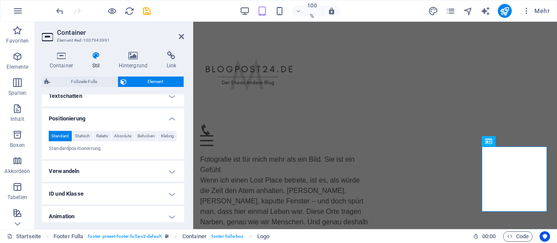
scroll to position [252, 0]
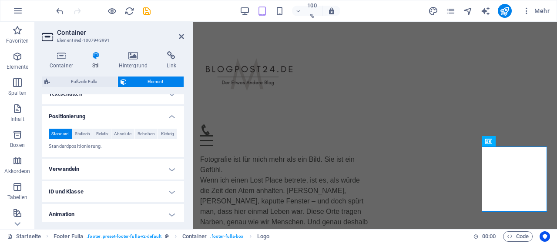
click at [171, 180] on h4 "Verwandeln" at bounding box center [113, 169] width 142 height 21
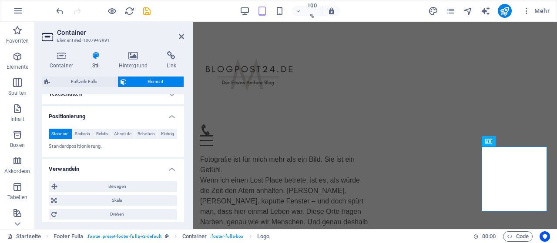
drag, startPoint x: 181, startPoint y: 180, endPoint x: 181, endPoint y: 196, distance: 16.5
click at [181, 196] on li "Verwandeln Bewegen X-Versatz 0 px rem % sie vh vw Y-Versatz 0 px rem % sie vh v…" at bounding box center [113, 200] width 142 height 82
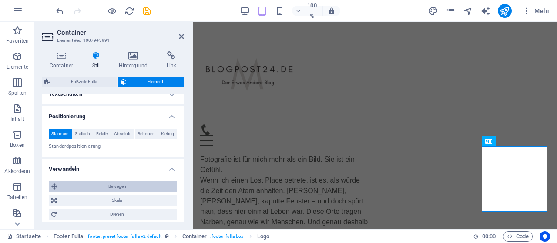
click at [124, 189] on font "Bewegen" at bounding box center [117, 186] width 18 height 5
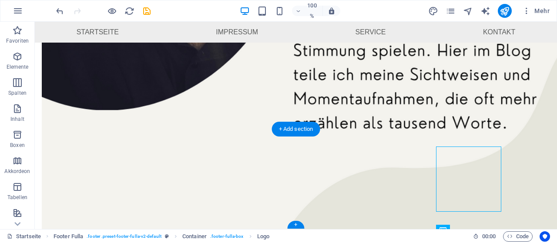
scroll to position [481, 0]
drag, startPoint x: 501, startPoint y: 163, endPoint x: 455, endPoint y: 173, distance: 47.6
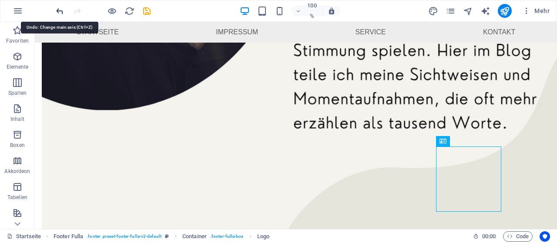
click at [60, 13] on icon "rückgängig machen" at bounding box center [60, 11] width 10 height 10
click at [59, 12] on icon "rückgängig machen" at bounding box center [60, 11] width 10 height 10
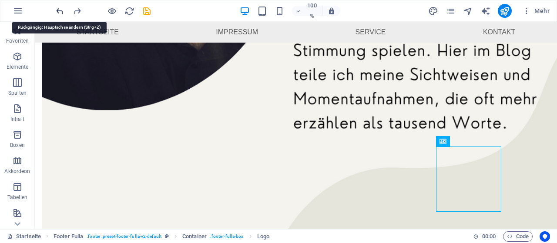
click at [59, 12] on icon "rückgängig machen" at bounding box center [60, 11] width 10 height 10
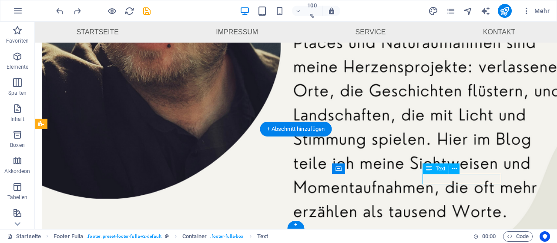
scroll to position [638, 0]
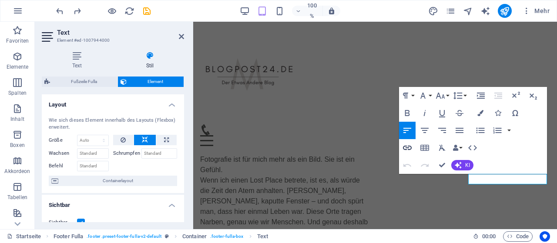
click at [407, 148] on icon "button" at bounding box center [407, 148] width 10 height 10
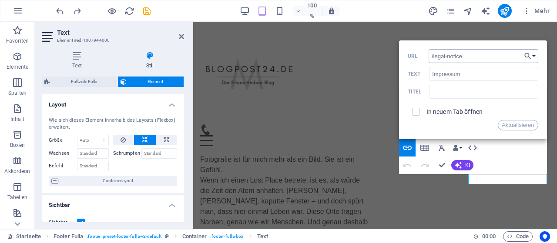
click at [479, 59] on input "/legal-notice" at bounding box center [484, 56] width 110 height 14
click at [535, 57] on button "Link auswählen" at bounding box center [530, 56] width 17 height 14
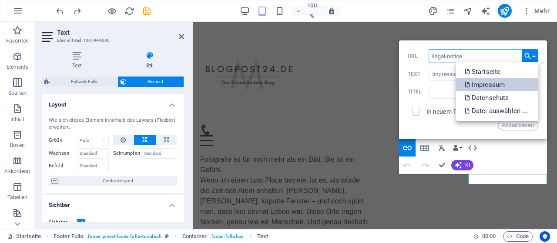
click at [504, 83] on font "Impressum" at bounding box center [488, 85] width 33 height 8
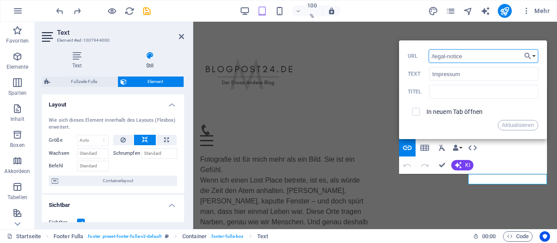
click at [463, 111] on font "In neuem Tab öffnen" at bounding box center [454, 111] width 57 height 7
click at [514, 125] on font "Aktualisieren" at bounding box center [518, 125] width 32 height 7
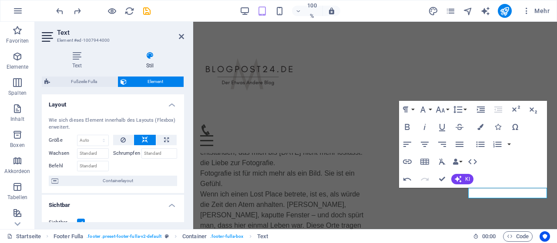
scroll to position [622, 0]
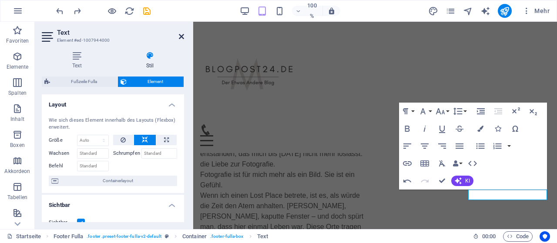
click at [182, 38] on icon at bounding box center [181, 36] width 5 height 7
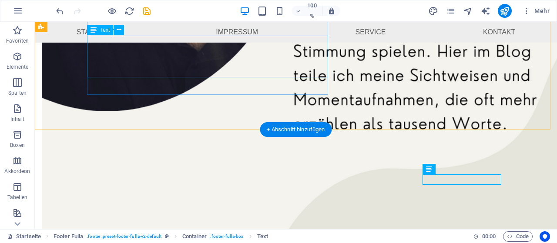
scroll to position [481, 0]
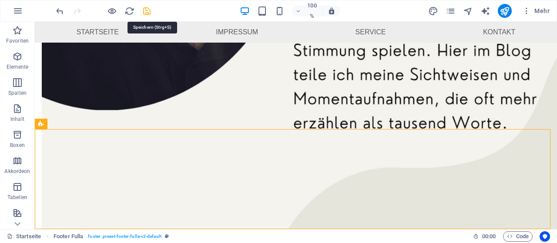
click at [146, 10] on icon "speichern" at bounding box center [147, 11] width 10 height 10
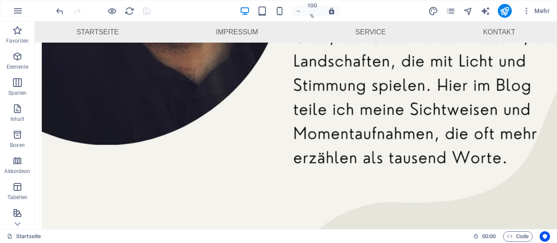
scroll to position [393, 0]
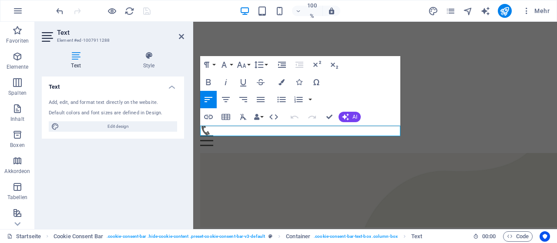
scroll to position [596, 0]
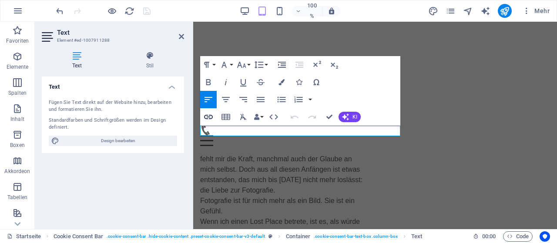
click at [210, 119] on icon "button" at bounding box center [208, 117] width 10 height 10
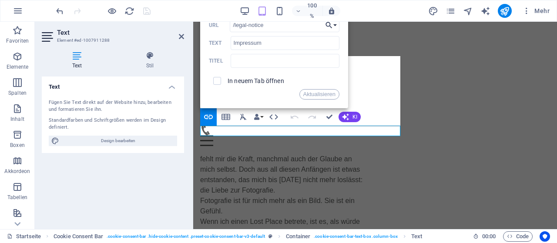
click at [337, 23] on button "Link auswählen" at bounding box center [331, 25] width 17 height 14
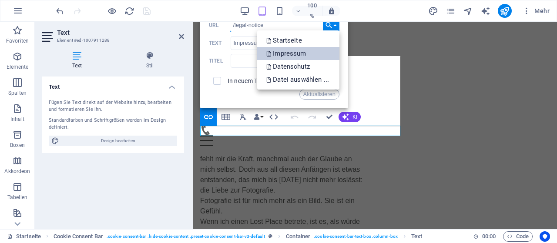
click at [302, 54] on font "Impressum" at bounding box center [289, 54] width 33 height 8
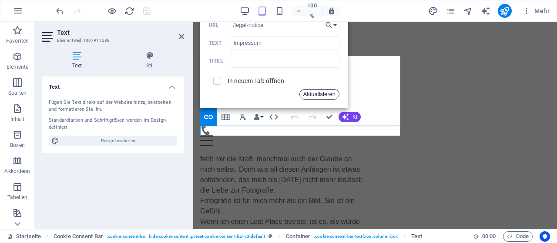
click at [327, 94] on font "Aktualisieren" at bounding box center [319, 94] width 32 height 7
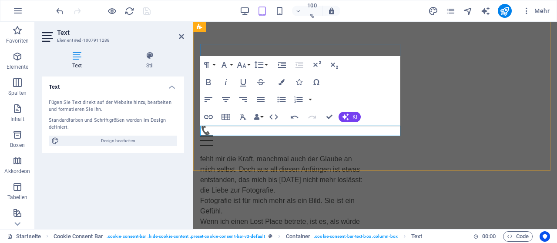
type input "/privacy"
type input "Datenschutz"
click at [211, 115] on icon "button" at bounding box center [208, 117] width 9 height 4
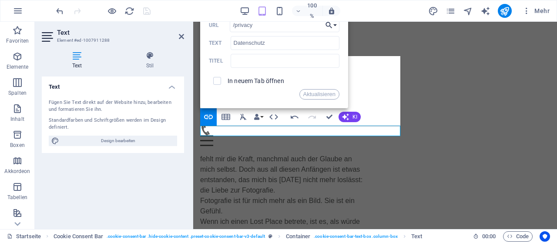
click at [336, 25] on button "Link auswählen" at bounding box center [331, 25] width 17 height 14
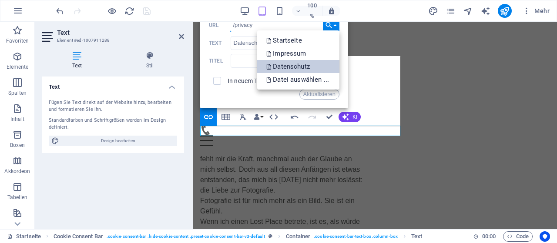
click at [301, 66] on font "Datenschutz" at bounding box center [291, 67] width 37 height 8
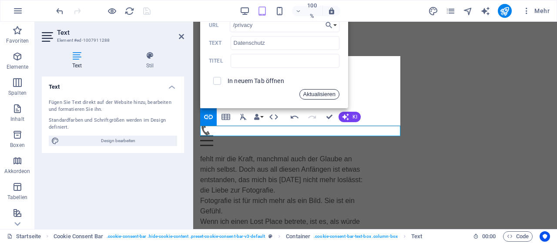
click at [316, 93] on font "Aktualisieren" at bounding box center [319, 94] width 32 height 7
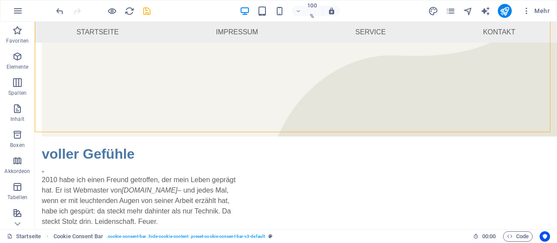
scroll to position [481, 0]
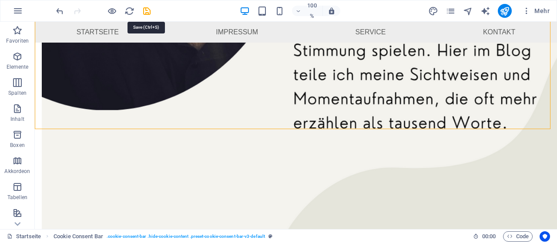
click at [144, 7] on icon "speichern" at bounding box center [147, 11] width 10 height 10
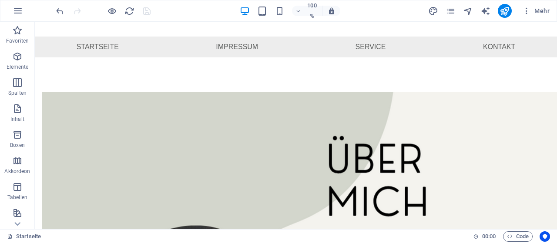
scroll to position [106, 0]
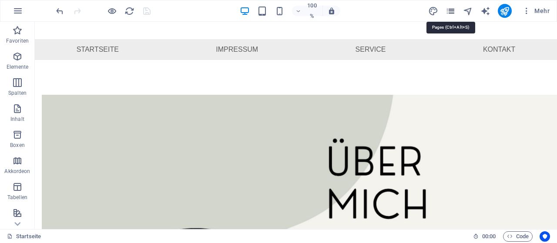
click at [453, 10] on icon "Seiten" at bounding box center [451, 11] width 10 height 10
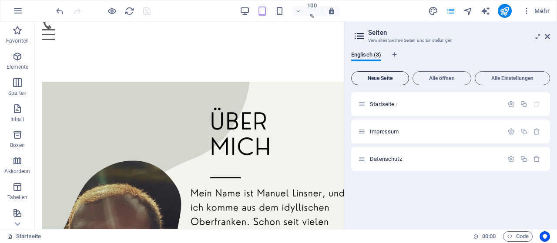
click at [386, 79] on font "Neue Seite" at bounding box center [380, 78] width 25 height 6
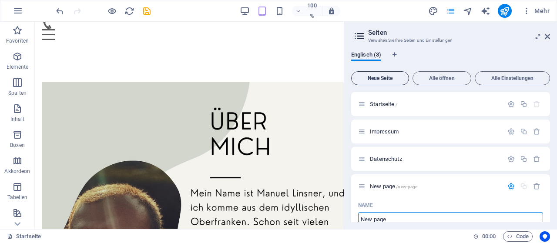
scroll to position [3, 0]
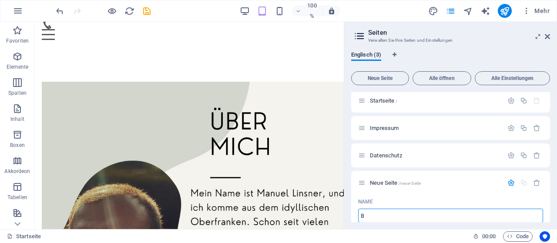
type input "B"
type input "/b"
type input "Bilder"
type input "/bilder"
click at [536, 185] on icon "button" at bounding box center [536, 182] width 7 height 7
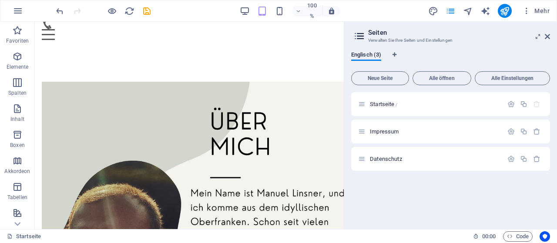
scroll to position [0, 0]
click at [357, 111] on icon at bounding box center [357, 112] width 4 height 5
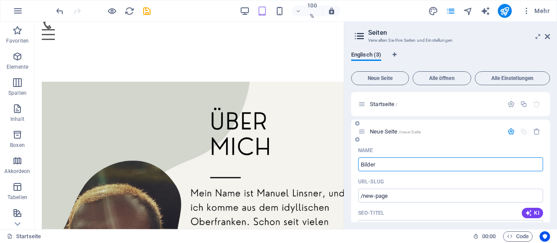
type input "Bilder"
type input "/bilder"
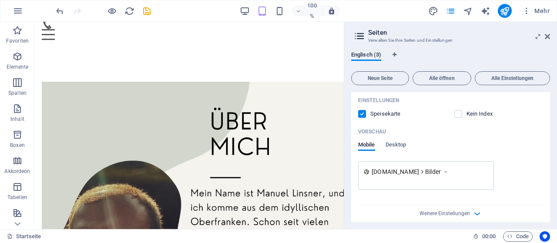
scroll to position [201, 0]
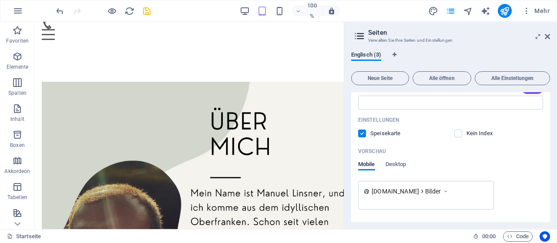
type input "Bilder"
click at [144, 8] on icon "speichern" at bounding box center [147, 11] width 10 height 10
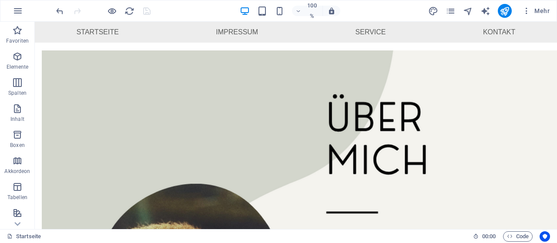
scroll to position [29, 0]
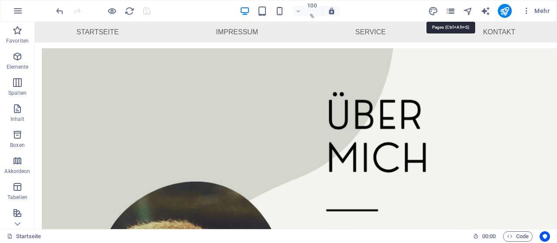
click at [456, 7] on icon "Seiten" at bounding box center [451, 11] width 10 height 10
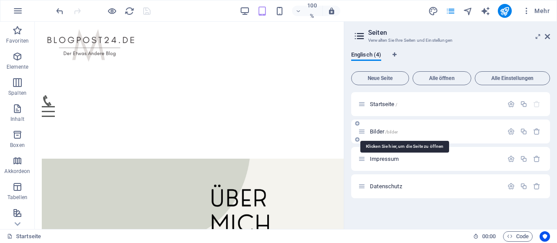
click at [377, 131] on font "Bilder" at bounding box center [377, 131] width 14 height 7
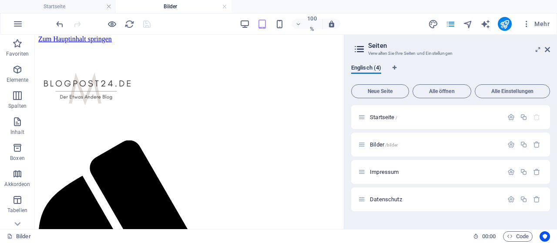
scroll to position [4, 0]
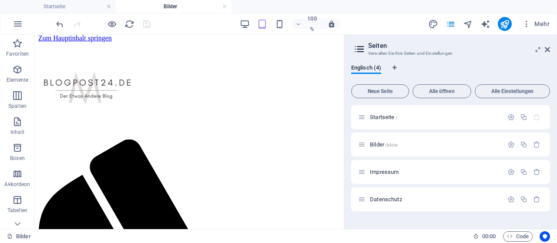
click at [344, 97] on div at bounding box center [345, 132] width 2 height 195
click at [548, 48] on icon at bounding box center [547, 49] width 5 height 7
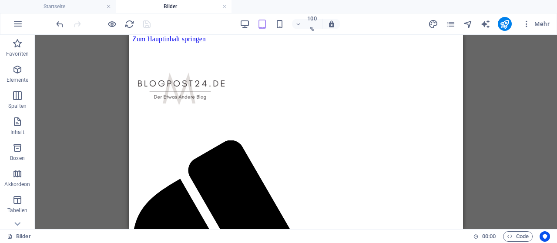
scroll to position [0, 0]
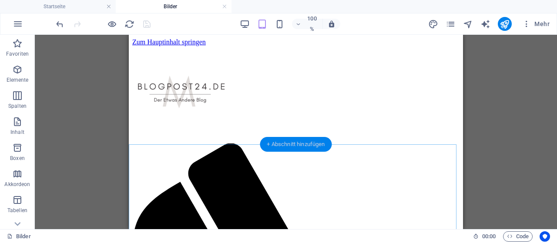
click at [285, 140] on div "+ Abschnitt hinzufügen" at bounding box center [296, 144] width 72 height 15
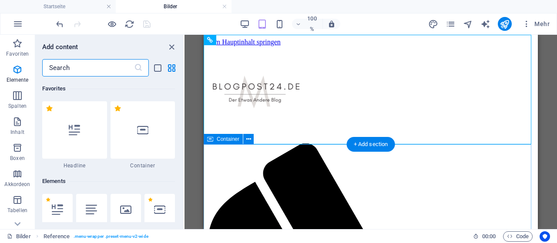
scroll to position [1523, 0]
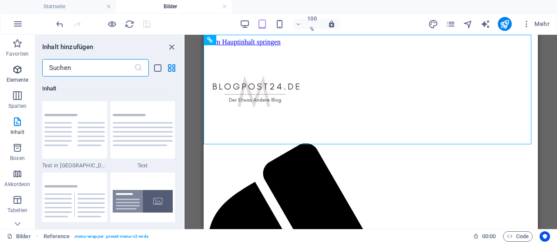
click at [20, 71] on icon "button" at bounding box center [17, 69] width 10 height 10
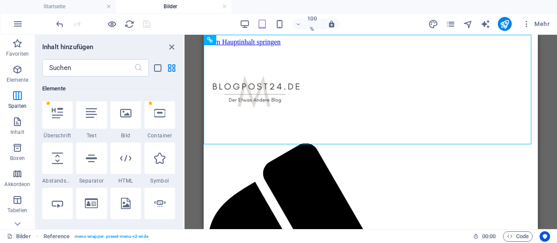
scroll to position [93, 0]
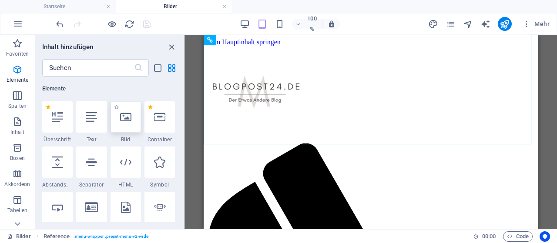
click at [126, 121] on icon at bounding box center [125, 116] width 11 height 11
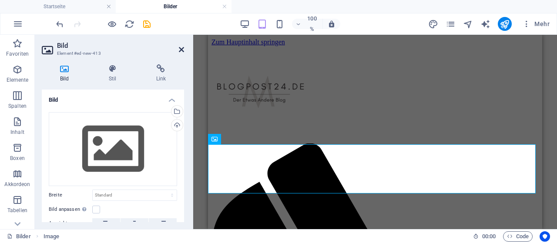
click at [182, 46] on icon at bounding box center [181, 49] width 5 height 7
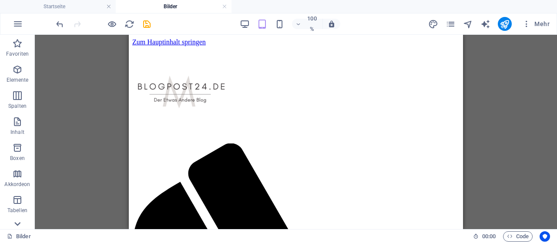
click at [20, 221] on icon at bounding box center [17, 224] width 12 height 12
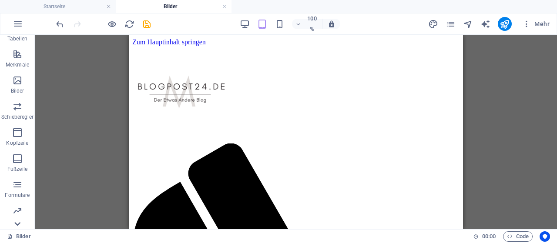
scroll to position [195, 0]
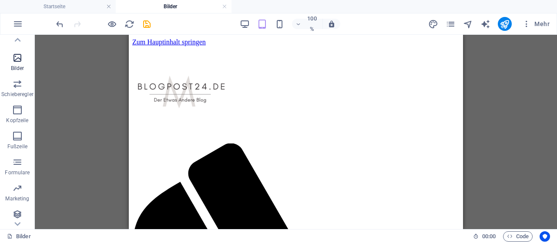
click at [17, 65] on p "Bilder" at bounding box center [17, 68] width 13 height 7
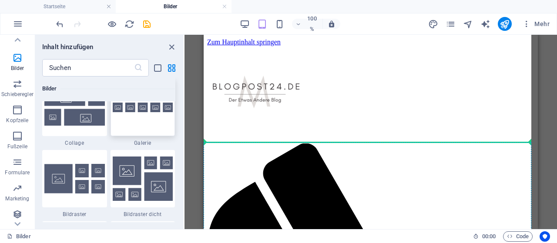
scroll to position [2, 0]
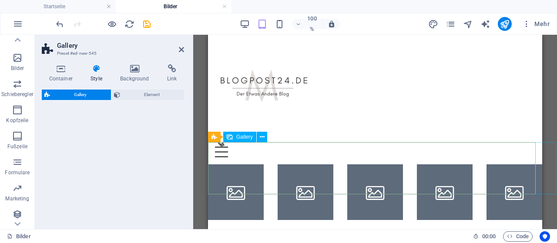
select select "rem"
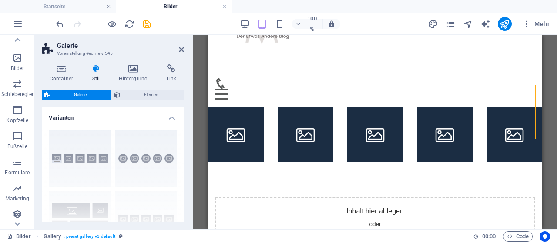
scroll to position [69, 0]
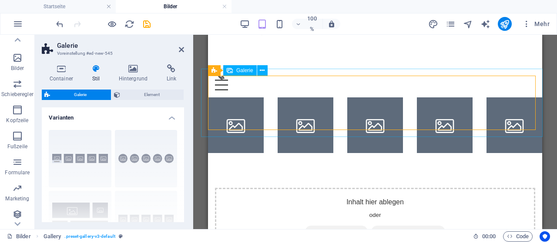
click at [238, 104] on li at bounding box center [236, 125] width 56 height 56
click at [238, 103] on li at bounding box center [236, 125] width 56 height 56
select select "4"
select select "px"
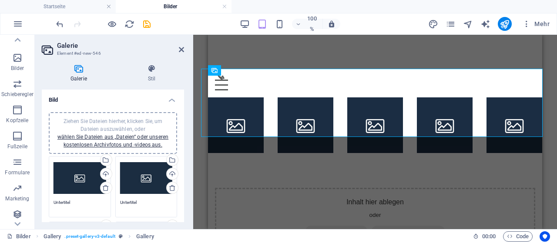
drag, startPoint x: 181, startPoint y: 103, endPoint x: 180, endPoint y: 116, distance: 13.1
click at [180, 116] on li "Bild Ziehen Sie Dateien hierher, klicken Sie, um Dateien auszuwählen, oder wähl…" at bounding box center [113, 231] width 142 height 282
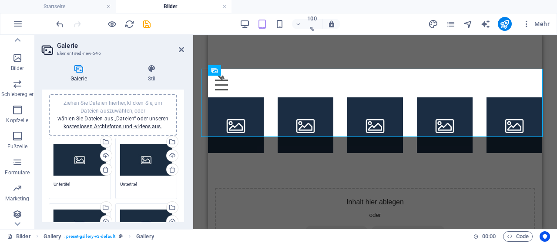
scroll to position [19, 0]
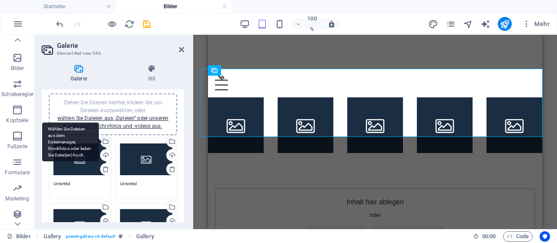
click at [105, 145] on div "Wählen Sie Dateien aus dem Dateimanager, Stockfotos oder laden Sie Datei(en) ho…" at bounding box center [105, 142] width 13 height 13
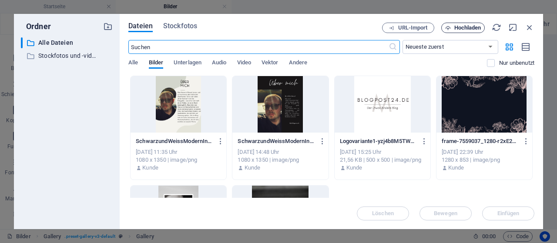
click at [475, 23] on button "Hochladen" at bounding box center [463, 28] width 44 height 10
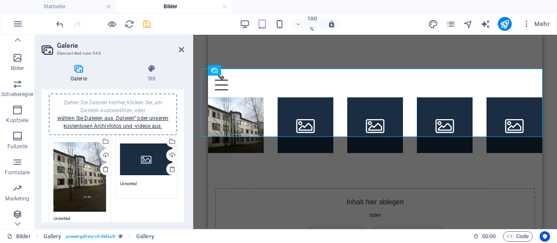
click at [146, 26] on icon "speichern" at bounding box center [147, 24] width 10 height 10
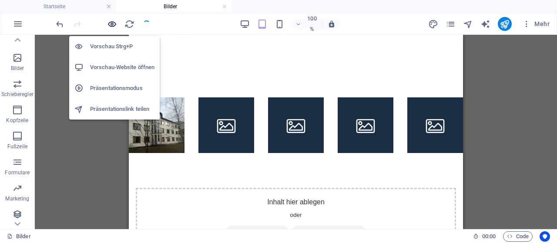
click at [115, 23] on icon "button" at bounding box center [112, 24] width 10 height 10
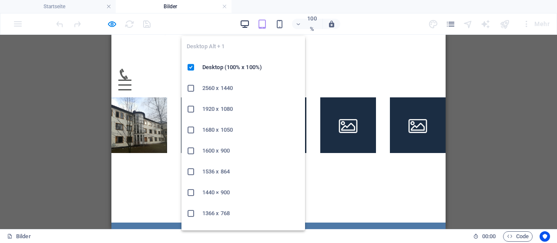
click at [244, 19] on icon "button" at bounding box center [245, 24] width 10 height 10
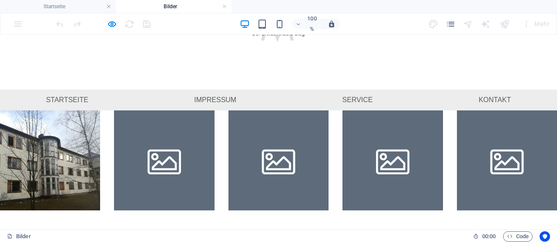
click at [53, 154] on img at bounding box center [50, 161] width 100 height 100
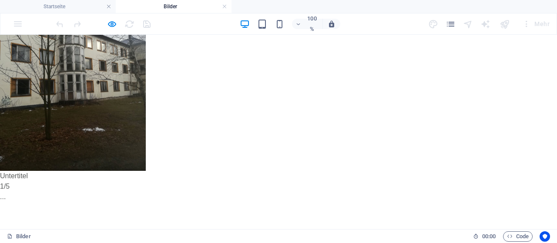
click at [363, 53] on div "× Untertitel 1/5 ..." at bounding box center [275, 89] width 551 height 247
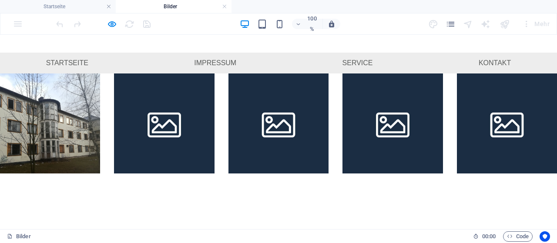
scroll to position [106, 0]
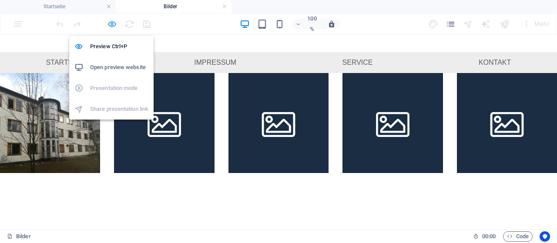
click at [114, 21] on icon "button" at bounding box center [112, 24] width 10 height 10
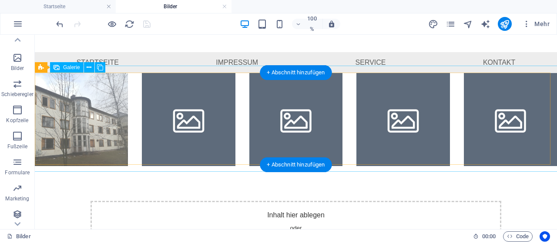
click at [164, 87] on li at bounding box center [188, 119] width 93 height 93
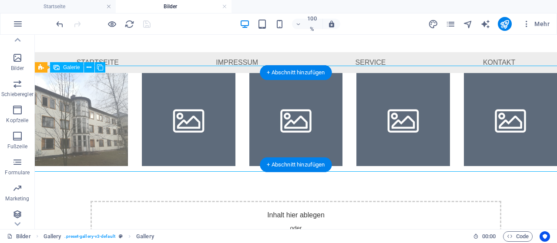
select select "4"
select select "px"
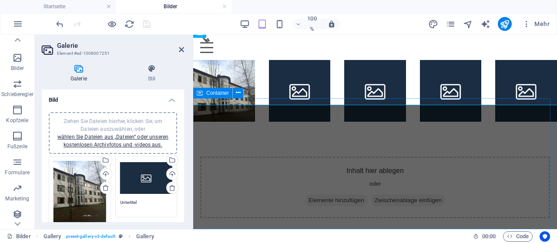
click at [319, 157] on div "Inhalt hier ablegen oder Elemente hinzufügen Zwischenablage einfügen" at bounding box center [375, 188] width 350 height 62
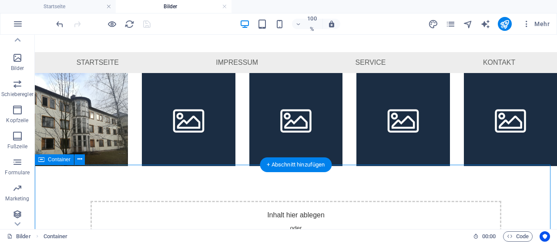
click at [346, 167] on div "Inhalt hier ablegen oder Elemente hinzufügen Zwischenablage einfügen" at bounding box center [296, 231] width 522 height 131
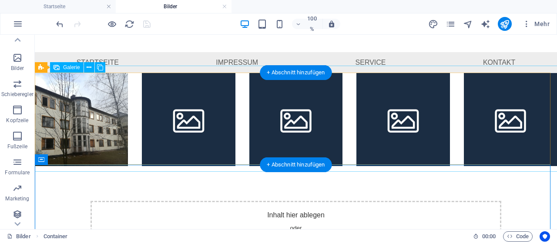
click at [345, 140] on div at bounding box center [296, 119] width 536 height 107
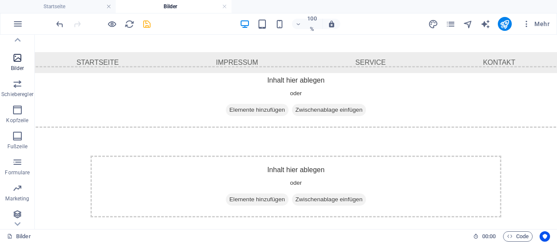
click at [13, 57] on icon "button" at bounding box center [17, 58] width 10 height 10
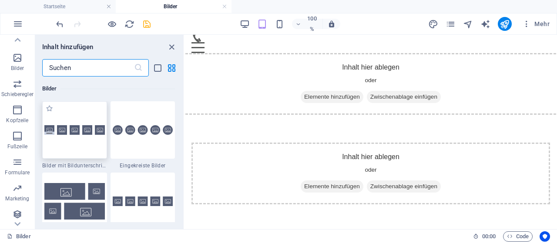
scroll to position [4413, 0]
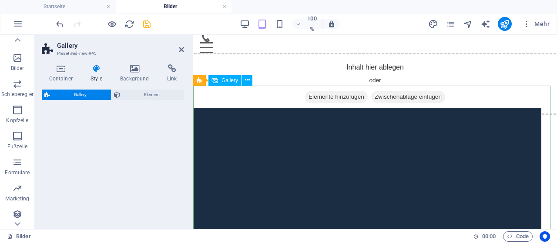
select select "rem"
select select "preset-gallery-v3-collage"
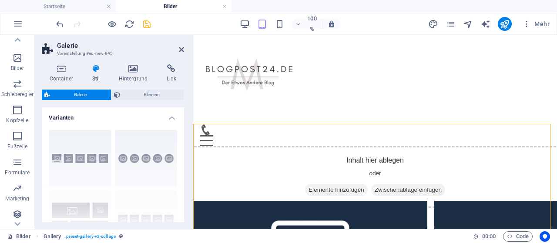
scroll to position [68, 0]
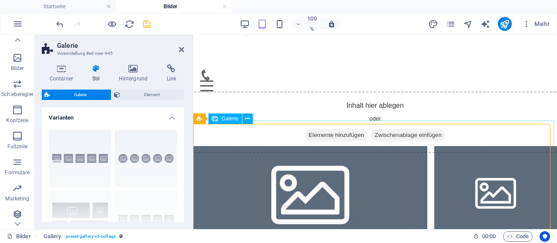
click at [312, 173] on li at bounding box center [310, 191] width 234 height 91
select select "4"
select select "px"
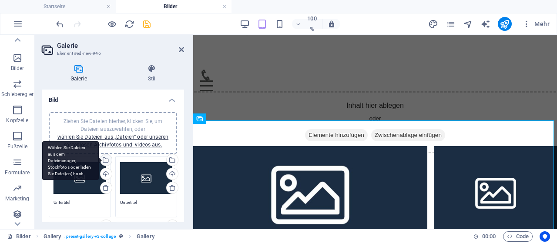
click at [105, 161] on div "Wählen Sie Dateien aus dem Dateimanager, Stockfotos oder laden Sie Datei(en) ho…" at bounding box center [105, 160] width 13 height 13
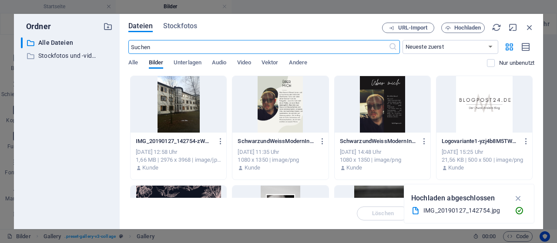
click at [171, 115] on div at bounding box center [179, 104] width 96 height 57
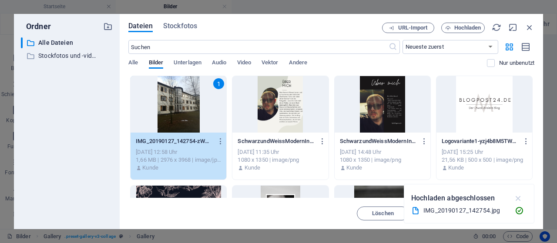
click at [515, 204] on button "button" at bounding box center [518, 198] width 17 height 14
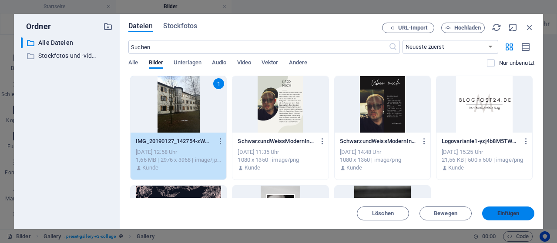
click at [513, 212] on font "Einfügen" at bounding box center [508, 213] width 22 height 7
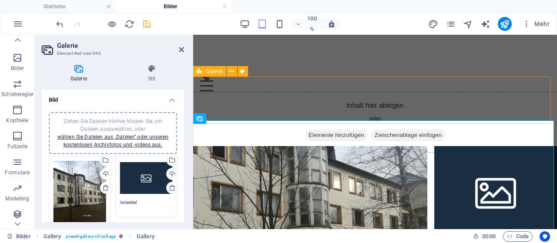
click at [523, 91] on div "Inhalt hier ablegen oder Elemente hinzufügen Zwischenablage einfügen" at bounding box center [375, 122] width 378 height 62
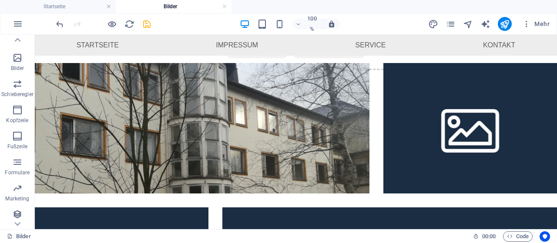
scroll to position [41, 0]
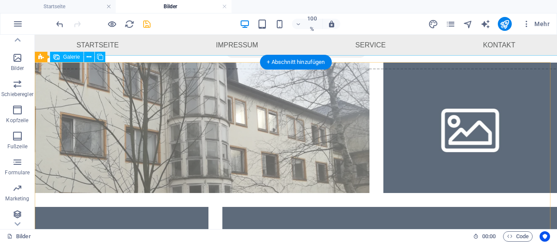
click at [225, 118] on li at bounding box center [202, 128] width 335 height 131
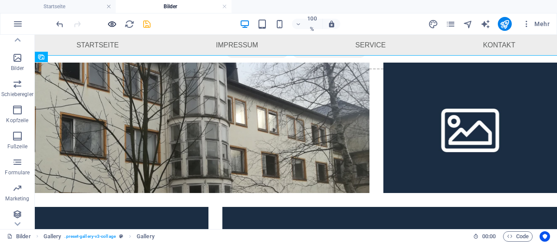
click at [112, 24] on icon "button" at bounding box center [112, 24] width 10 height 10
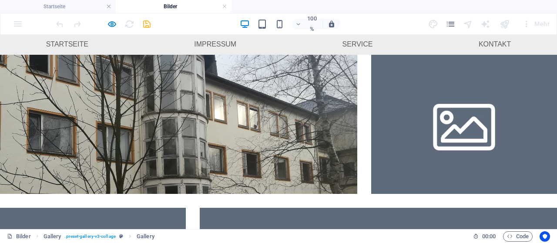
scroll to position [133, 0]
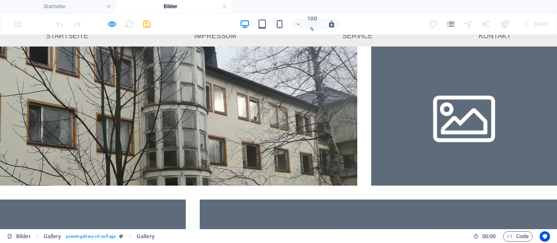
click at [280, 129] on img at bounding box center [178, 116] width 357 height 139
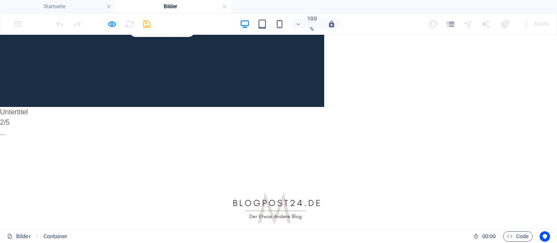
click at [523, 88] on div "× Untertitel 2/5 ..." at bounding box center [275, 25] width 551 height 247
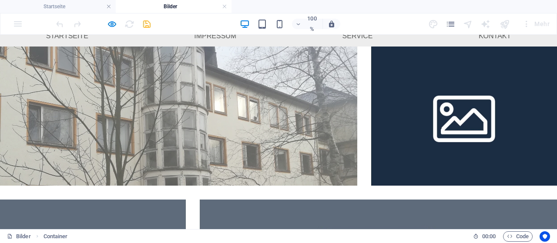
click at [436, 114] on img at bounding box center [464, 116] width 186 height 139
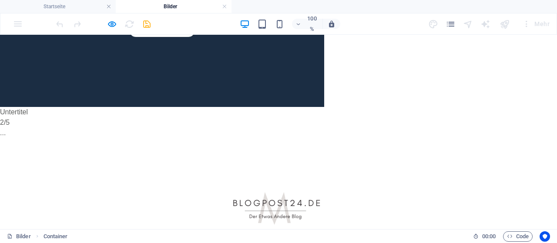
click at [453, 76] on div "× Untertitel 2/5 ..." at bounding box center [275, 25] width 551 height 247
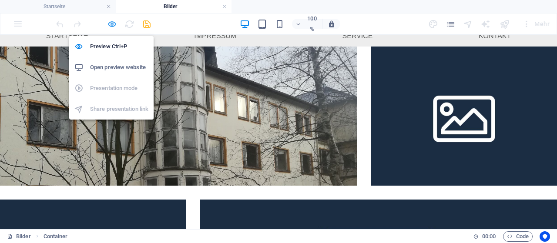
click at [109, 26] on icon "button" at bounding box center [112, 24] width 10 height 10
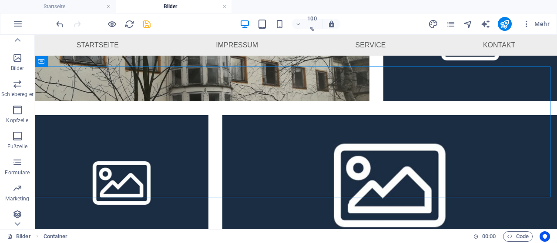
scroll to position [456, 0]
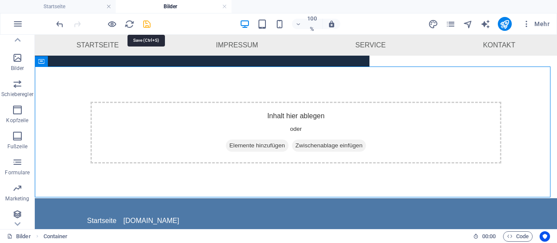
click at [148, 24] on icon "speichern" at bounding box center [147, 24] width 10 height 10
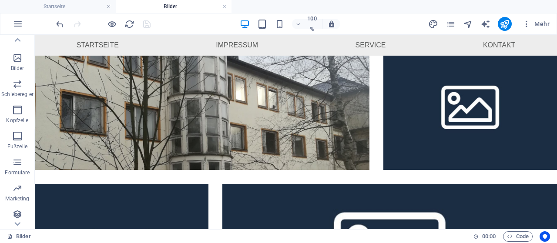
scroll to position [52, 0]
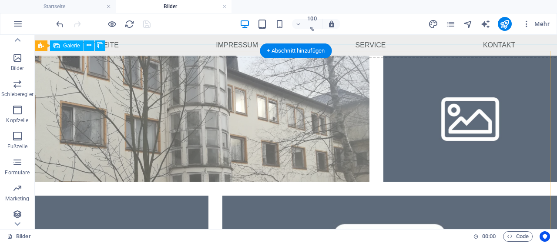
click at [470, 136] on li at bounding box center [470, 116] width 174 height 131
select select "4"
select select "px"
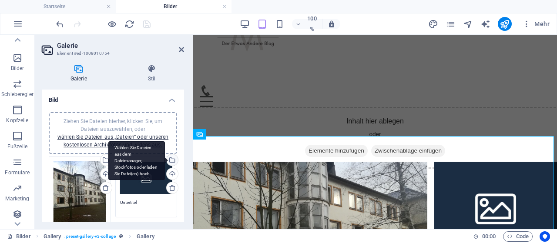
click at [171, 162] on div "Wählen Sie Dateien aus dem Dateimanager, Stockfotos oder laden Sie Datei(en) ho…" at bounding box center [171, 160] width 13 height 13
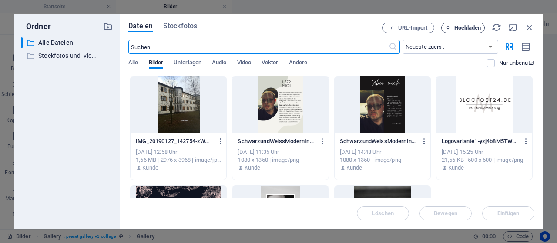
click at [466, 23] on button "Hochladen" at bounding box center [463, 28] width 44 height 10
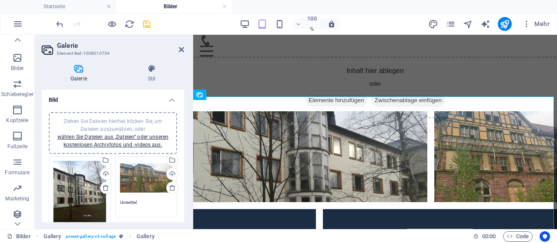
scroll to position [85, 0]
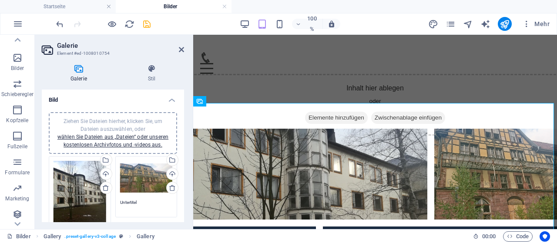
click at [146, 204] on textarea "Untertitel" at bounding box center [146, 205] width 53 height 13
type textarea "U"
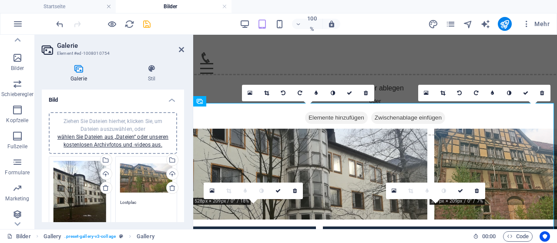
type textarea "Lostplace"
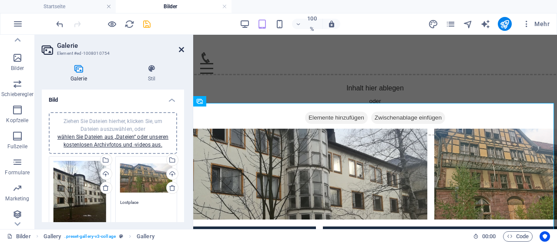
click at [181, 50] on icon at bounding box center [181, 49] width 5 height 7
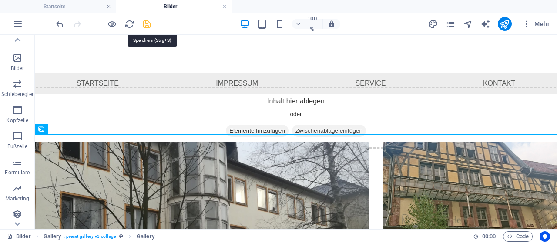
click at [148, 24] on icon "speichern" at bounding box center [147, 24] width 10 height 10
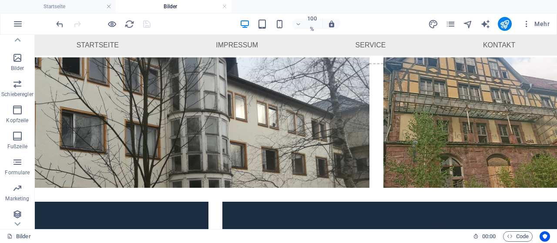
scroll to position [82, 0]
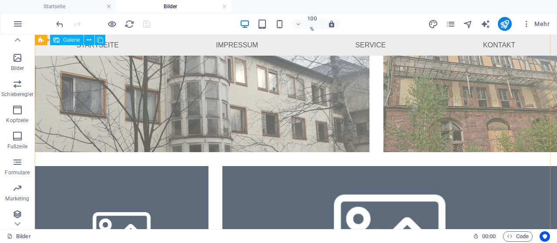
click at [459, 108] on li at bounding box center [470, 87] width 174 height 131
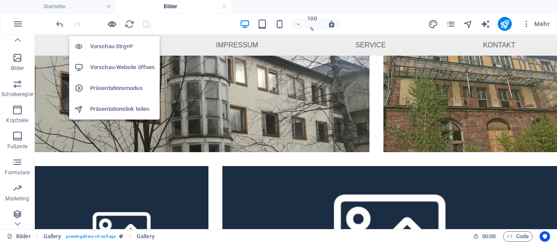
click at [110, 21] on icon "button" at bounding box center [112, 24] width 10 height 10
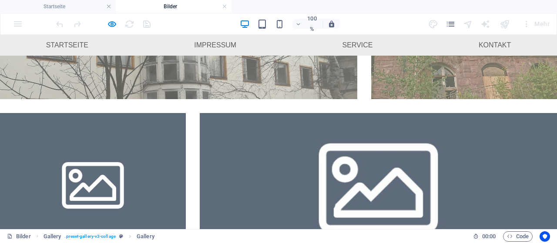
click at [515, 99] on ul at bounding box center [278, 183] width 571 height 460
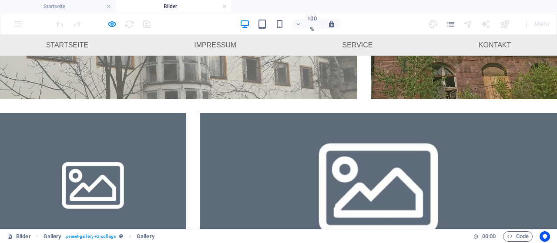
click at [506, 85] on img at bounding box center [464, 29] width 186 height 139
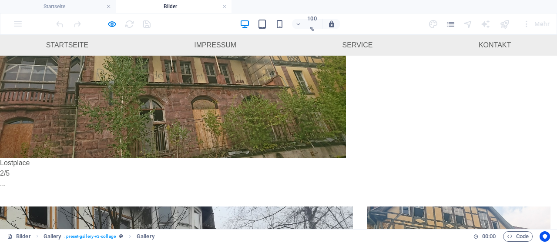
click at [430, 44] on div "× Lostplace 2/5 ..." at bounding box center [275, 76] width 551 height 247
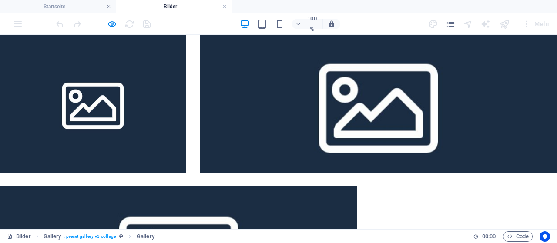
scroll to position [0, 0]
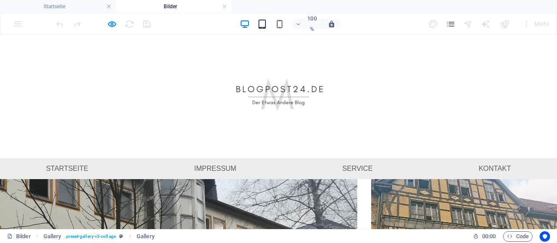
click at [266, 26] on icon "button" at bounding box center [262, 24] width 10 height 10
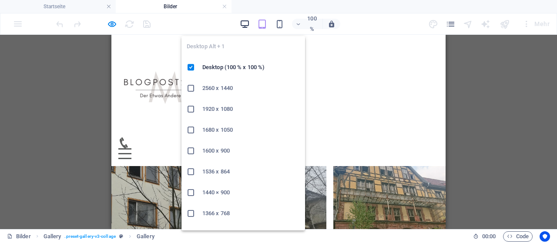
click at [249, 23] on icon "button" at bounding box center [245, 24] width 10 height 10
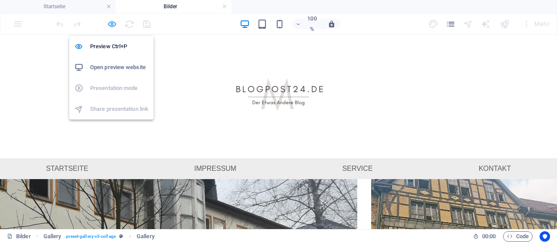
click at [108, 22] on icon "button" at bounding box center [112, 24] width 10 height 10
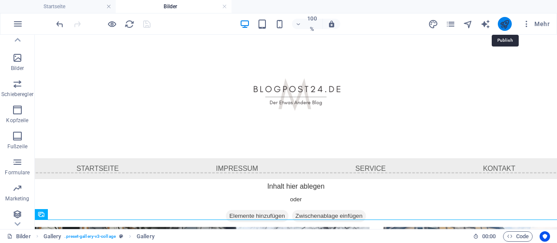
click at [508, 23] on icon "veröffentlichen" at bounding box center [505, 24] width 10 height 10
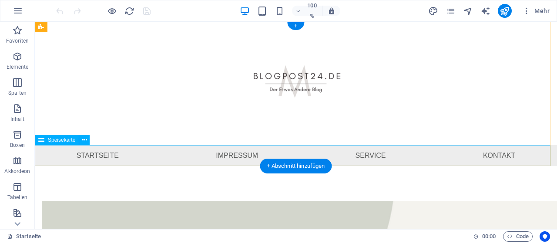
click at [134, 155] on nav "Startseite Impressum Service Kontakt" at bounding box center [296, 155] width 522 height 21
click at [134, 156] on nav "Startseite Impressum Service Kontakt" at bounding box center [296, 155] width 522 height 21
select select "2"
select select
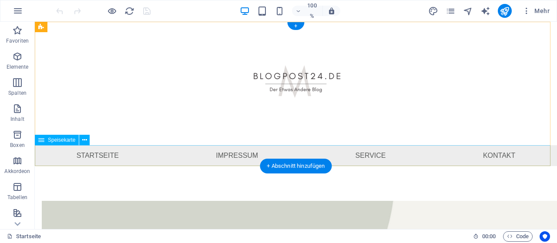
select select
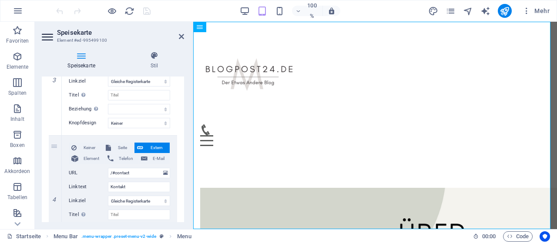
scroll to position [389, 0]
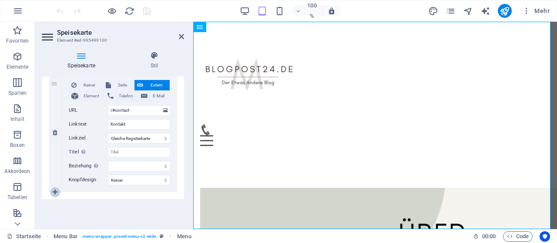
click at [56, 192] on icon at bounding box center [55, 192] width 5 height 6
select select
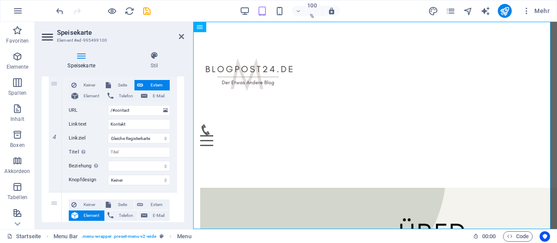
drag, startPoint x: 56, startPoint y: 192, endPoint x: 187, endPoint y: 168, distance: 133.6
click at [187, 168] on div "Speisekarte Stil Speisekarte Auto Brauch Erstellen Sie benutzerdefinierte Menüe…" at bounding box center [113, 136] width 156 height 185
drag, startPoint x: 182, startPoint y: 170, endPoint x: 182, endPoint y: 175, distance: 4.8
click at [182, 175] on div "1 Keiner Seite Extern Element Telefon E-Mail Seite Startseite Bilder Impressum …" at bounding box center [113, 34] width 142 height 543
click at [185, 173] on div "Speisekarte Stil Speisekarte Auto Brauch Erstellen Sie benutzerdefinierte Menüe…" at bounding box center [113, 136] width 156 height 185
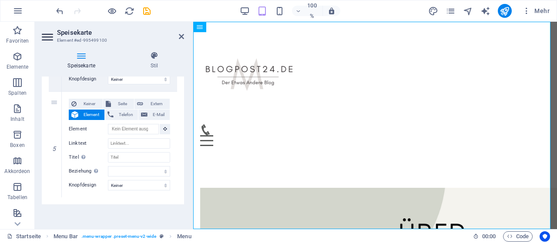
scroll to position [496, 0]
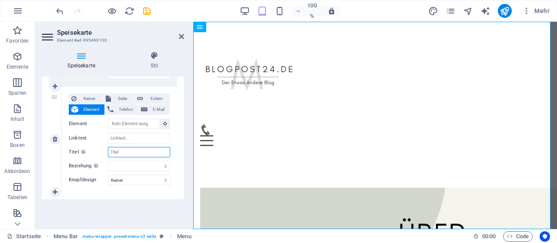
click at [125, 150] on input "Titel Zusätzliche Linkbeschreibung, sollte nicht mit dem Linktext identisch sei…" at bounding box center [139, 152] width 62 height 10
type input "Bi"
select select
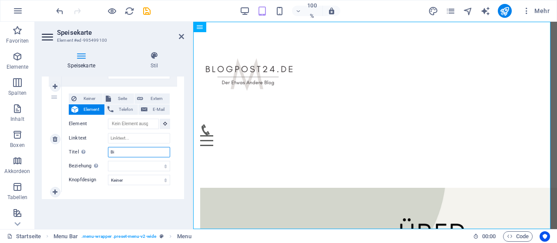
select select
type input "Bilder"
select select
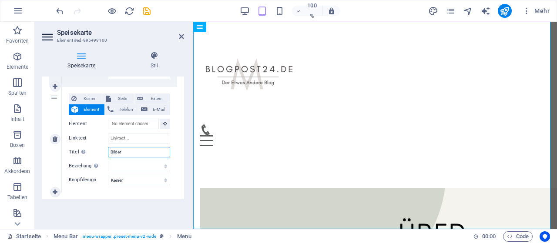
select select
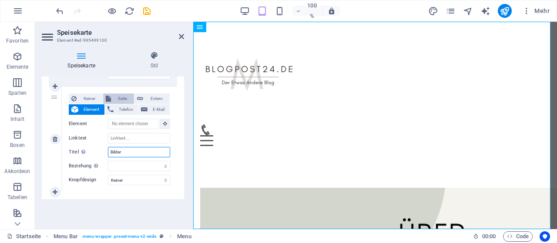
type input "Bilder"
click at [121, 99] on font "Seite" at bounding box center [122, 98] width 9 height 5
select select
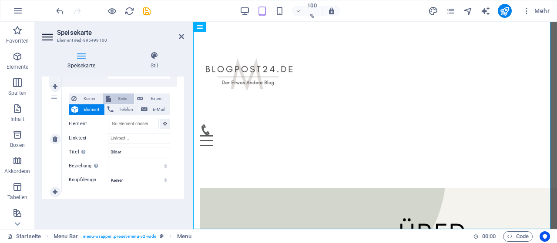
select select
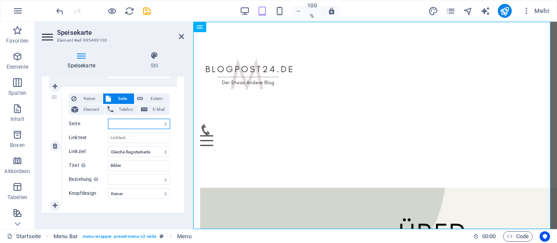
click at [128, 121] on select "Startseite Bilder Impressum Datenschutz" at bounding box center [139, 124] width 62 height 10
select select "1"
click at [108, 119] on select "Startseite Bilder Impressum Datenschutz" at bounding box center [139, 124] width 62 height 10
select select
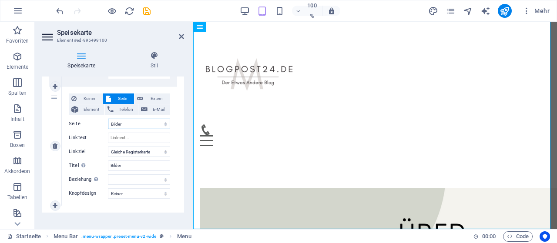
select select
drag, startPoint x: 55, startPoint y: 103, endPoint x: 57, endPoint y: 86, distance: 17.1
click at [57, 87] on div "5" at bounding box center [55, 146] width 13 height 119
select select
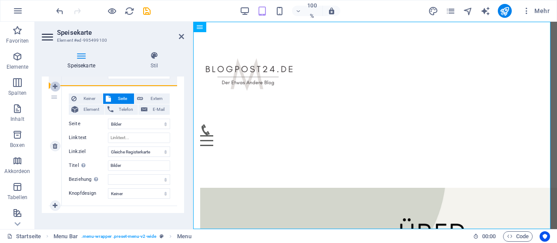
select select
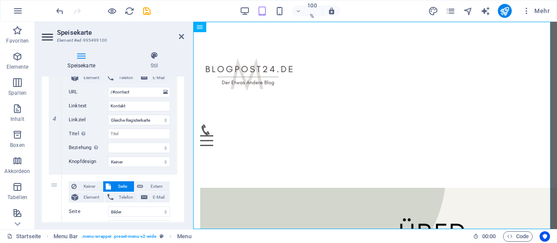
scroll to position [401, 0]
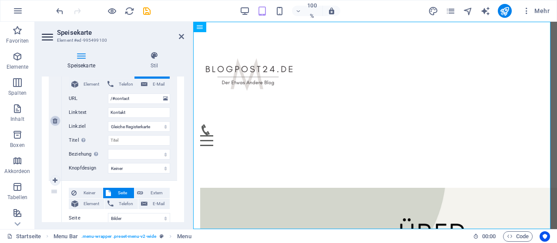
drag, startPoint x: 54, startPoint y: 192, endPoint x: 54, endPoint y: 117, distance: 74.9
click at [54, 117] on div "1 Keiner Seite Extern Element Telefon E-Mail Seite Startseite Bilder Impressum …" at bounding box center [113, 29] width 128 height 543
select select
select select "1"
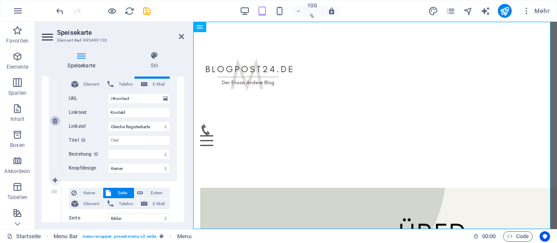
type input "Bilder"
select select
type input "/#contact"
type input "Kontakt"
select select
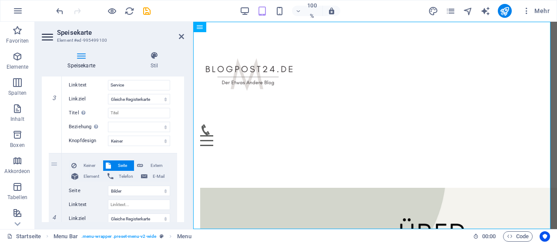
scroll to position [366, 0]
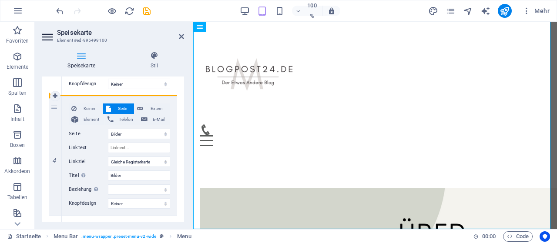
drag, startPoint x: 55, startPoint y: 107, endPoint x: 64, endPoint y: 79, distance: 30.1
click at [64, 79] on div "1 Keiner Seite Extern Element Telefon E-Mail Seite Startseite Bilder Impressum …" at bounding box center [113, 64] width 128 height 543
select select
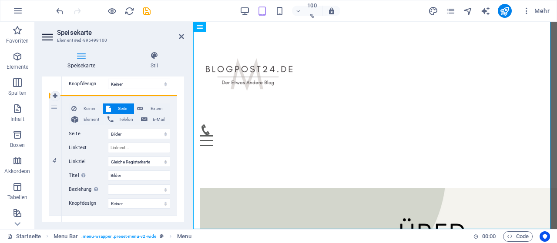
select select
drag, startPoint x: 184, startPoint y: 165, endPoint x: 183, endPoint y: 151, distance: 14.4
click at [183, 151] on div "Speisekarte Stil Speisekarte Auto Brauch Erstellen Sie benutzerdefinierte Menüe…" at bounding box center [113, 136] width 156 height 185
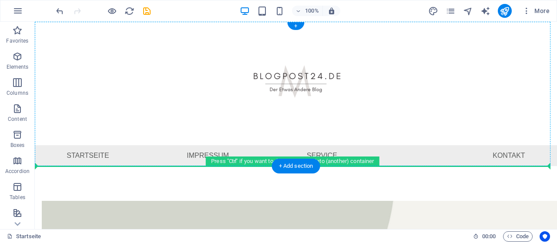
drag, startPoint x: 199, startPoint y: 138, endPoint x: 206, endPoint y: 136, distance: 7.1
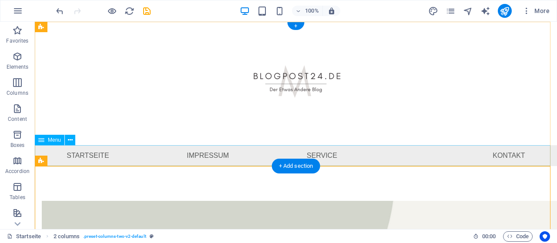
click at [169, 153] on nav "Startseite Impressum Service Kontakt" at bounding box center [296, 155] width 522 height 21
select select "2"
select select
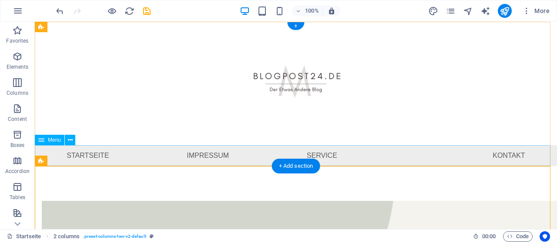
select select "1"
select select
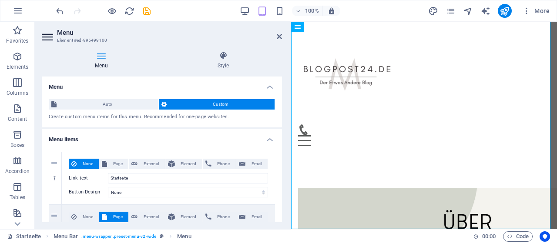
drag, startPoint x: 191, startPoint y: 86, endPoint x: 286, endPoint y: 80, distance: 95.1
click at [291, 77] on div "Menu Element #ed-995499100 Menu Style Menu Auto Custom Create custom menu items…" at bounding box center [296, 126] width 522 height 208
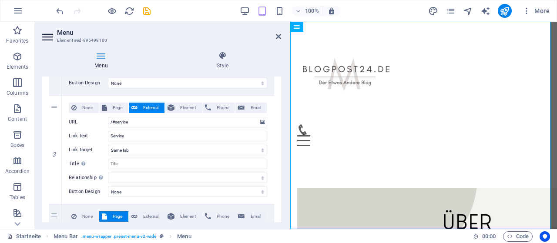
scroll to position [219, 0]
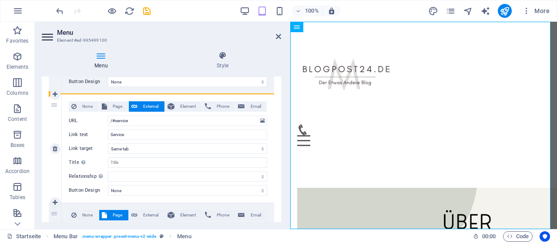
drag, startPoint x: 54, startPoint y: 216, endPoint x: 54, endPoint y: 107, distance: 109.2
click at [54, 107] on div "1 None Page External Element Phone Email Page Startseite Bilder Impressum Priva…" at bounding box center [161, 177] width 225 height 488
select select
select select "1"
type input "Bilder"
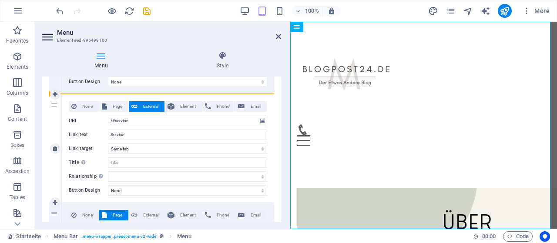
select select
type input "/#service"
type input "Service"
select select
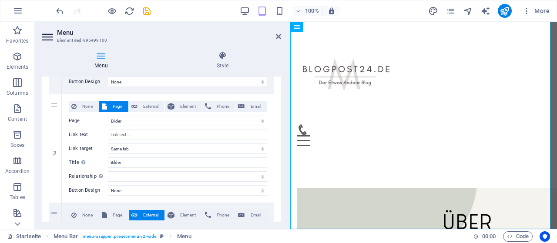
drag, startPoint x: 279, startPoint y: 141, endPoint x: 278, endPoint y: 120, distance: 21.8
click at [278, 120] on div "1 None Page External Element Phone Email Page Startseite Bilder Impressum Priva…" at bounding box center [161, 177] width 239 height 502
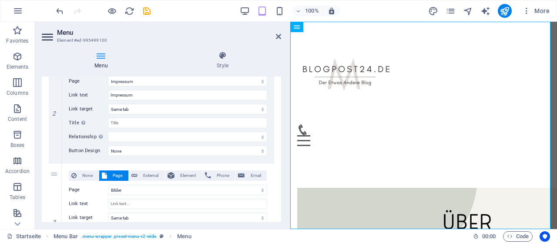
scroll to position [169, 0]
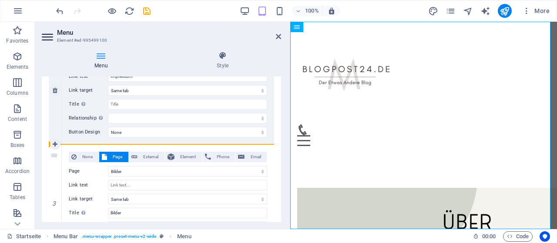
drag, startPoint x: 57, startPoint y: 140, endPoint x: 59, endPoint y: 107, distance: 33.1
click at [59, 107] on div "1 None Page External Element Phone Email Page Startseite Bilder Impressum Priva…" at bounding box center [161, 227] width 225 height 488
select select
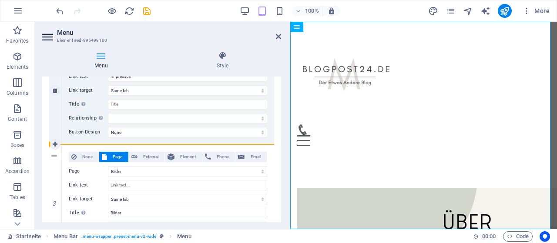
select select
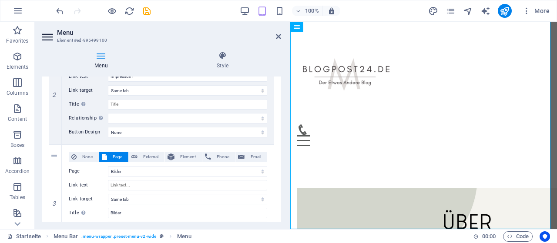
drag, startPoint x: 55, startPoint y: 158, endPoint x: 57, endPoint y: 74, distance: 84.4
click at [57, 74] on div "Menu Style Menu Auto Custom Create custom menu items for this menu. Recommended…" at bounding box center [161, 136] width 239 height 171
select select "1"
type input "Bilder"
select select
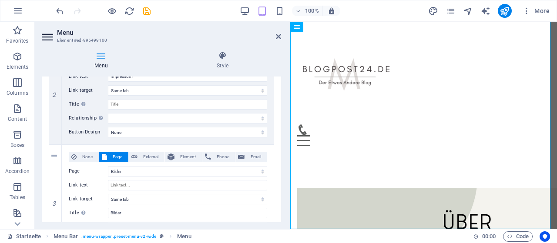
select select "2"
type input "Impressum"
select select
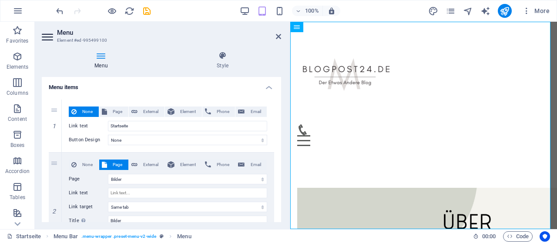
scroll to position [0, 0]
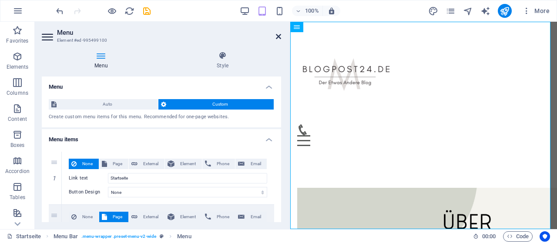
click at [278, 38] on icon at bounding box center [278, 36] width 5 height 7
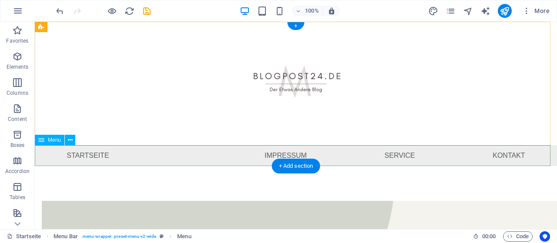
click at [177, 154] on nav "Startseite Impressum Service Kontakt" at bounding box center [296, 155] width 522 height 21
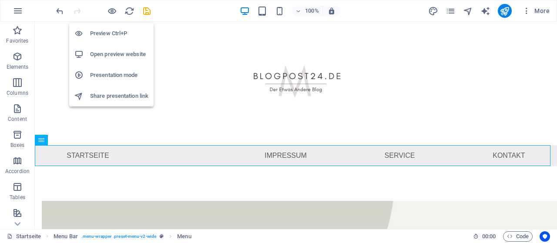
click at [115, 30] on h6 "Preview Ctrl+P" at bounding box center [119, 33] width 58 height 10
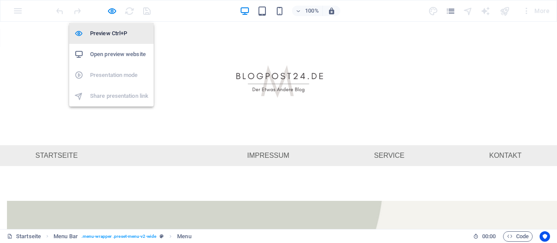
click at [114, 37] on h6 "Preview Ctrl+P" at bounding box center [119, 33] width 58 height 10
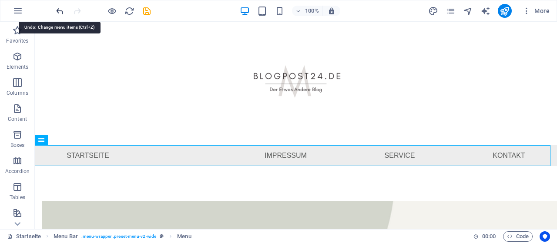
click at [60, 7] on icon "undo" at bounding box center [60, 11] width 10 height 10
click at [61, 7] on icon "undo" at bounding box center [60, 11] width 10 height 10
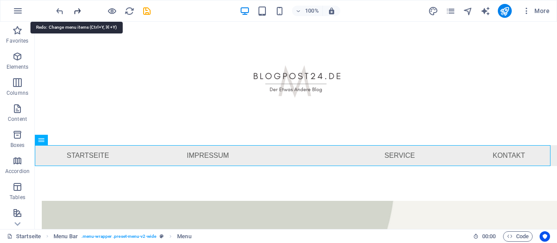
click at [77, 8] on icon "redo" at bounding box center [77, 11] width 10 height 10
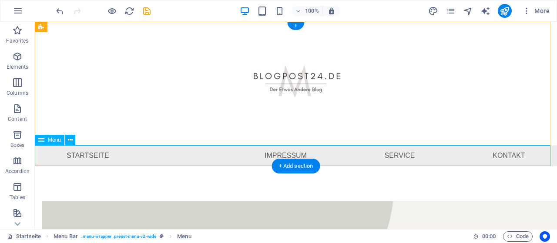
click at [124, 146] on nav "Startseite Impressum Service Kontakt" at bounding box center [296, 155] width 522 height 21
select select "1"
select select
select select "2"
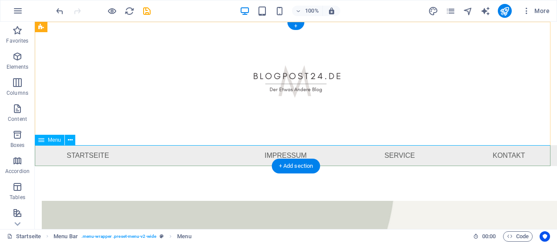
select select
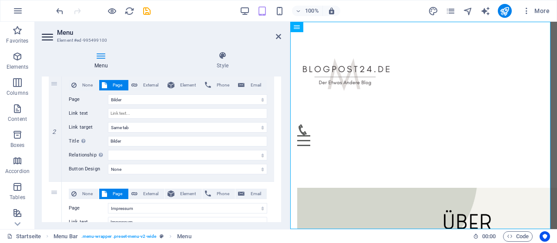
scroll to position [135, 0]
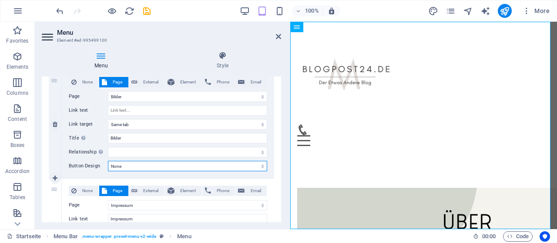
click at [151, 165] on select "None Default Primary Secondary" at bounding box center [187, 166] width 159 height 10
click at [119, 79] on span "Page" at bounding box center [118, 82] width 16 height 10
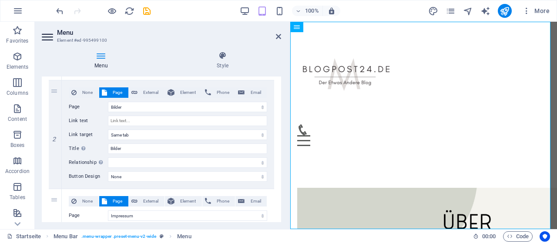
scroll to position [127, 0]
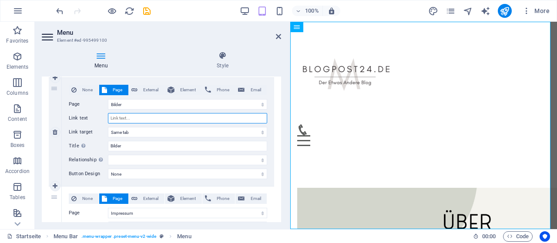
click at [135, 119] on input "Link text" at bounding box center [187, 118] width 159 height 10
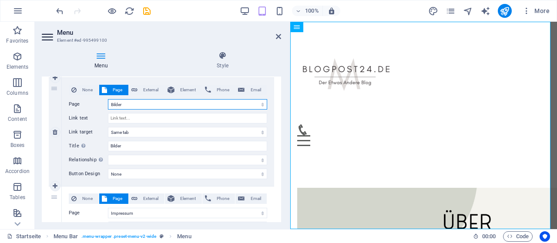
type input "Bilder"
select select
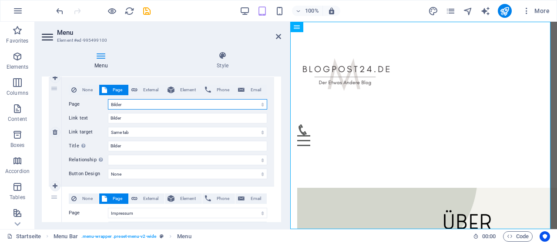
click at [141, 105] on select "Startseite Bilder Impressum Privacy" at bounding box center [187, 104] width 159 height 10
click at [142, 104] on select "Startseite Bilder Impressum Privacy" at bounding box center [187, 104] width 159 height 10
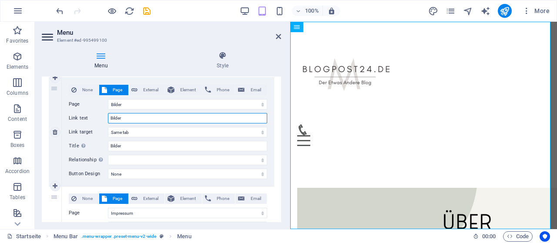
click at [128, 120] on input "Bilder" at bounding box center [187, 118] width 159 height 10
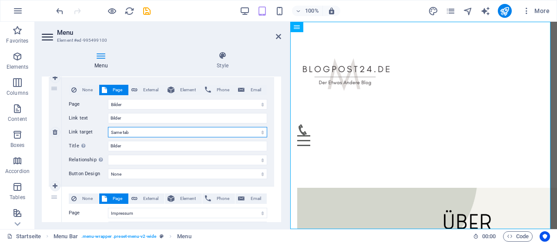
drag, startPoint x: 136, startPoint y: 129, endPoint x: 99, endPoint y: 128, distance: 37.0
click at [99, 128] on div "Link target New tab Same tab Overlay" at bounding box center [168, 132] width 198 height 10
click at [139, 131] on select "New tab Same tab Overlay" at bounding box center [187, 132] width 159 height 10
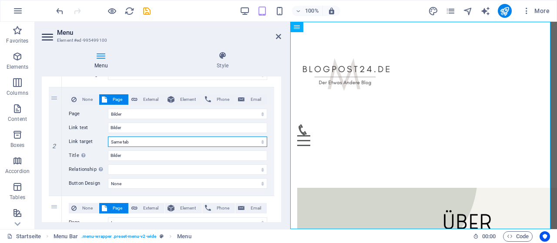
scroll to position [119, 0]
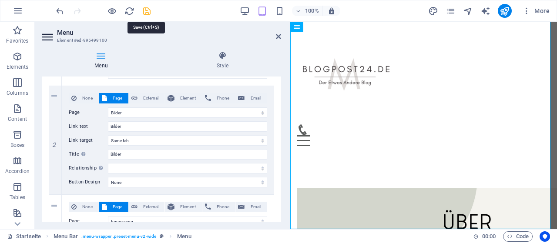
click at [147, 10] on icon "save" at bounding box center [147, 11] width 10 height 10
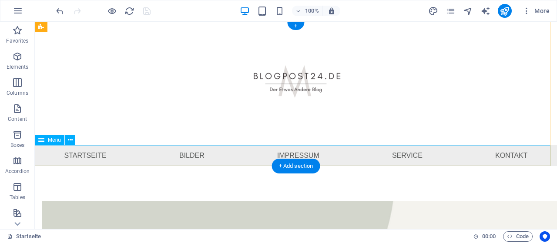
click at [190, 154] on nav "Startseite Bilder Impressum Service Kontakt" at bounding box center [296, 155] width 522 height 21
click at [191, 153] on nav "Startseite Bilder Impressum Service Kontakt" at bounding box center [296, 155] width 522 height 21
click at [96, 154] on nav "Startseite Bilder Impressum Service Kontakt" at bounding box center [296, 155] width 522 height 21
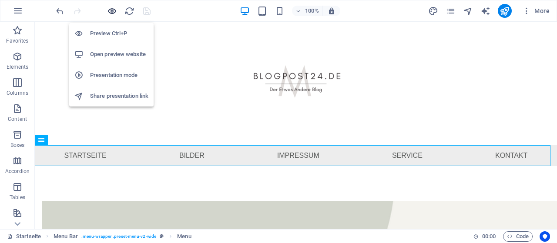
click at [113, 9] on icon "button" at bounding box center [112, 11] width 10 height 10
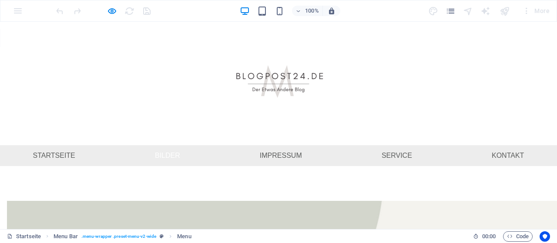
click at [171, 154] on link "Bilder" at bounding box center [167, 155] width 39 height 21
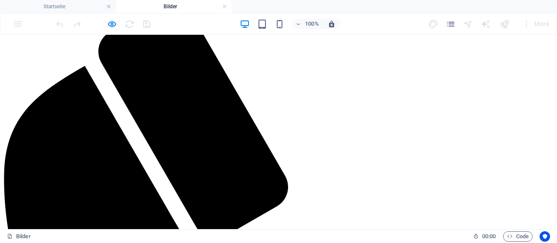
scroll to position [139, 0]
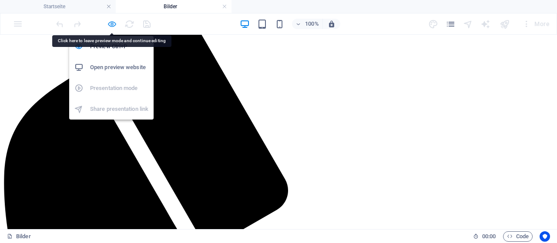
click at [111, 24] on icon "button" at bounding box center [112, 24] width 10 height 10
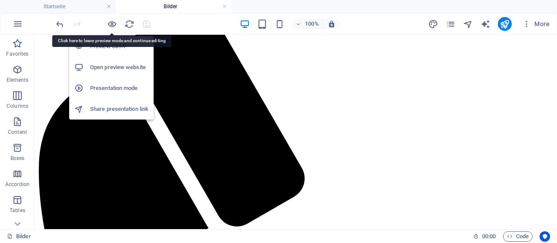
click at [110, 69] on h6 "Open preview website" at bounding box center [119, 67] width 58 height 10
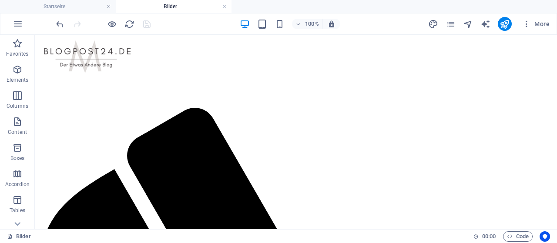
scroll to position [33, 0]
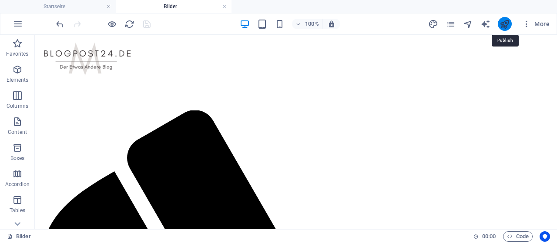
click at [505, 26] on icon "publish" at bounding box center [505, 24] width 10 height 10
